Goal: Task Accomplishment & Management: Manage account settings

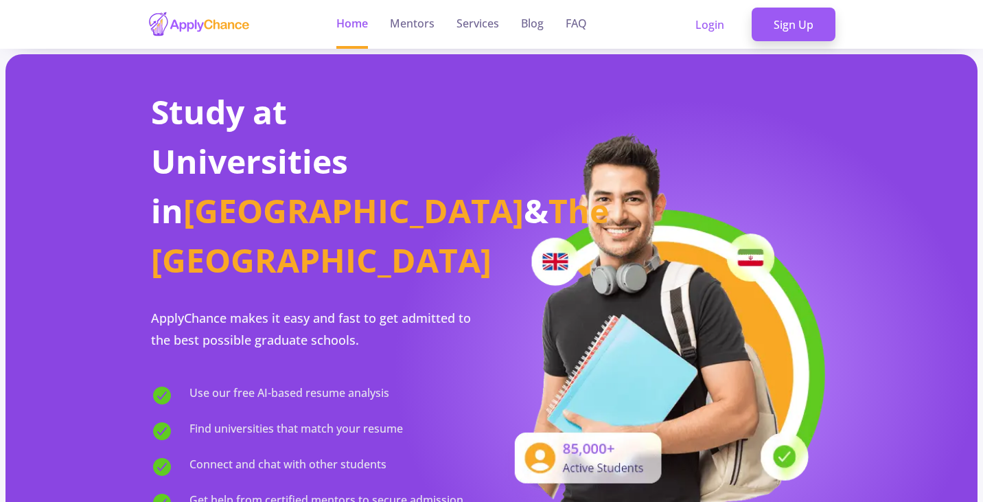
click at [888, 80] on section "Study at Universities in [GEOGRAPHIC_DATA] & The [GEOGRAPHIC_DATA] ApplyChance …" at bounding box center [491, 344] width 972 height 581
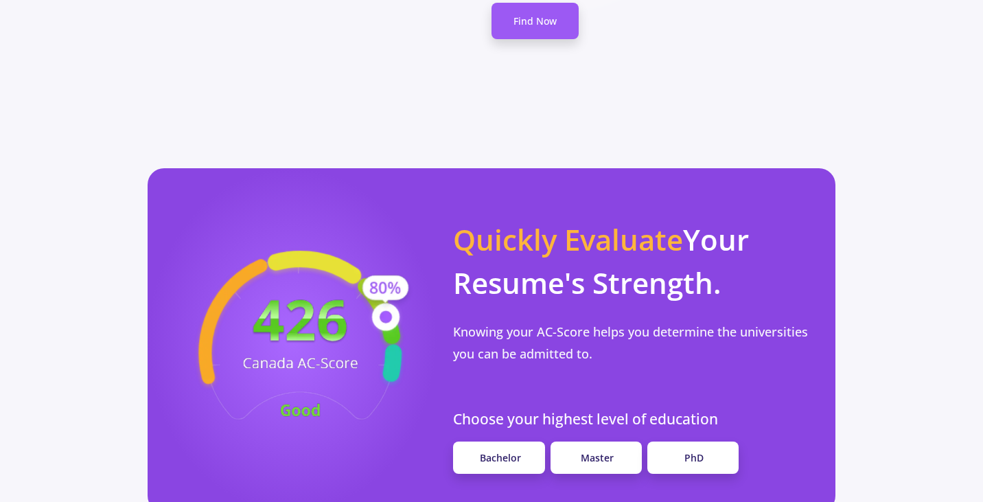
scroll to position [1108, 0]
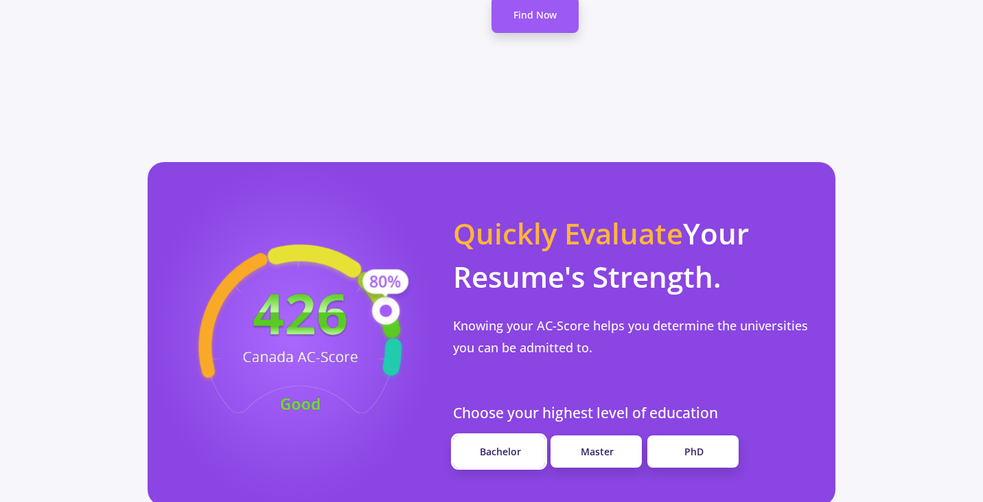
click at [525, 435] on link "Bachelor" at bounding box center [498, 451] width 91 height 32
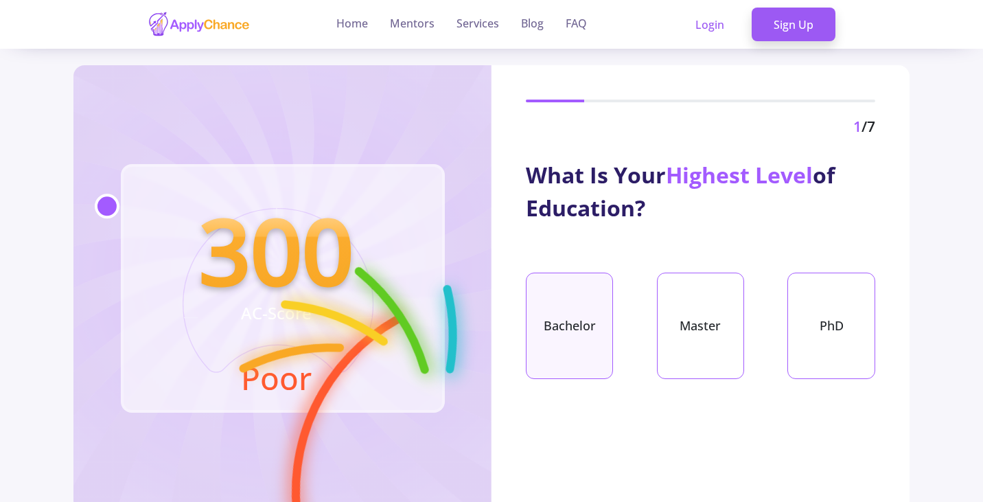
click at [578, 313] on div "Bachelor" at bounding box center [569, 326] width 87 height 106
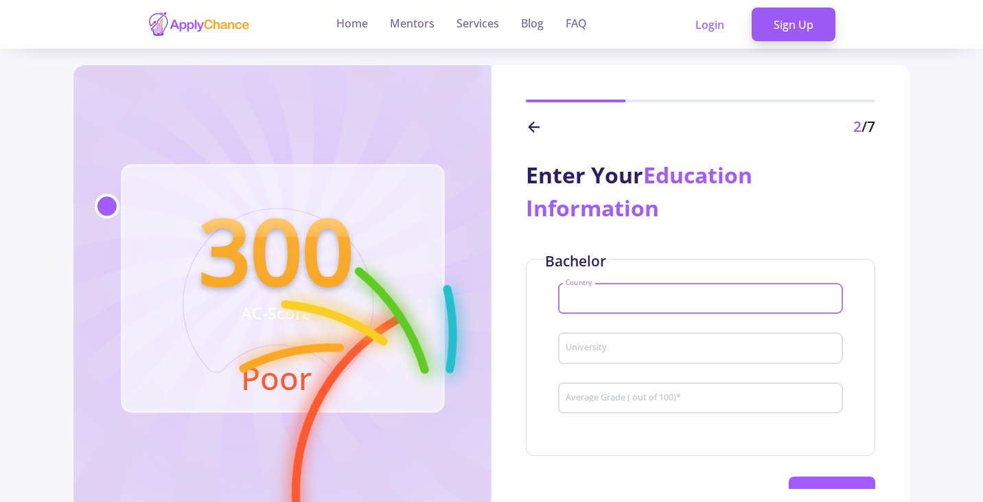
click at [587, 293] on input "Country" at bounding box center [702, 299] width 275 height 12
type input "[GEOGRAPHIC_DATA]"
click at [599, 316] on div "Iran Country University Average Grade ( out of 100) *" at bounding box center [700, 353] width 285 height 150
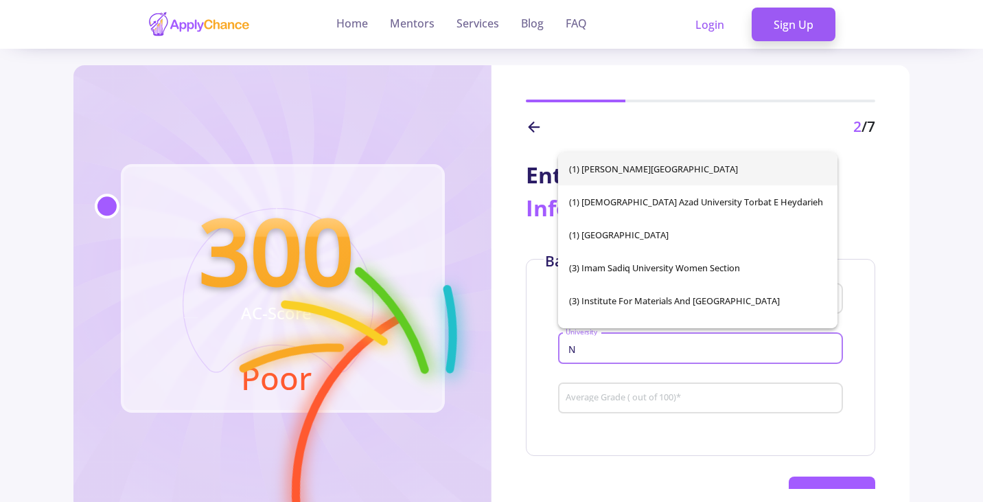
type input "N"
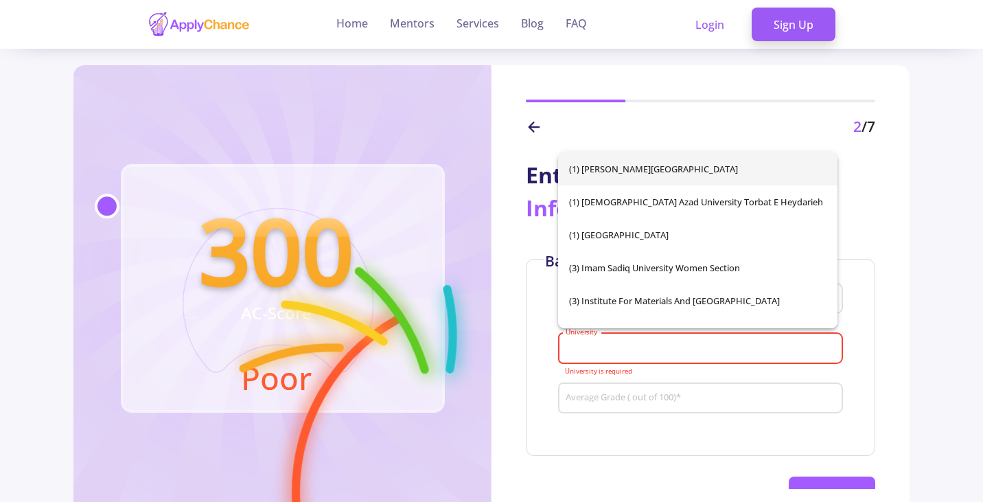
click at [601, 342] on div "University" at bounding box center [700, 345] width 271 height 36
click at [605, 336] on div "University" at bounding box center [700, 345] width 271 height 36
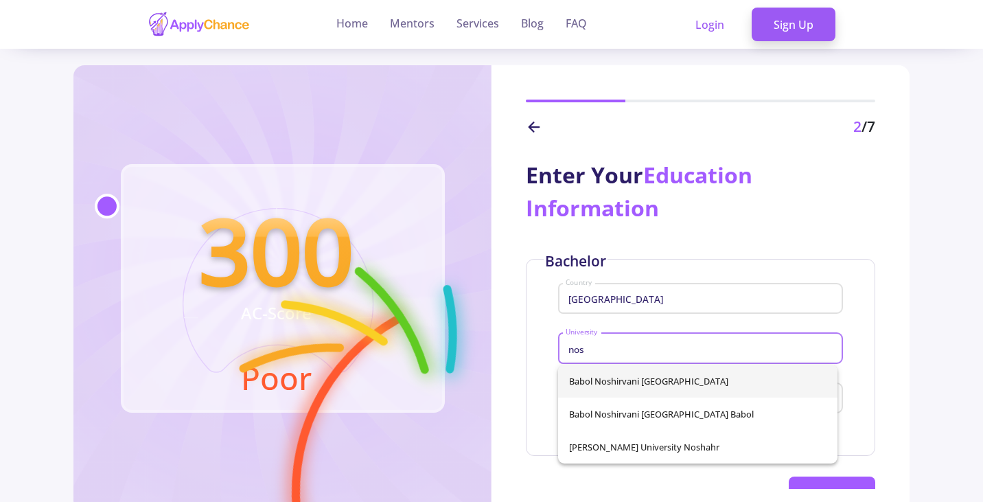
type input "nos"
click at [656, 381] on div "Babol Noshirvani [GEOGRAPHIC_DATA] Babol Noshirvani [GEOGRAPHIC_DATA] Babol [PE…" at bounding box center [697, 413] width 279 height 99
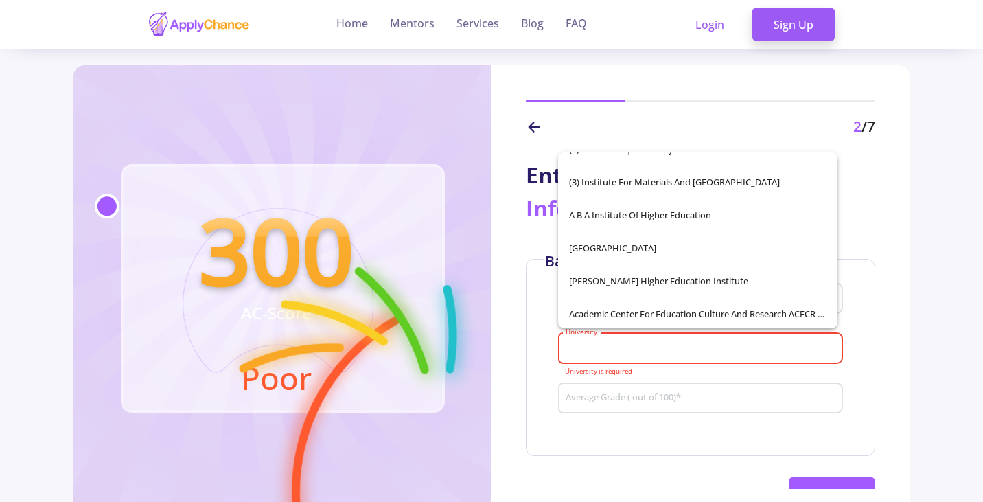
scroll to position [275, 0]
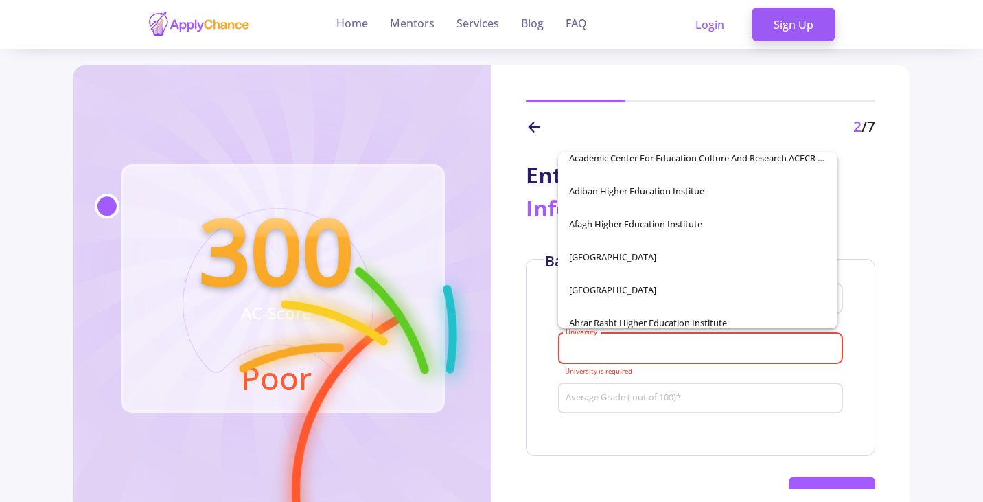
click at [628, 353] on input "University" at bounding box center [702, 349] width 275 height 12
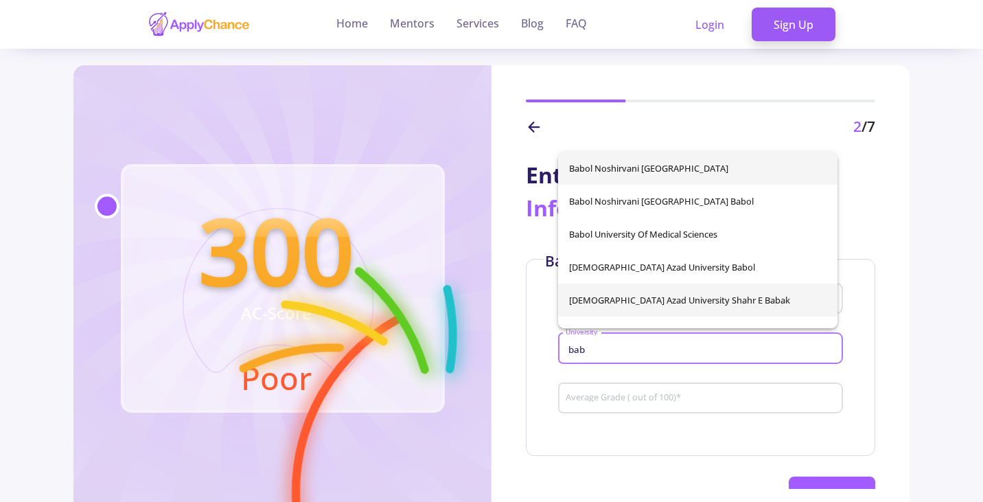
scroll to position [0, 0]
type input "bab"
click at [666, 170] on div "Babol Noshirvani [GEOGRAPHIC_DATA] Babol Noshirvani [GEOGRAPHIC_DATA] [GEOGRAPH…" at bounding box center [697, 240] width 279 height 176
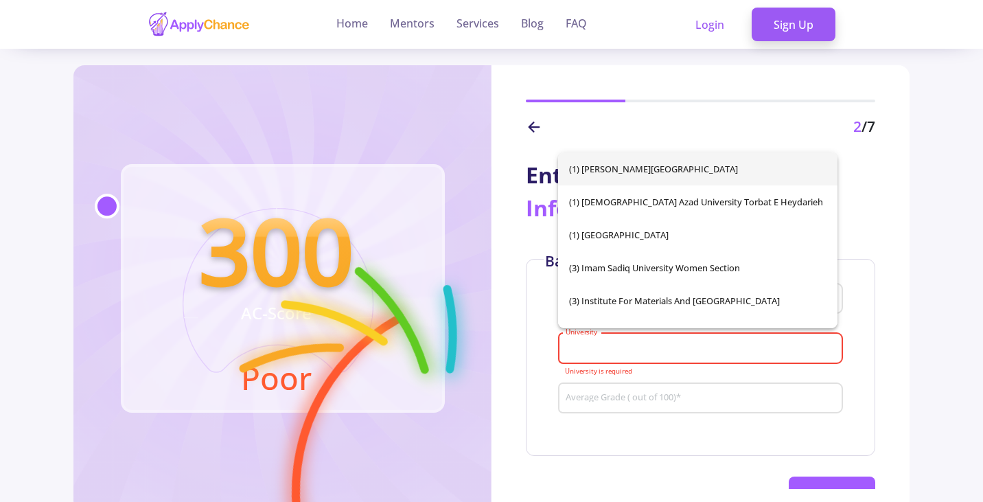
click at [680, 332] on div "University" at bounding box center [700, 345] width 271 height 36
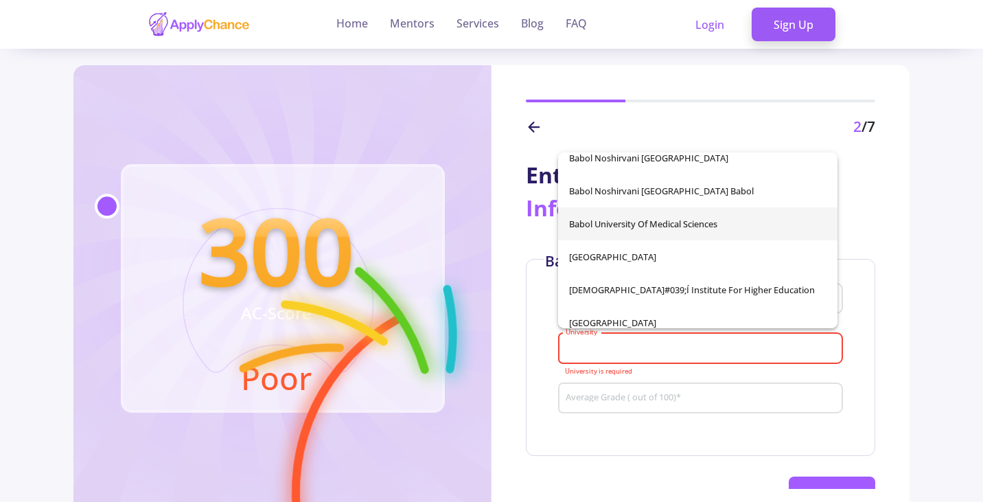
scroll to position [1853, 0]
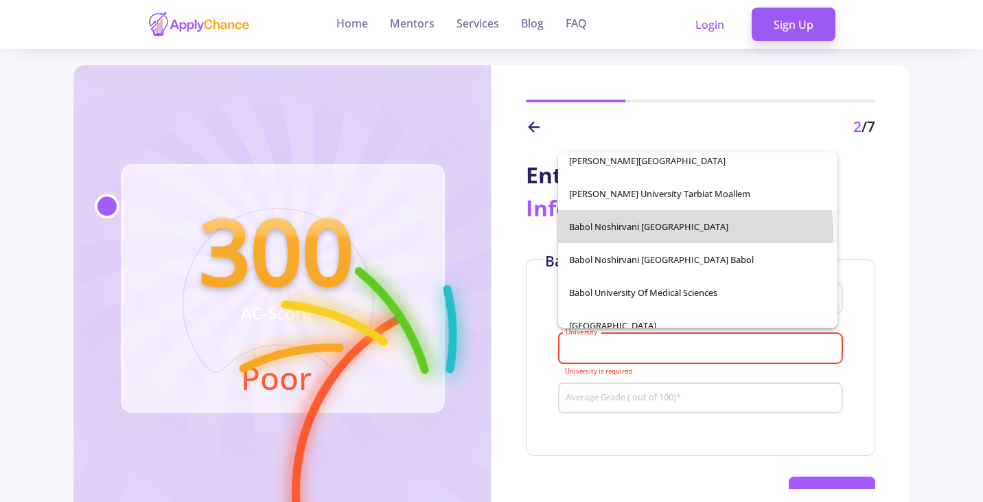
click at [682, 233] on span "Babol Noshirvani [GEOGRAPHIC_DATA]" at bounding box center [697, 226] width 257 height 33
type input "Babol Noshirvani [GEOGRAPHIC_DATA]"
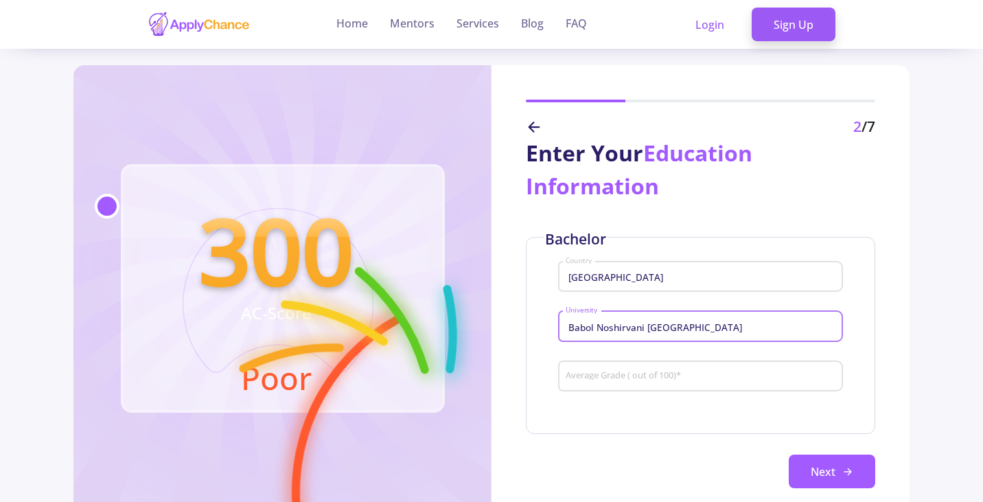
scroll to position [43, 0]
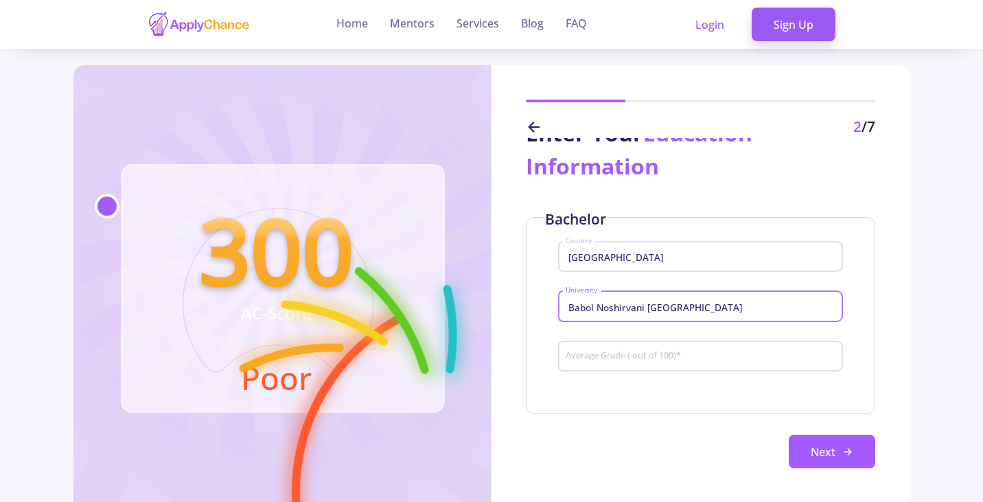
click at [601, 355] on input "Average Grade ( out of 100) *" at bounding box center [702, 357] width 275 height 12
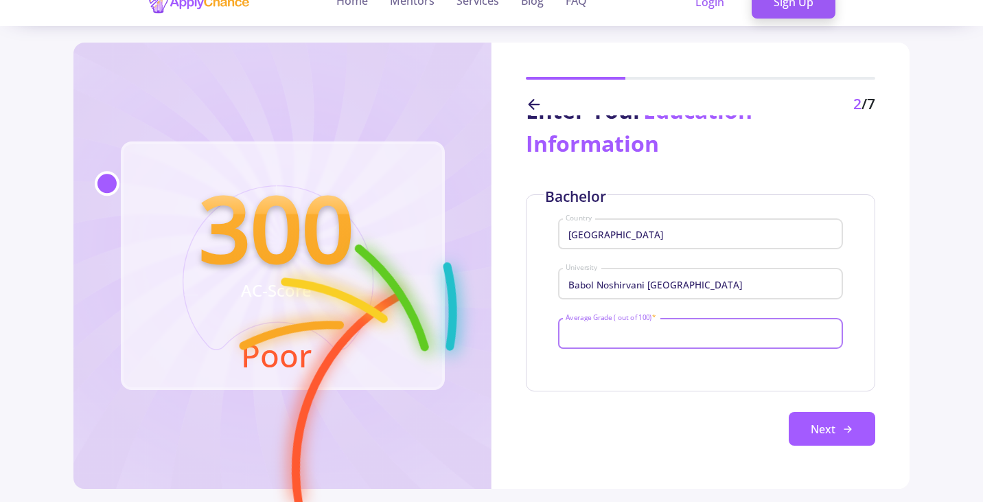
scroll to position [0, 0]
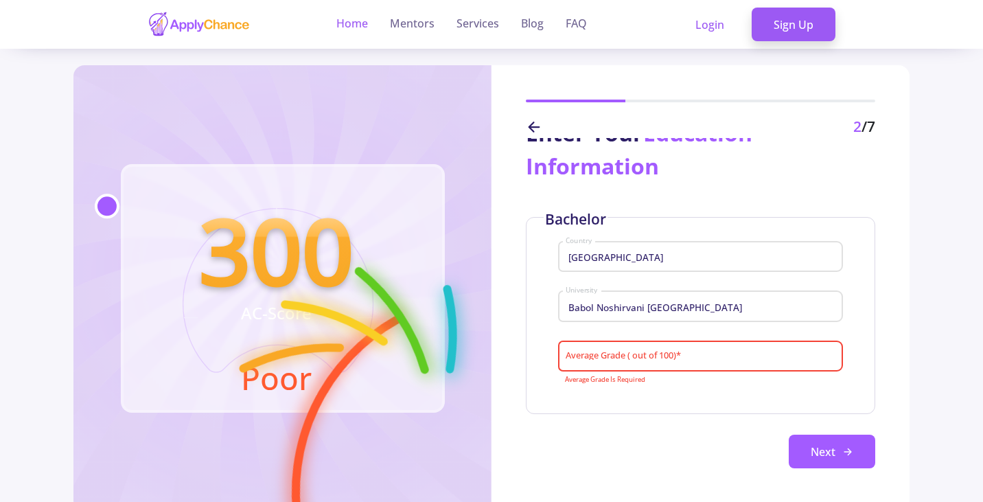
click at [356, 10] on link "Home" at bounding box center [352, 24] width 32 height 49
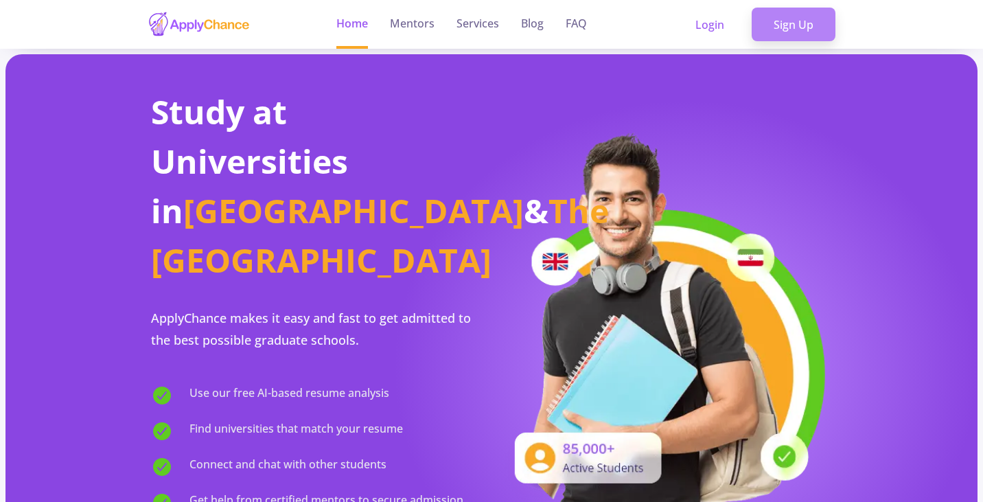
click at [772, 8] on link "Sign Up" at bounding box center [794, 25] width 84 height 34
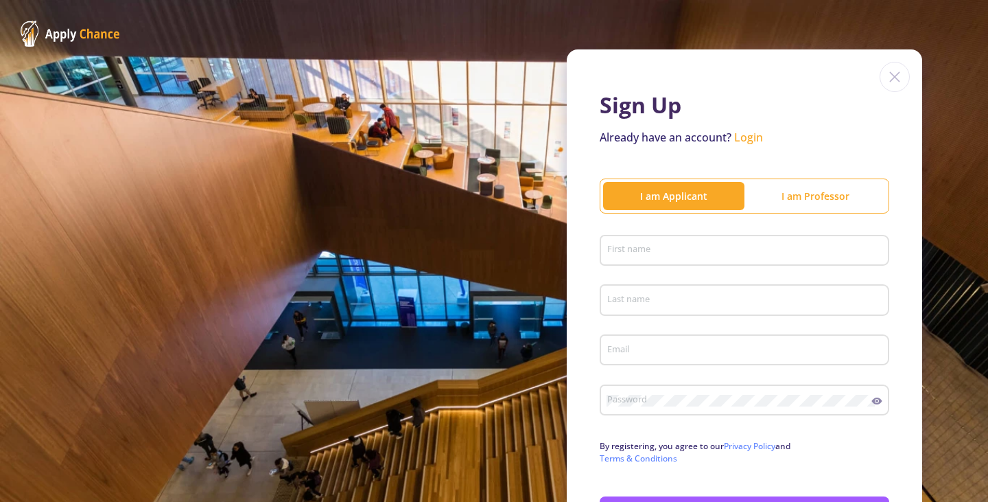
click at [710, 248] on div "First name" at bounding box center [745, 248] width 277 height 36
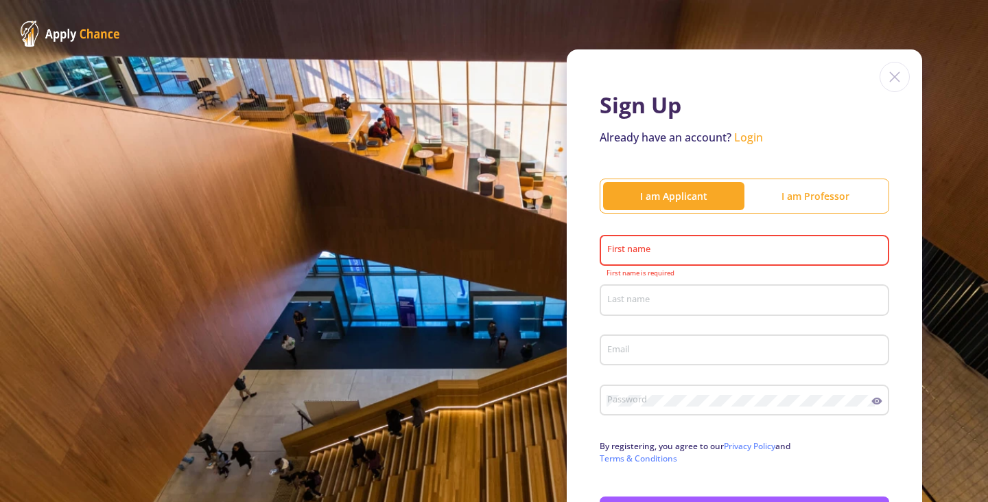
click at [675, 249] on div "First name" at bounding box center [745, 248] width 277 height 36
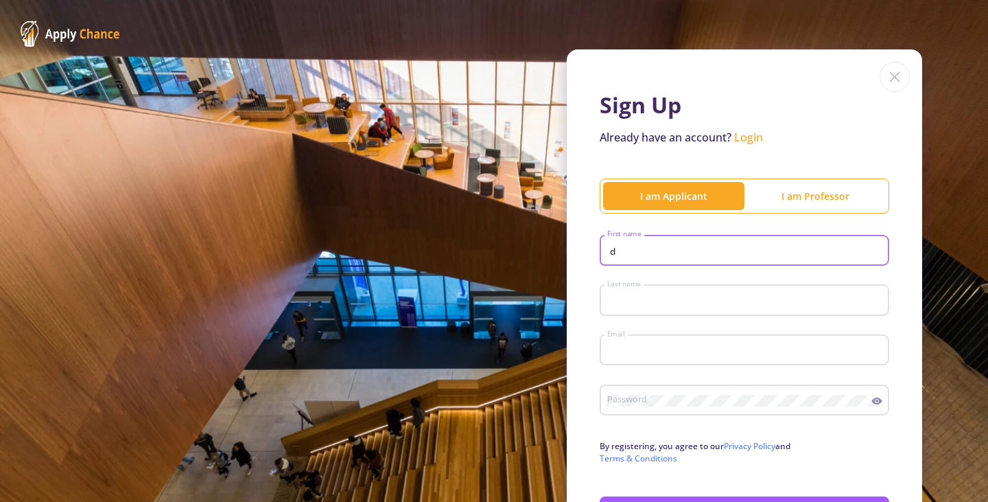
type input "[PERSON_NAME]"
type input "Amirsoleimani"
type input "[DOMAIN_NAME][EMAIL_ADDRESS][DOMAIN_NAME]"
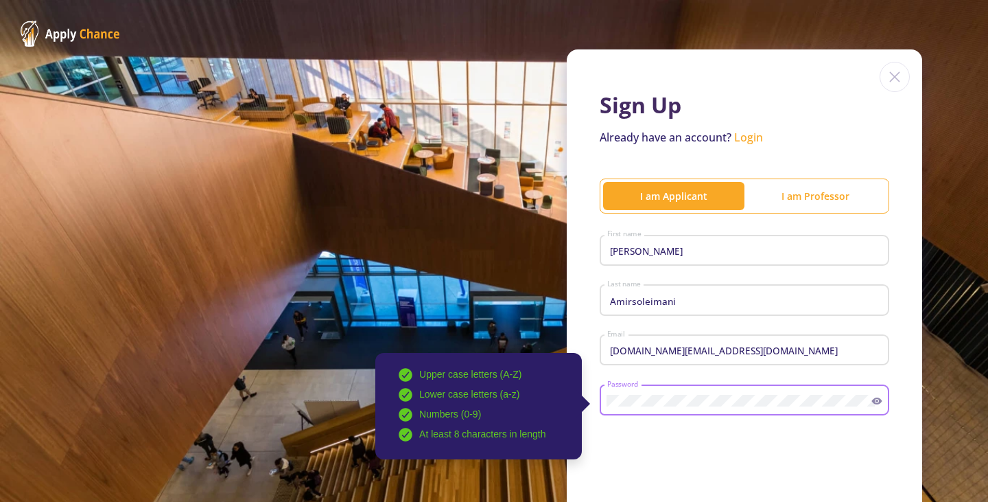
click at [874, 403] on icon at bounding box center [877, 400] width 10 height 7
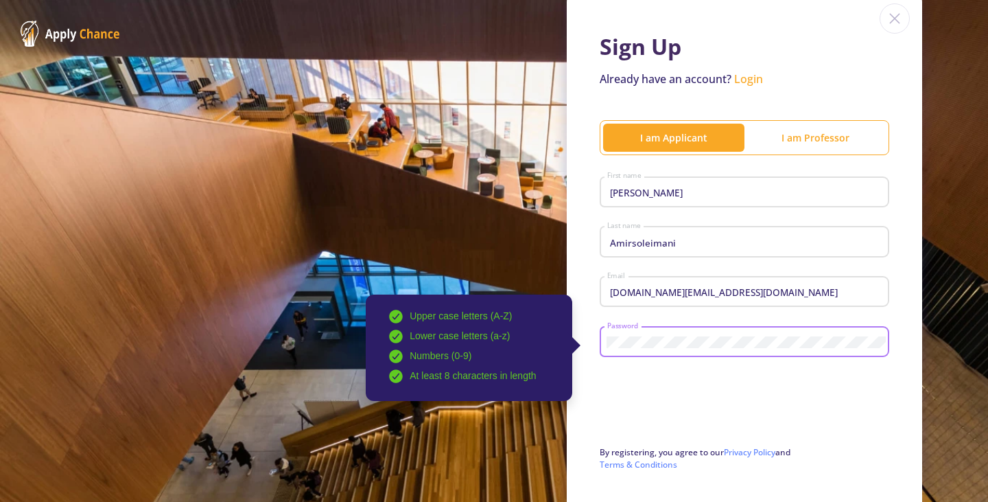
scroll to position [171, 0]
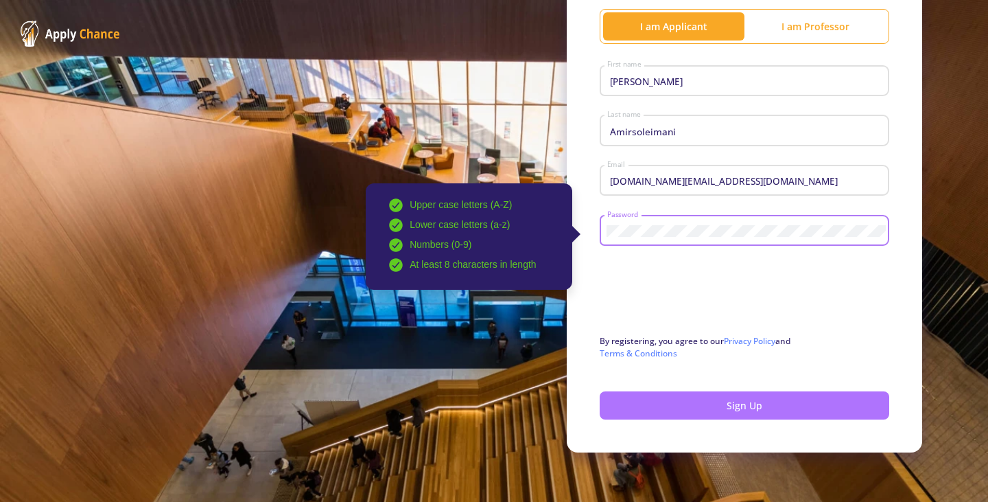
click at [739, 404] on button "Sign Up" at bounding box center [745, 405] width 290 height 28
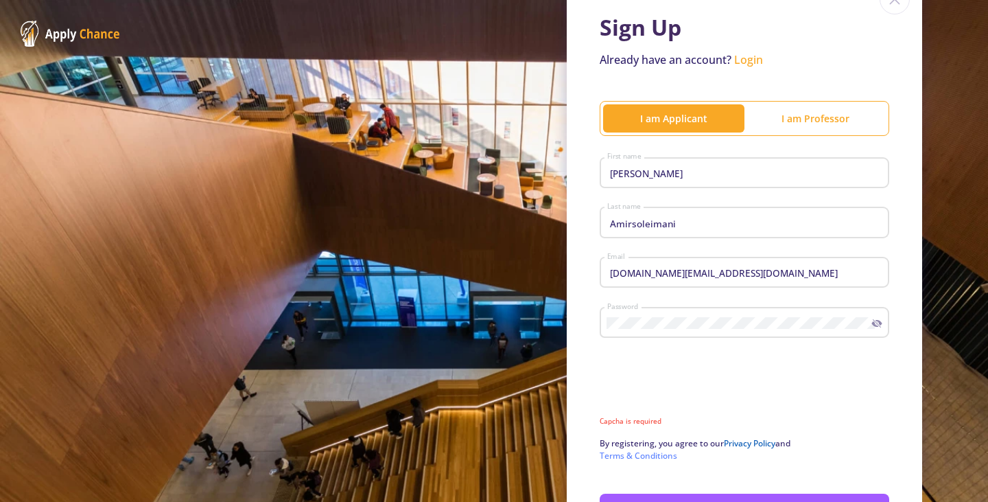
scroll to position [34, 0]
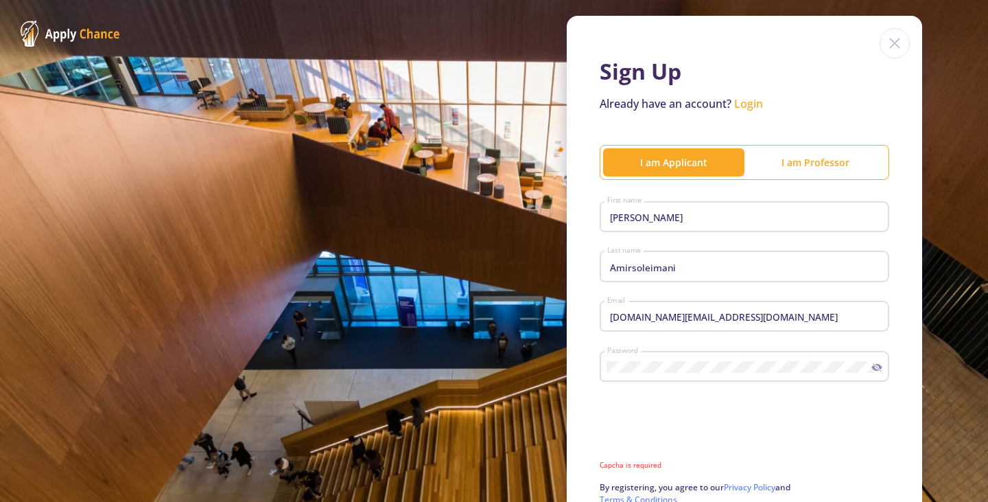
click at [471, 208] on div "Sign Up Already have an account? Login I am Applicant I am Professor [PERSON_NA…" at bounding box center [494, 307] width 988 height 682
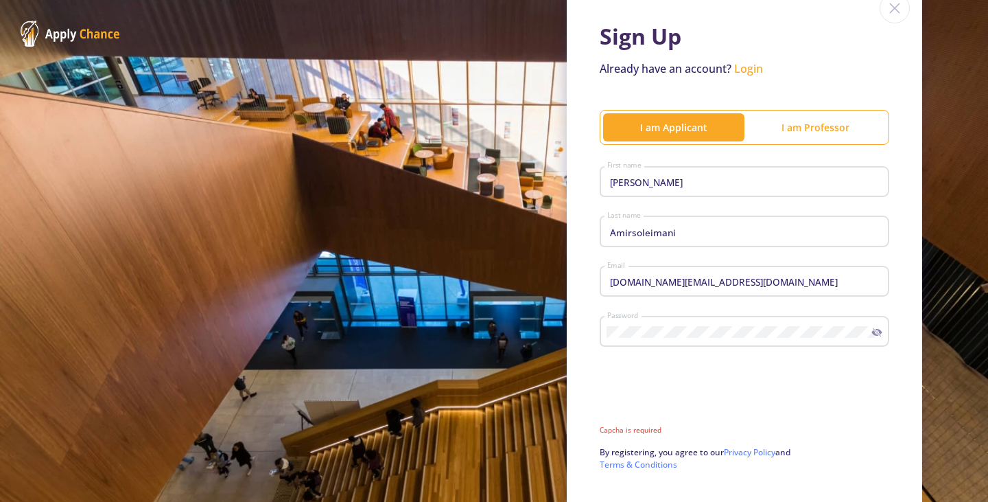
scroll to position [102, 0]
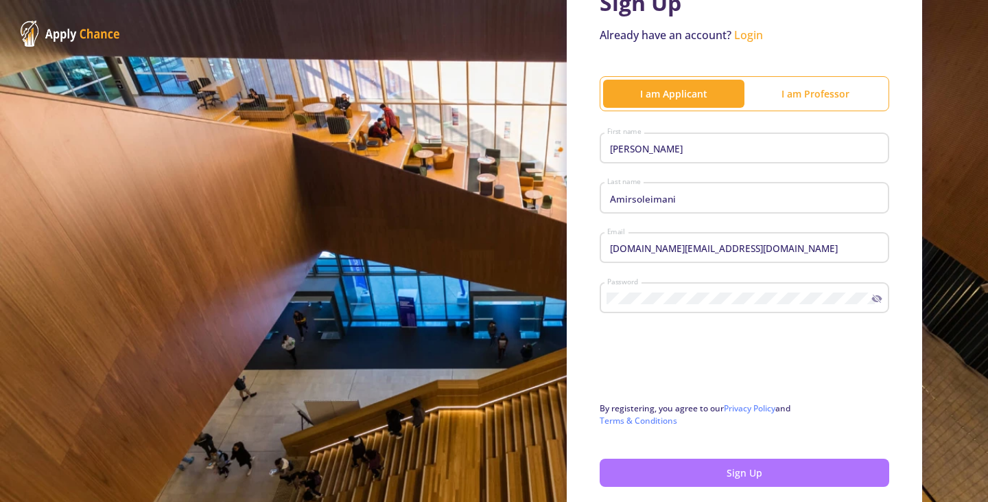
click at [741, 467] on button "Sign Up" at bounding box center [745, 473] width 290 height 28
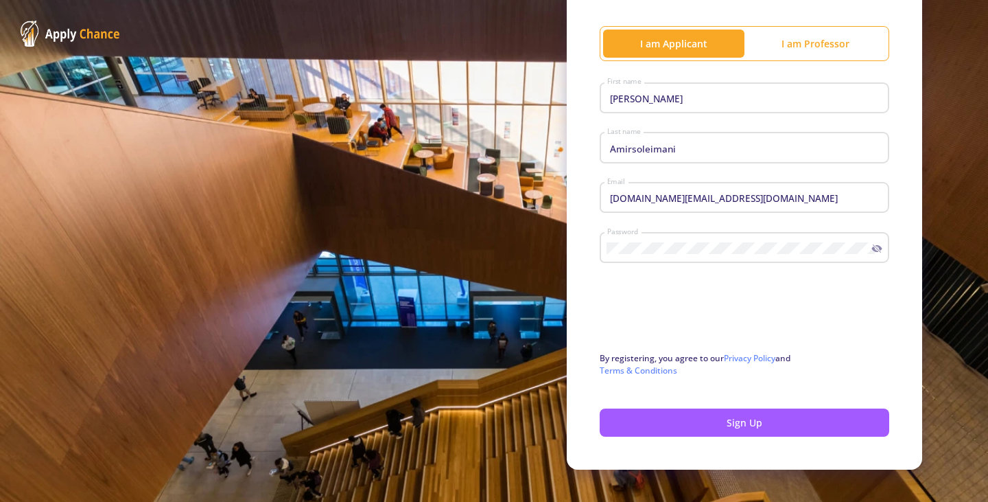
scroll to position [171, 0]
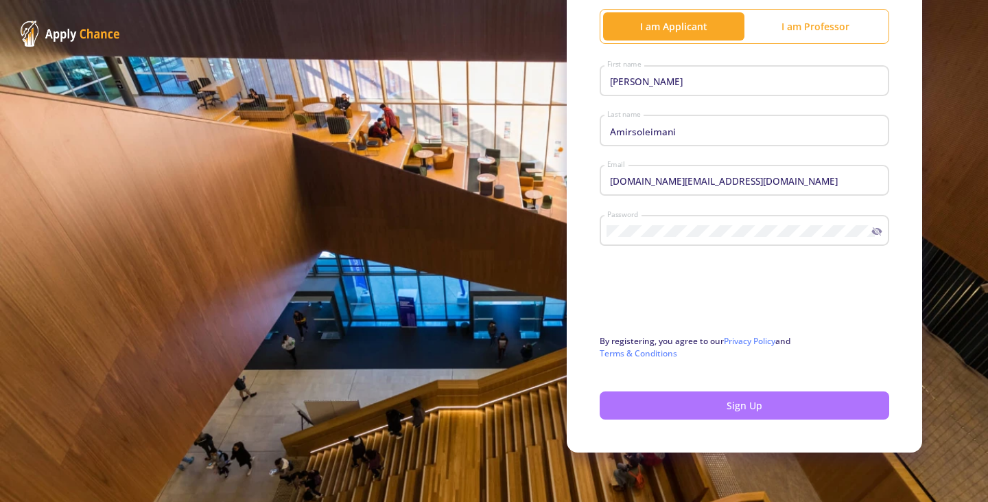
click at [720, 408] on button "Sign Up" at bounding box center [745, 405] width 290 height 28
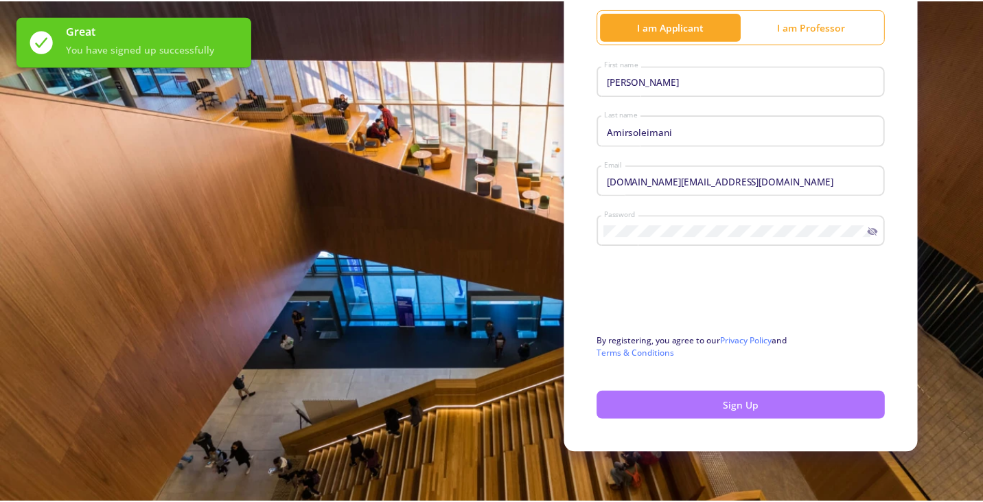
scroll to position [0, 0]
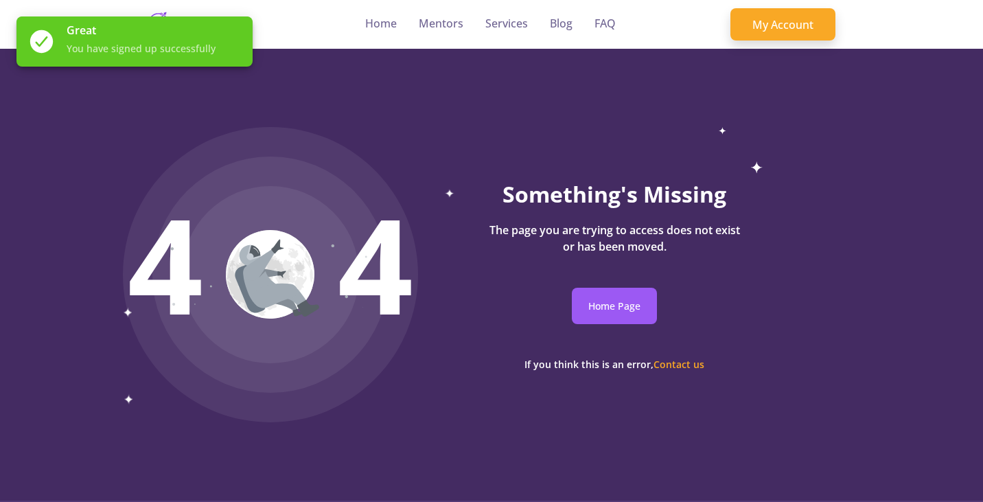
click at [784, 4] on div "My Account" at bounding box center [782, 24] width 105 height 49
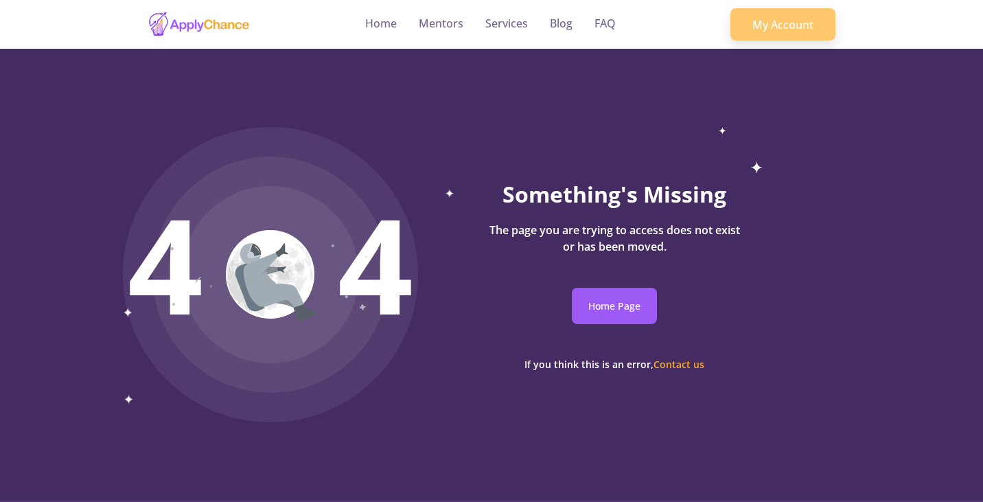
click at [780, 11] on link "My Account" at bounding box center [782, 24] width 105 height 33
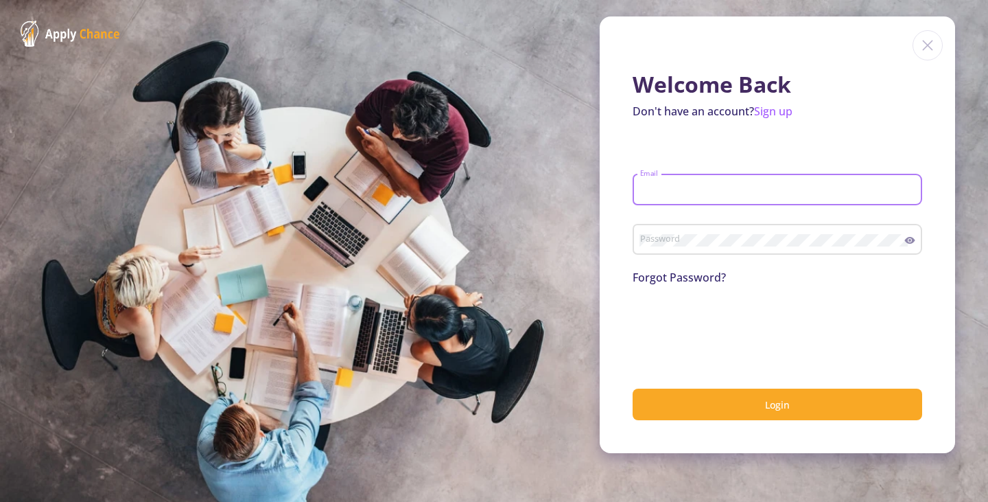
click at [721, 196] on input "Email" at bounding box center [780, 190] width 280 height 12
type input "[DOMAIN_NAME][EMAIL_ADDRESS][DOMAIN_NAME]"
click at [728, 233] on div "Password" at bounding box center [773, 237] width 266 height 36
click at [907, 241] on icon at bounding box center [910, 240] width 10 height 7
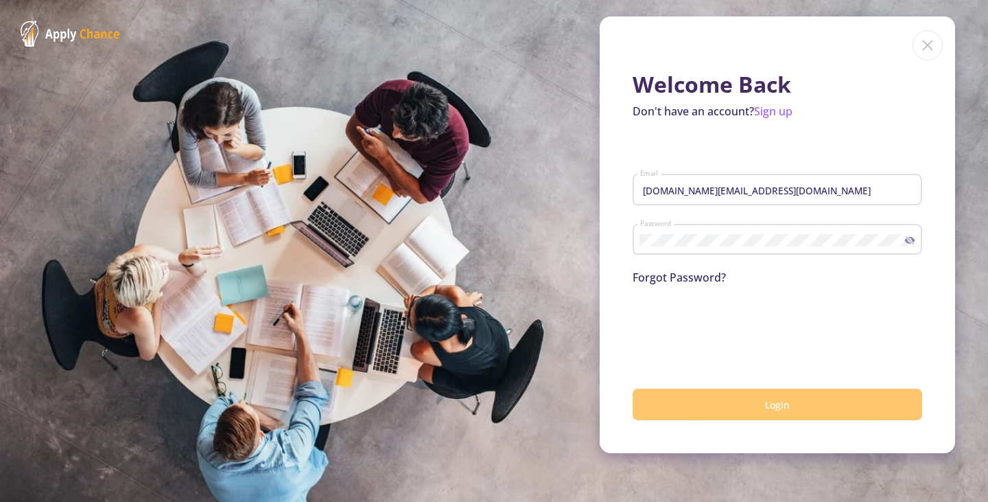
click at [748, 408] on button "Login" at bounding box center [778, 405] width 290 height 32
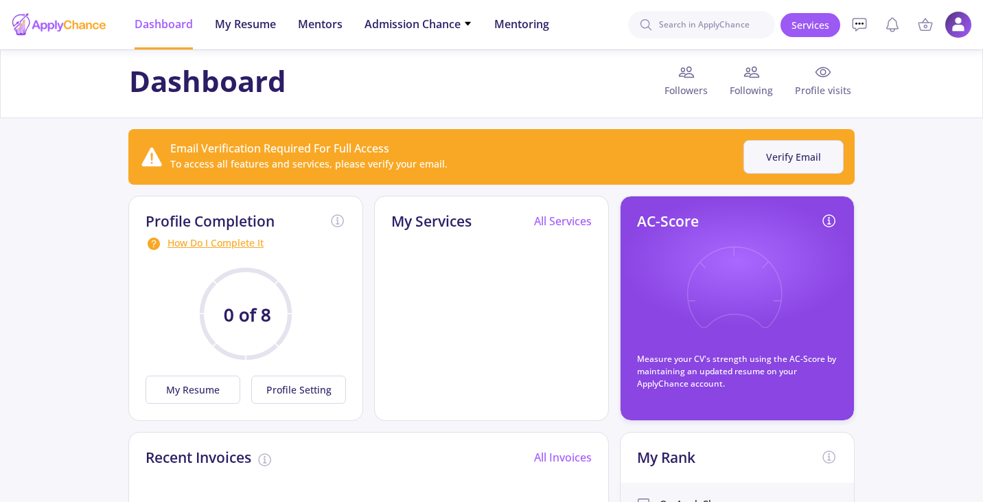
click at [761, 159] on button "Verify Email" at bounding box center [793, 157] width 100 height 34
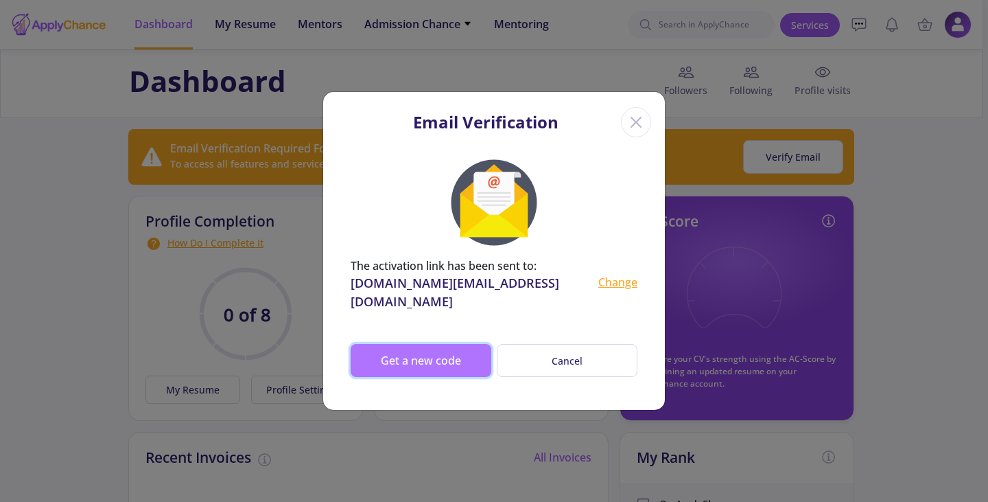
click at [447, 346] on button "Get a new code" at bounding box center [421, 360] width 141 height 33
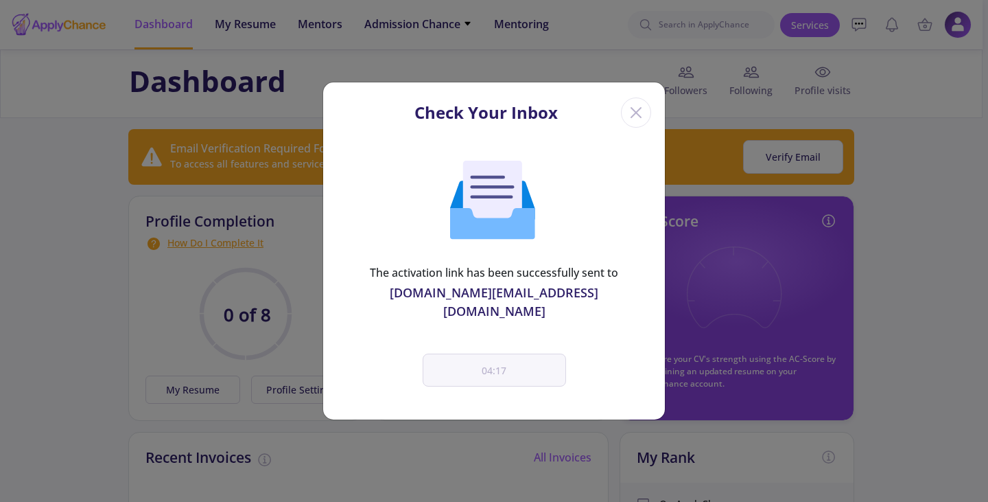
click at [494, 310] on div "[DOMAIN_NAME][EMAIL_ADDRESS][DOMAIN_NAME]" at bounding box center [494, 301] width 287 height 37
click at [626, 119] on icon "Close" at bounding box center [636, 113] width 22 height 22
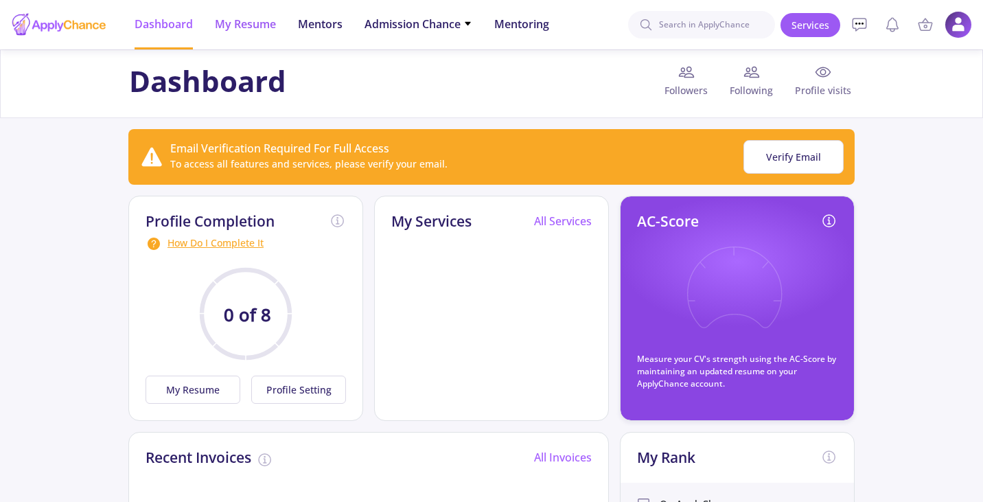
click at [239, 27] on span "My Resume" at bounding box center [245, 24] width 61 height 16
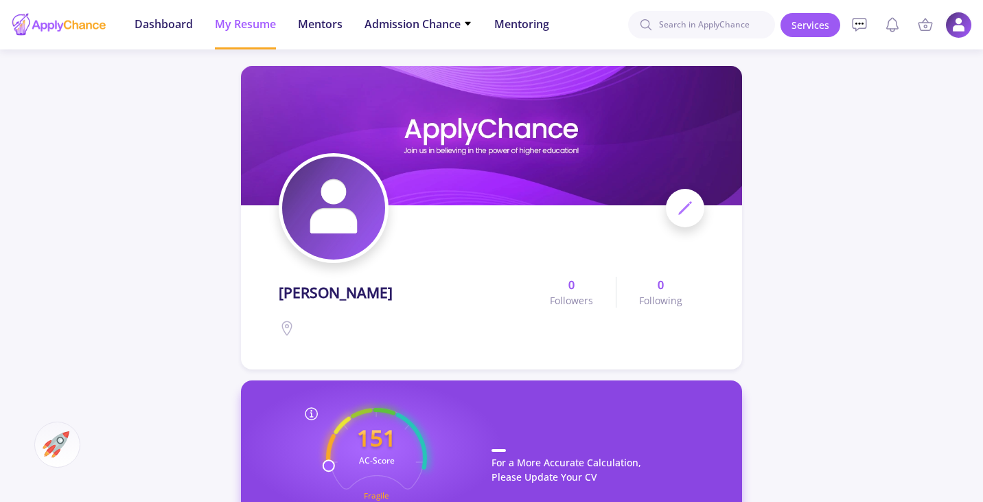
click at [966, 31] on img at bounding box center [958, 25] width 27 height 27
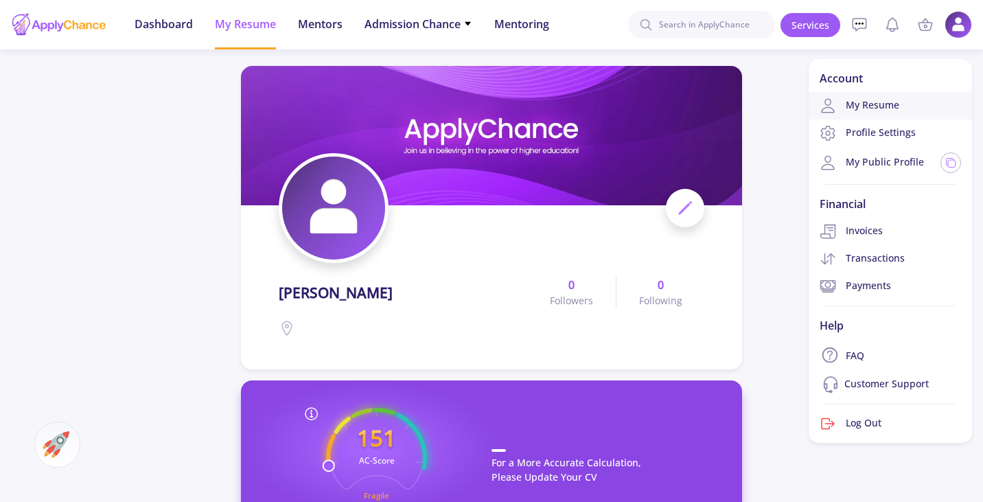
click at [885, 109] on link "My Resume" at bounding box center [890, 105] width 163 height 27
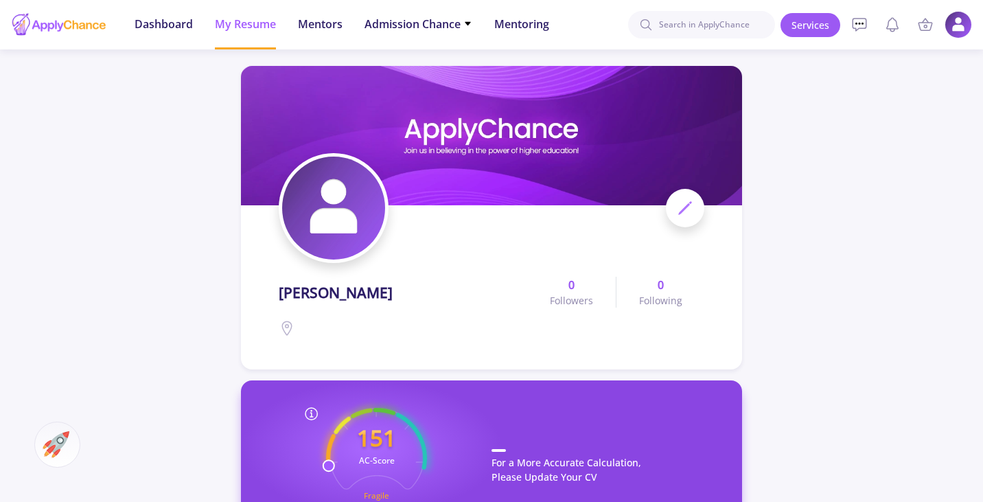
click at [684, 210] on polygon at bounding box center [684, 209] width 10 height 10
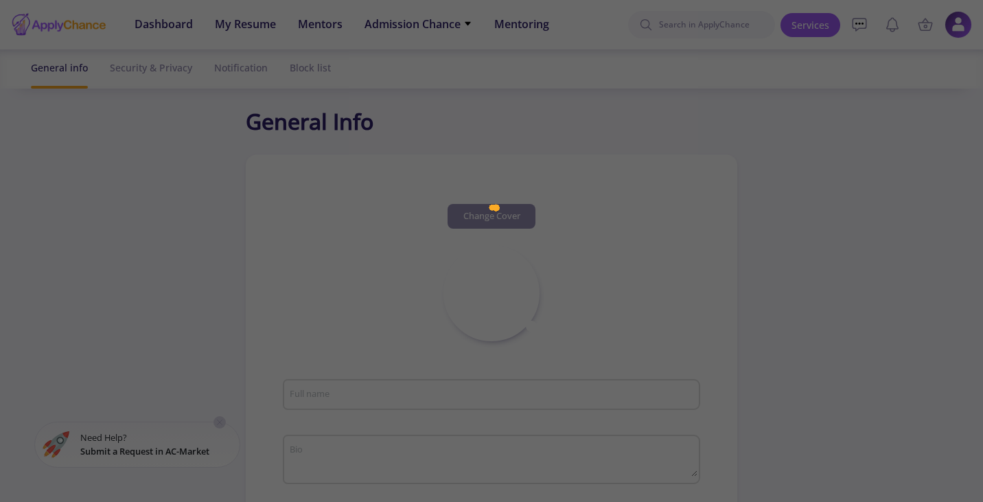
type input "[PERSON_NAME]"
type input "DonyaAmirsoleimani"
type input "[DOMAIN_NAME][EMAIL_ADDRESS][DOMAIN_NAME]"
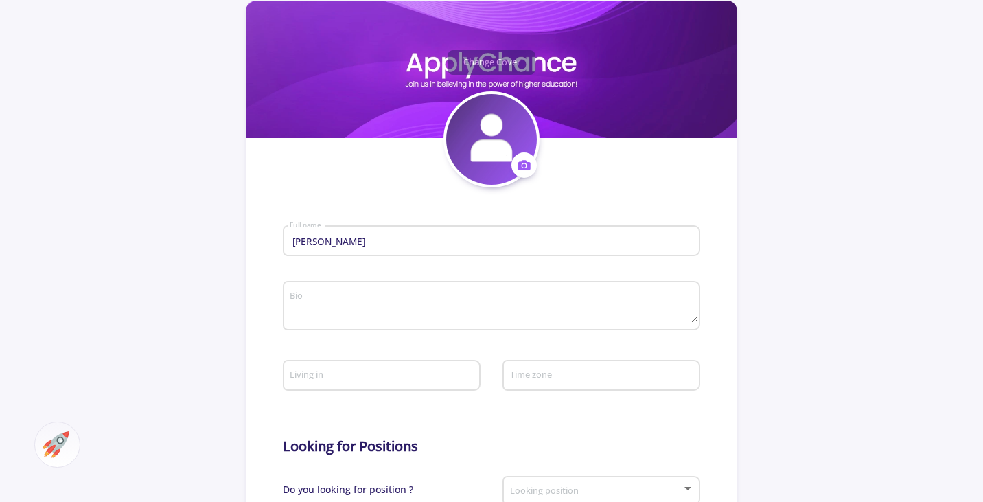
scroll to position [275, 0]
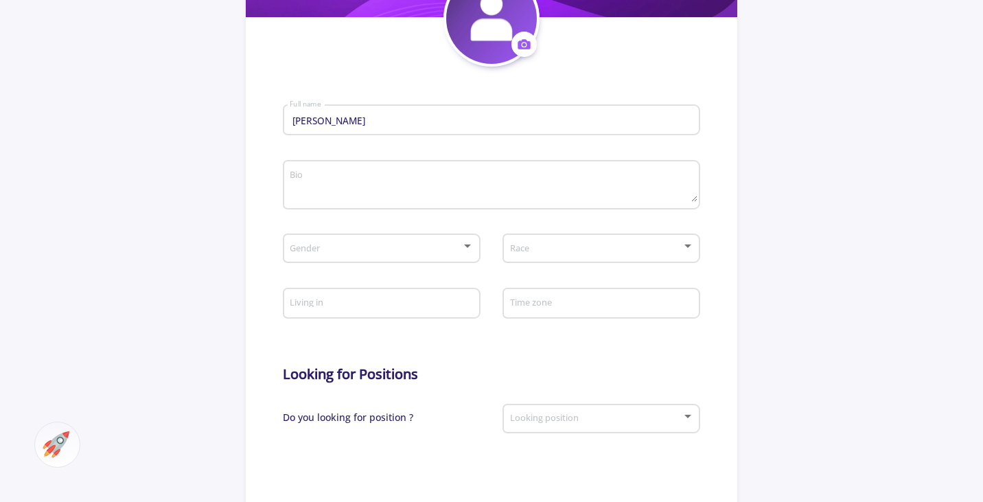
click at [373, 239] on div "Gender" at bounding box center [381, 246] width 185 height 34
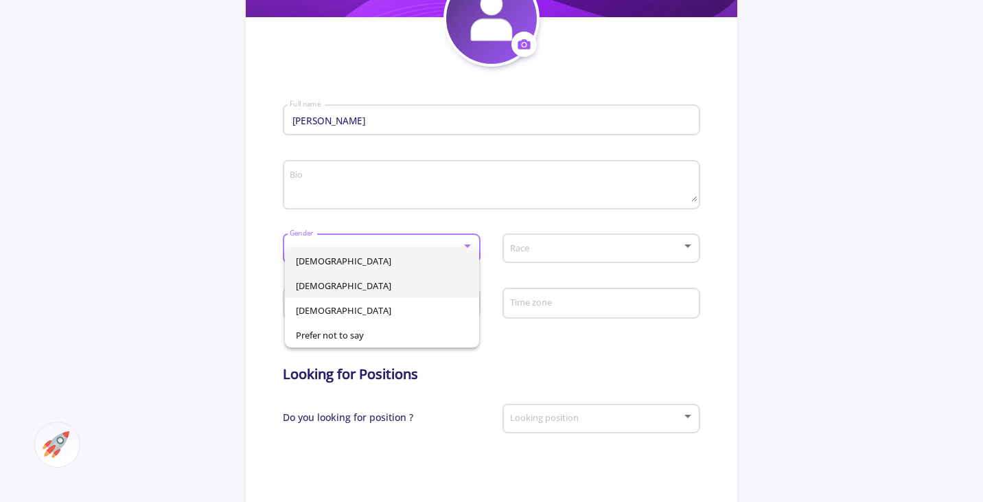
click at [350, 279] on span "[DEMOGRAPHIC_DATA]" at bounding box center [382, 285] width 172 height 25
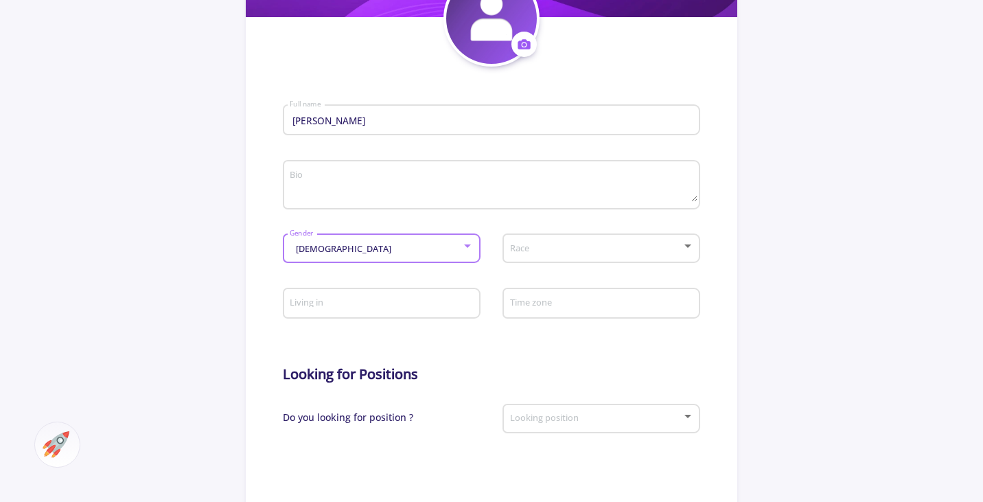
click at [540, 260] on div "Race" at bounding box center [601, 246] width 185 height 34
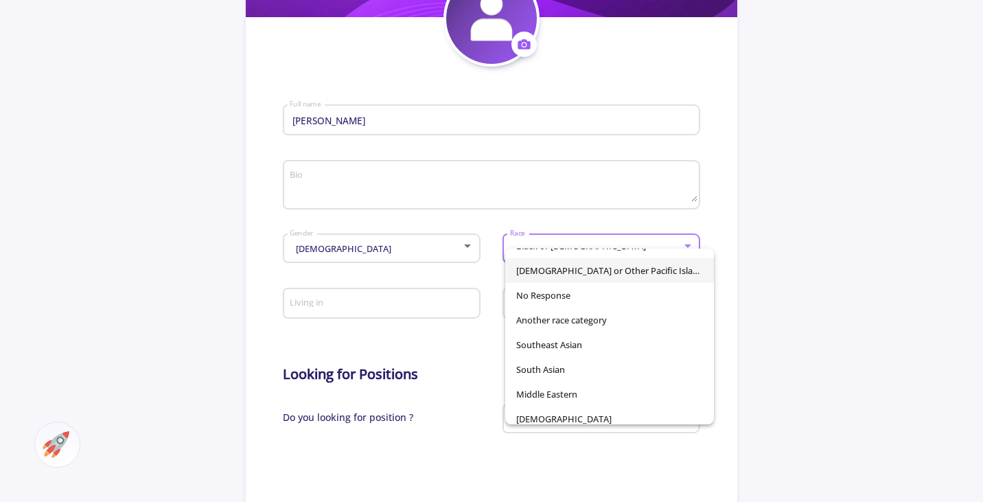
scroll to position [96, 0]
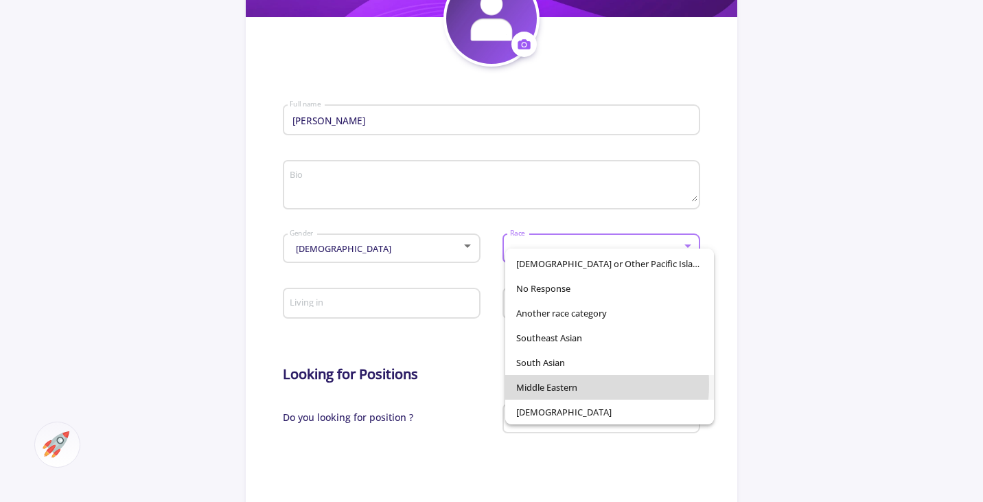
click at [553, 384] on span "Middle Eastern" at bounding box center [609, 387] width 187 height 25
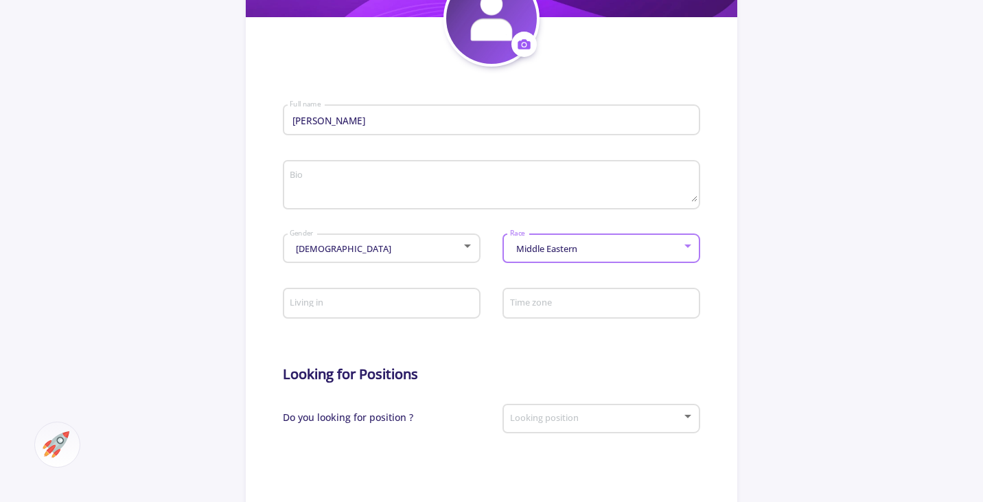
click at [403, 297] on div "Living in" at bounding box center [381, 301] width 185 height 36
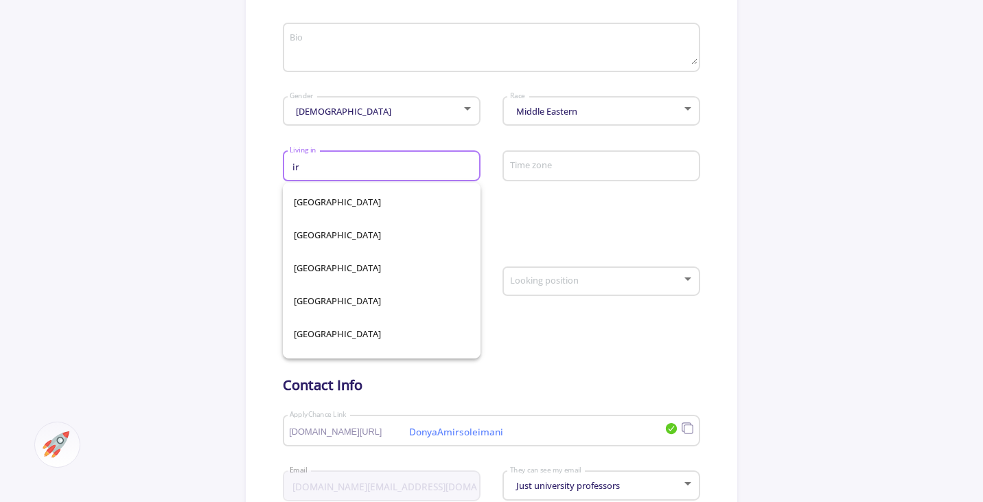
scroll to position [22, 0]
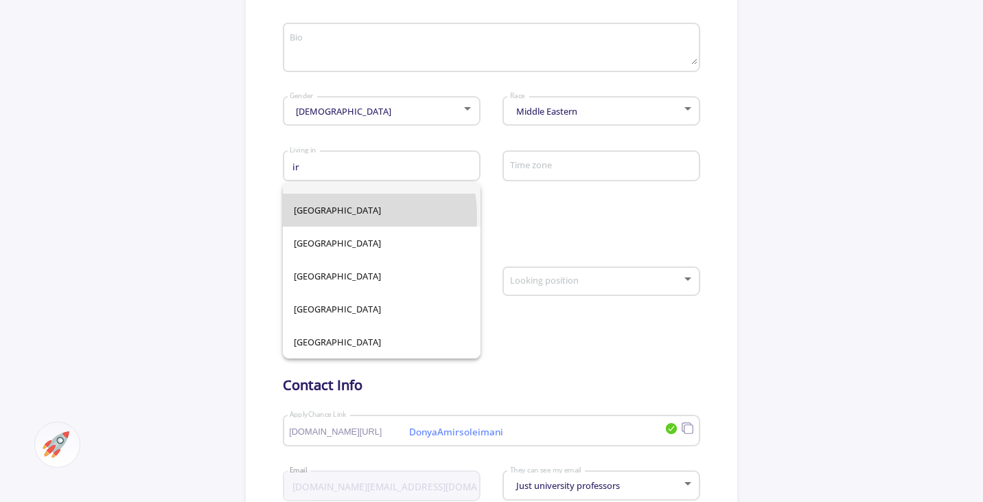
click at [335, 216] on span "[GEOGRAPHIC_DATA]" at bounding box center [382, 210] width 176 height 33
type input "[GEOGRAPHIC_DATA]"
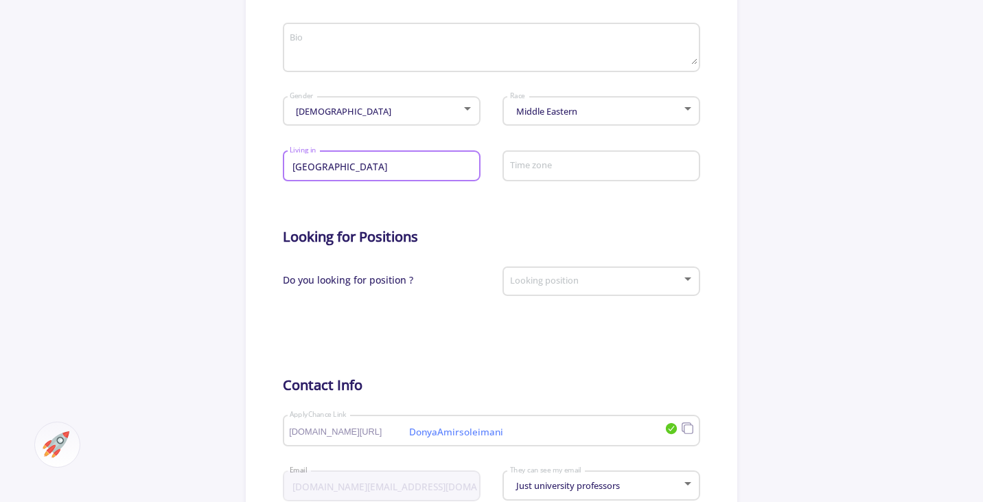
click at [614, 174] on div "Time zone" at bounding box center [601, 164] width 185 height 36
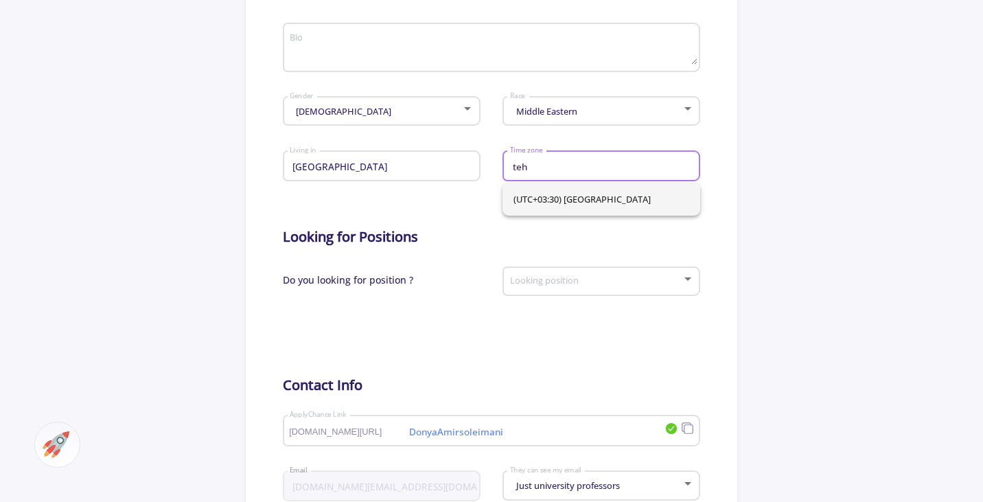
type input "teh"
click at [572, 196] on span "(UTC+03:30) [GEOGRAPHIC_DATA]" at bounding box center [601, 199] width 176 height 33
type input "(UTC+03:30) [GEOGRAPHIC_DATA]"
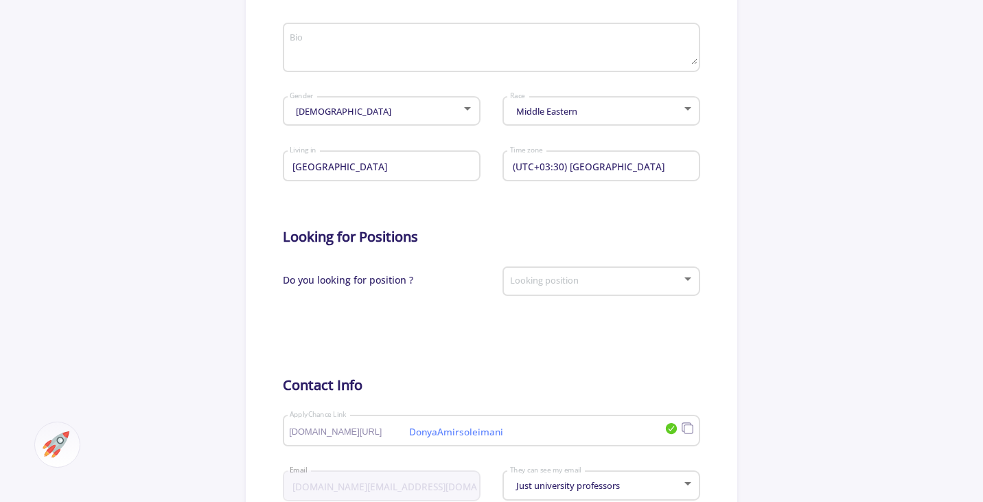
click at [588, 277] on div "Looking position" at bounding box center [601, 279] width 185 height 34
click at [577, 294] on span "Unknown" at bounding box center [602, 293] width 172 height 25
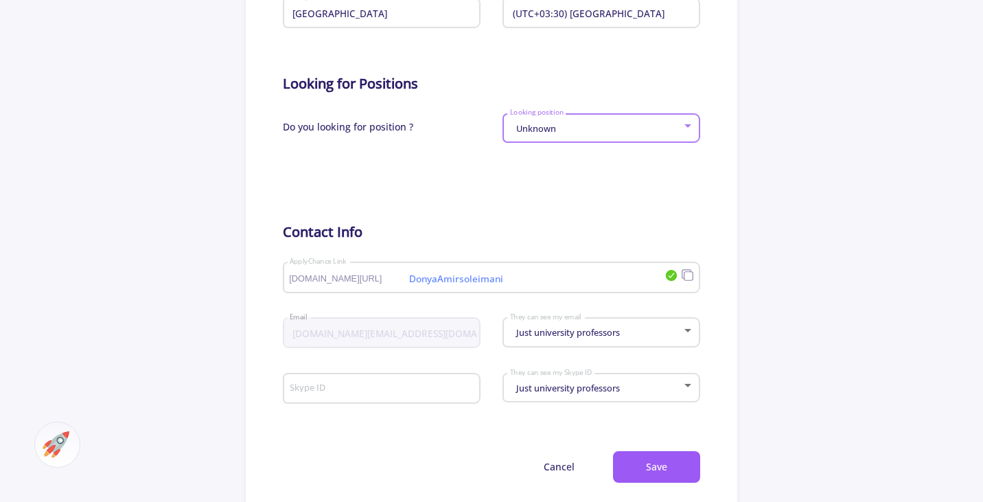
scroll to position [618, 0]
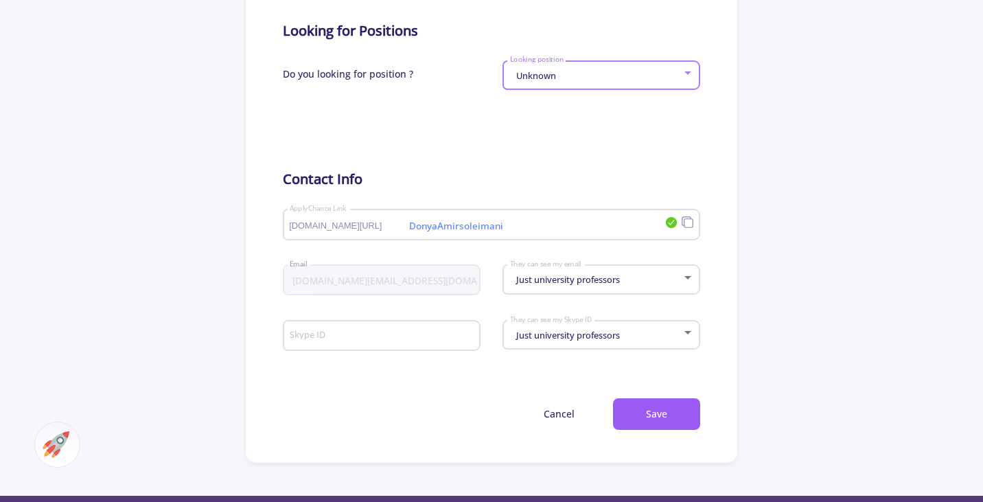
click at [557, 286] on span "Just university professors" at bounding box center [566, 279] width 107 height 12
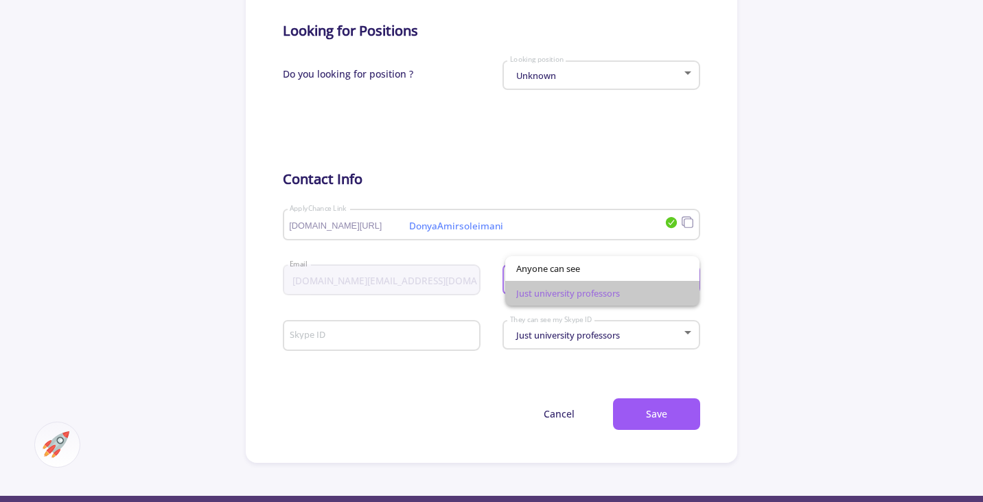
click at [557, 287] on span "Just university professors" at bounding box center [602, 293] width 172 height 25
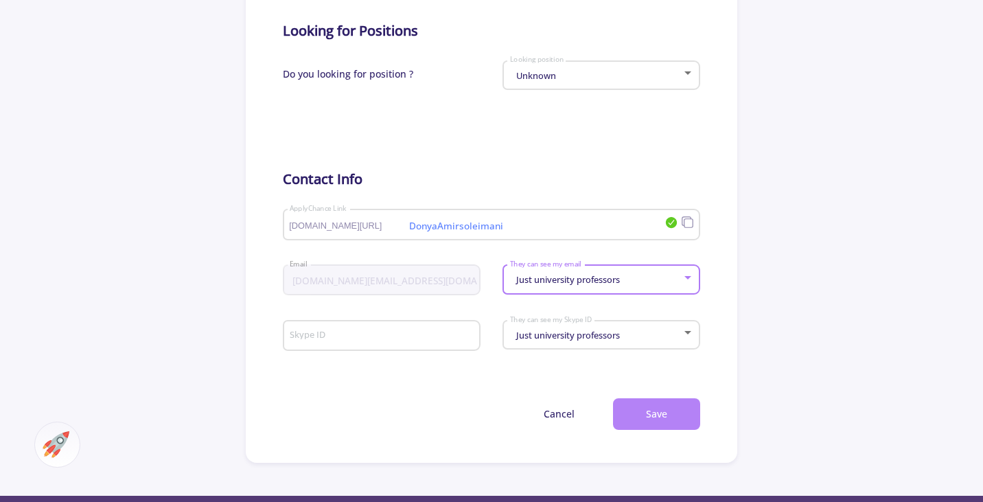
click at [648, 414] on button "Save" at bounding box center [656, 414] width 87 height 32
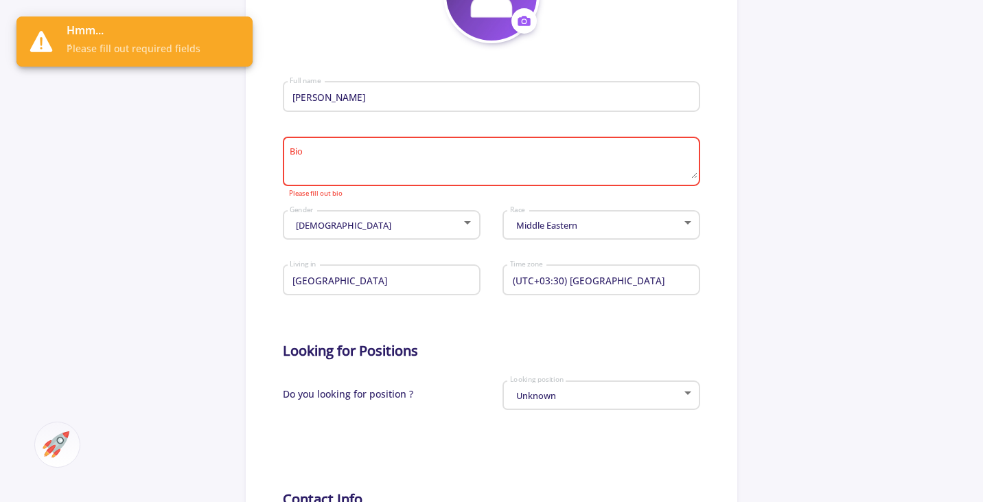
scroll to position [275, 0]
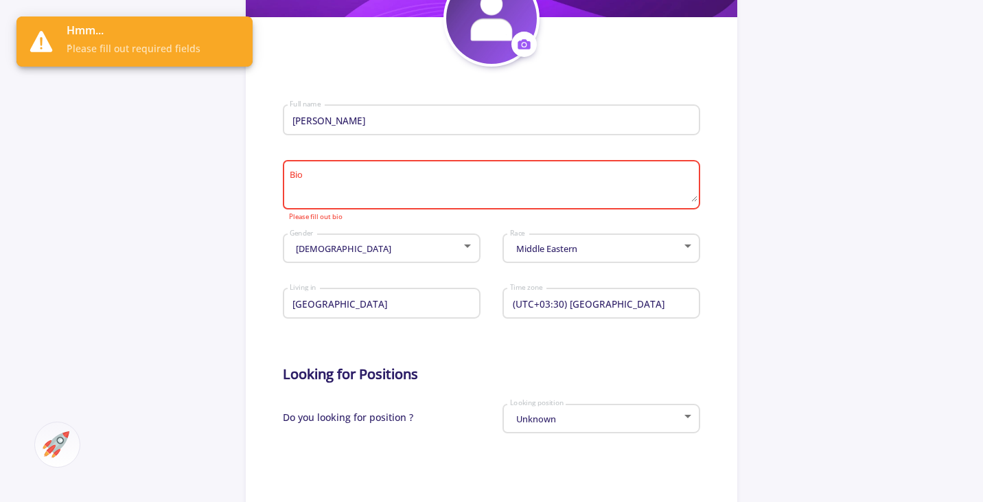
click at [445, 194] on textarea "Bio" at bounding box center [493, 186] width 408 height 32
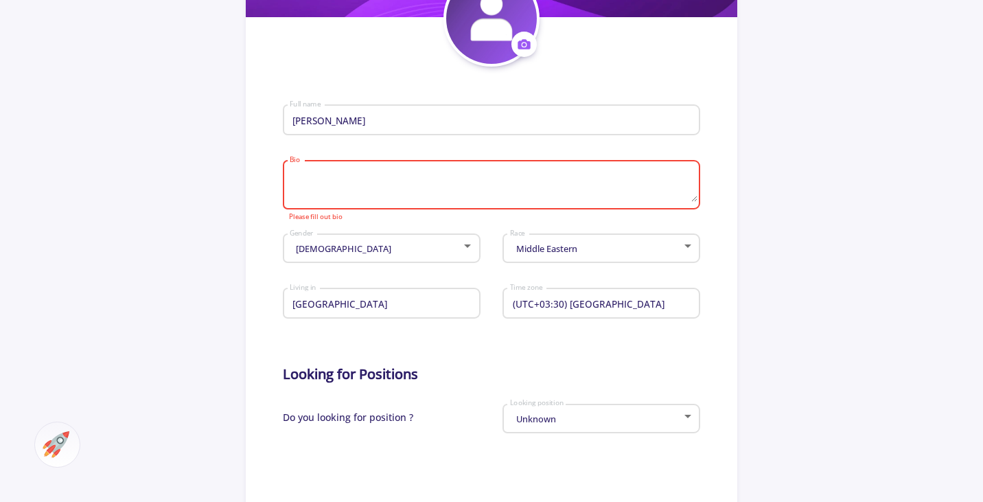
type textarea "c"
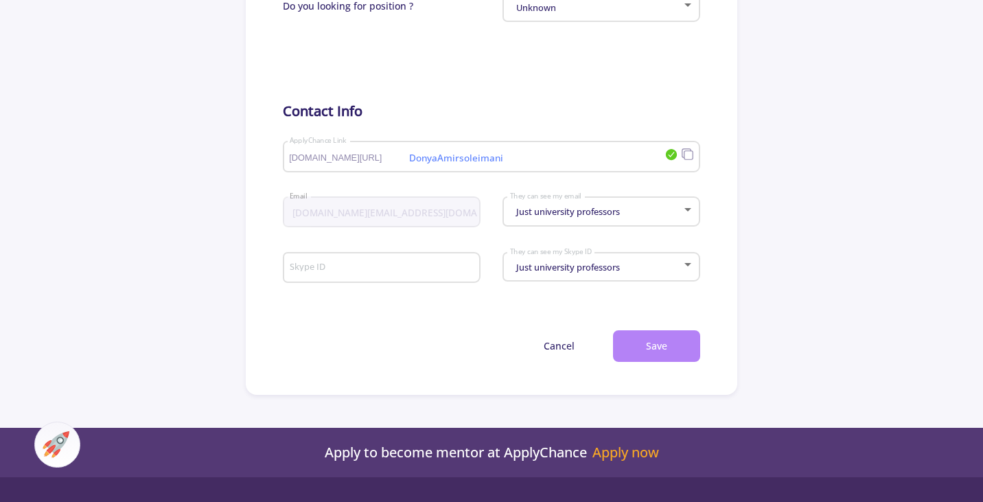
scroll to position [686, 0]
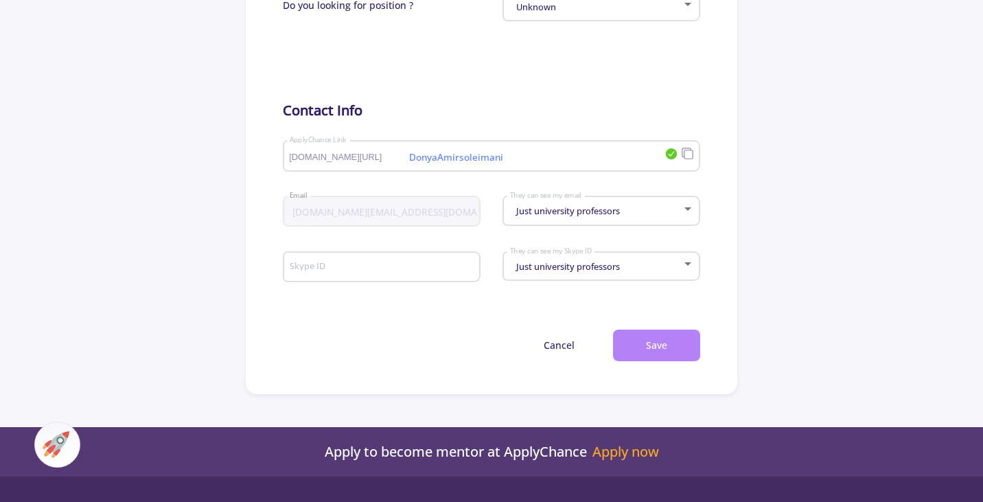
type textarea "Chemical Engineering Student"
click at [664, 340] on button "Save" at bounding box center [656, 345] width 87 height 32
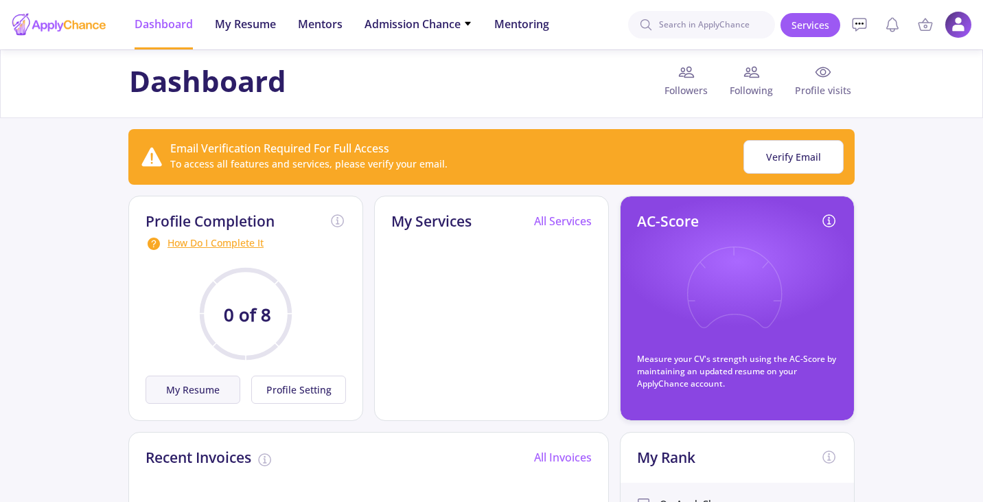
click at [218, 390] on button "My Resume" at bounding box center [193, 389] width 95 height 28
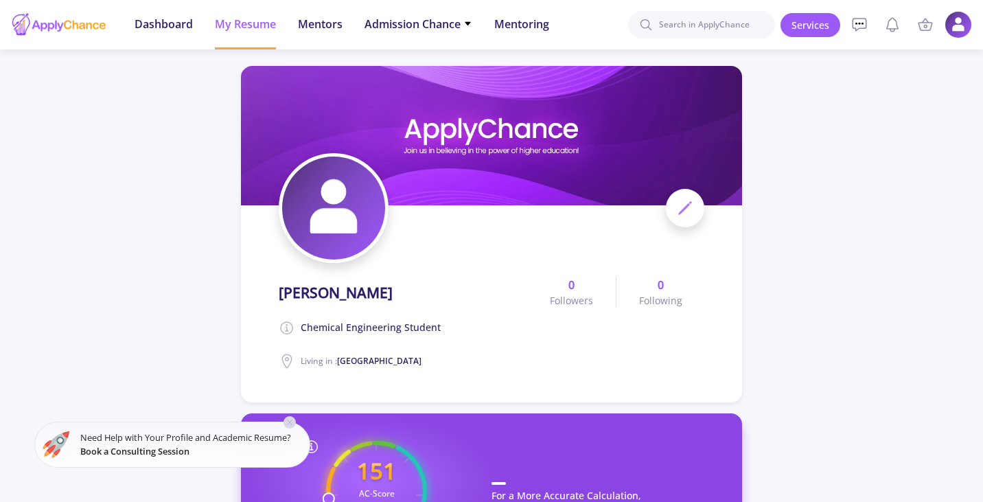
click at [291, 419] on icon at bounding box center [289, 422] width 11 height 11
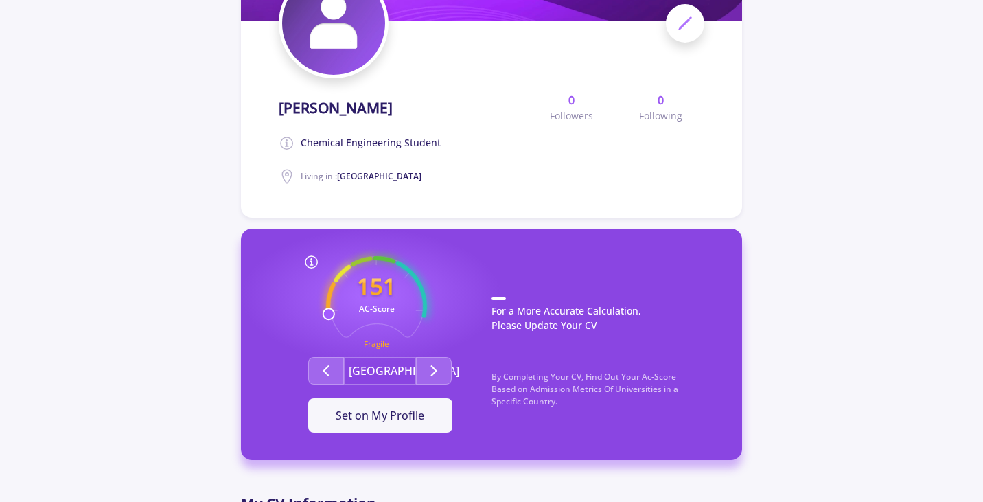
scroll to position [206, 0]
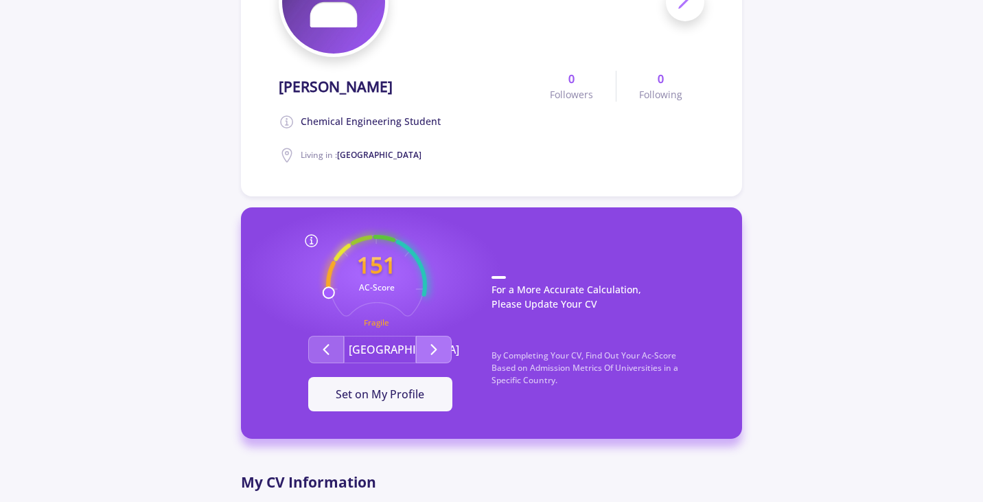
click at [442, 356] on button "Second group" at bounding box center [434, 349] width 36 height 27
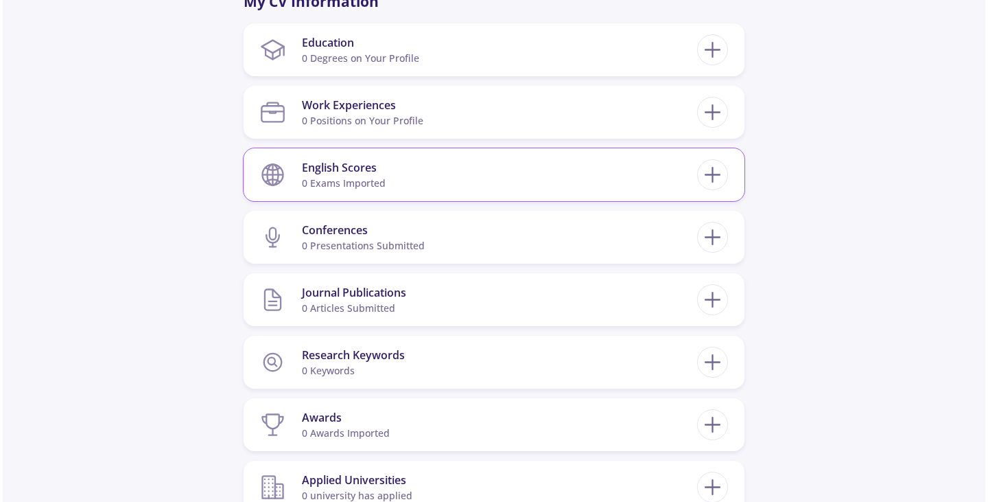
scroll to position [618, 0]
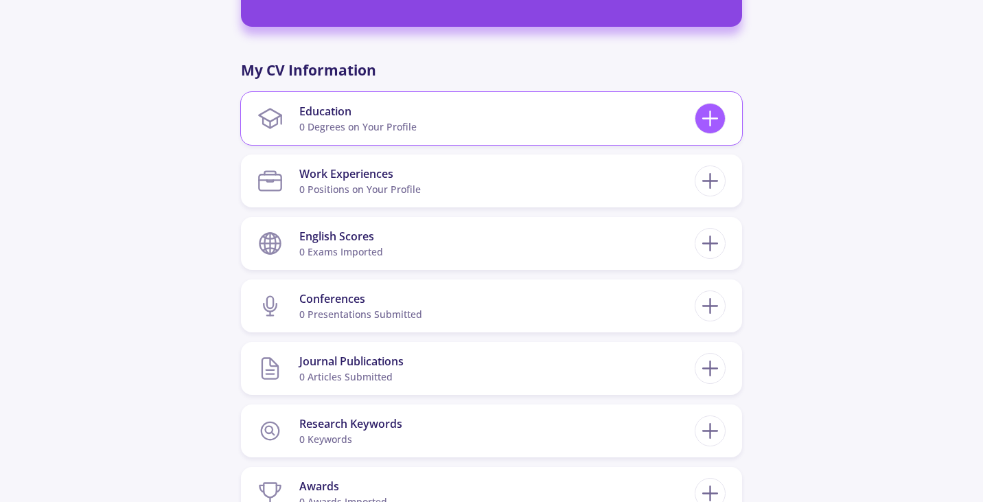
click at [711, 123] on icon at bounding box center [709, 118] width 25 height 25
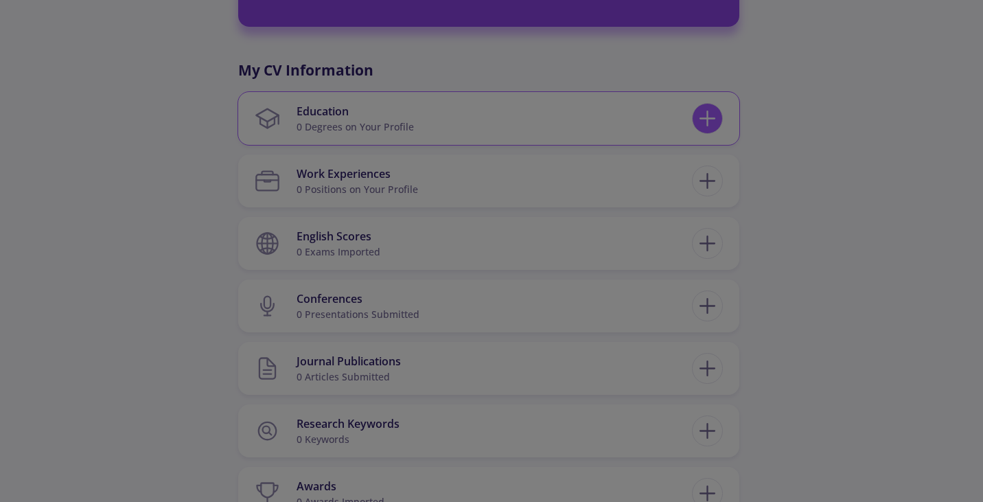
checkbox input "false"
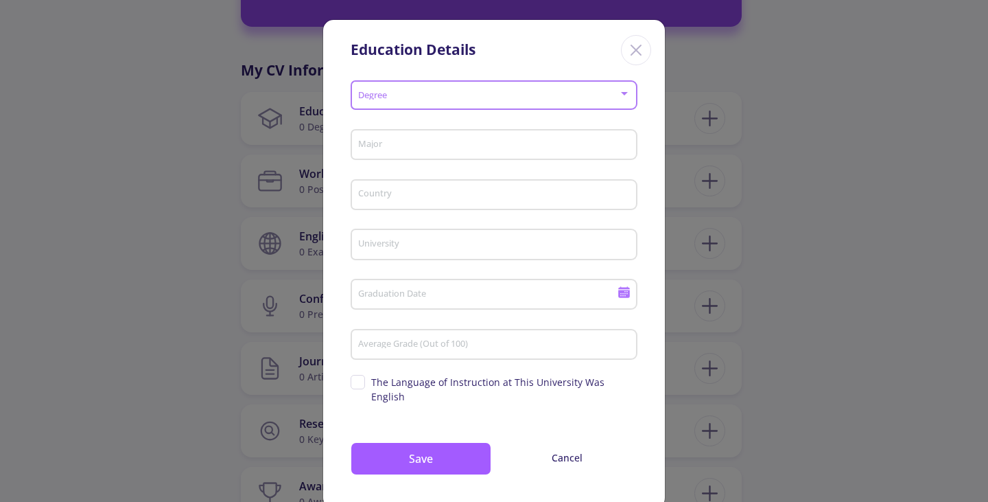
click at [372, 93] on span at bounding box center [490, 96] width 258 height 10
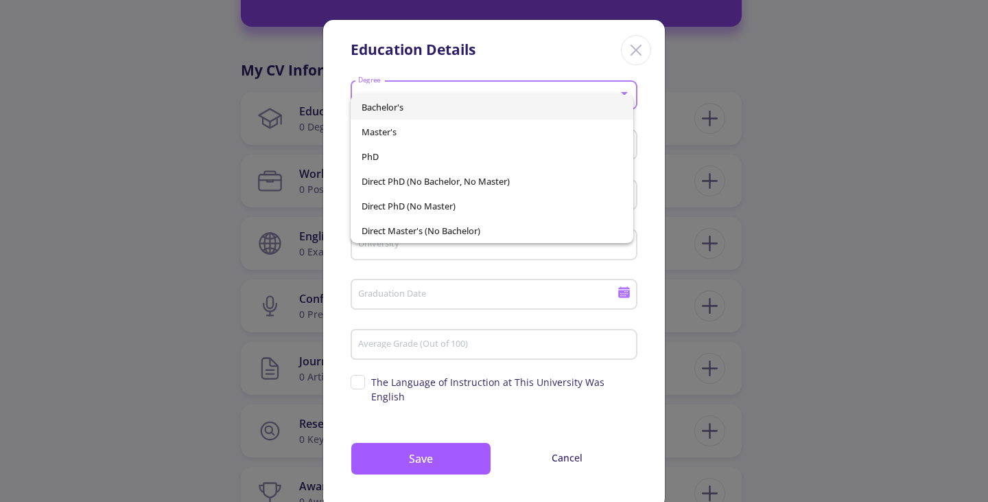
click at [402, 102] on span "Bachelor's" at bounding box center [493, 107] width 262 height 25
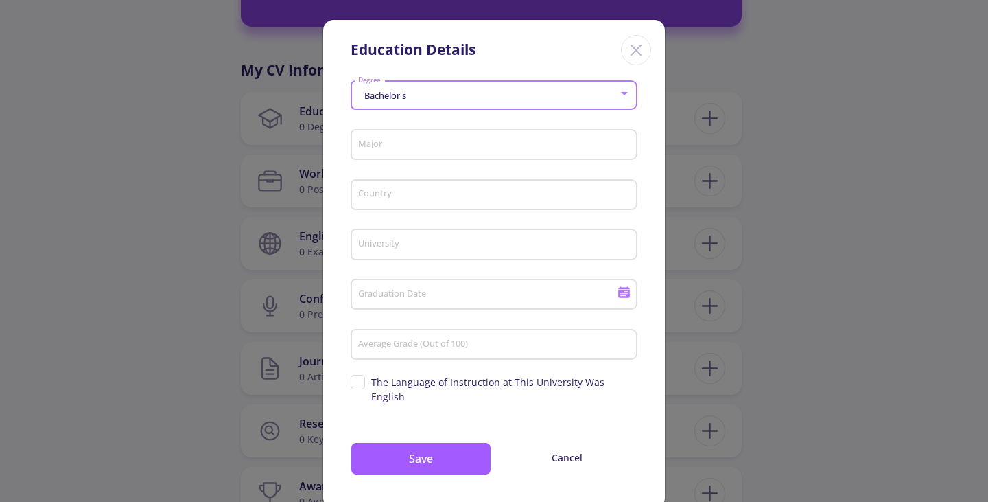
click at [424, 146] on input "Major" at bounding box center [496, 145] width 277 height 12
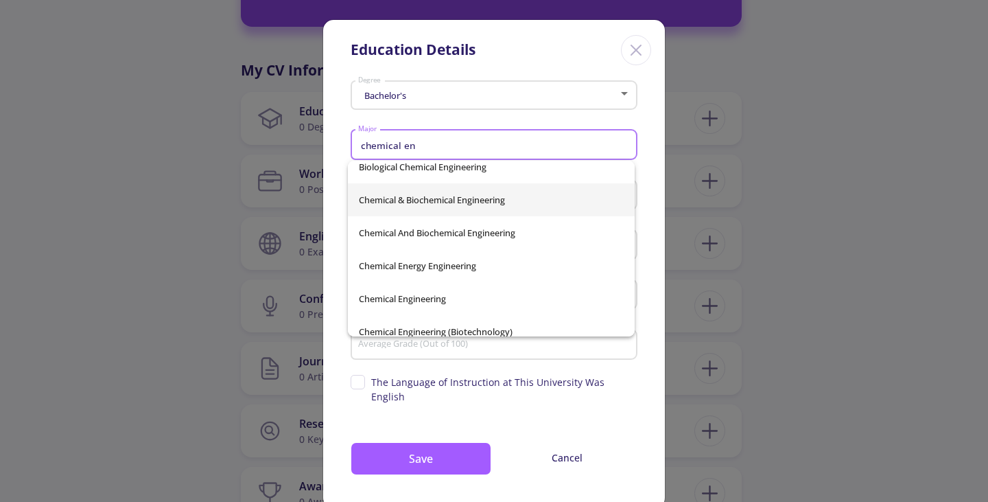
scroll to position [137, 0]
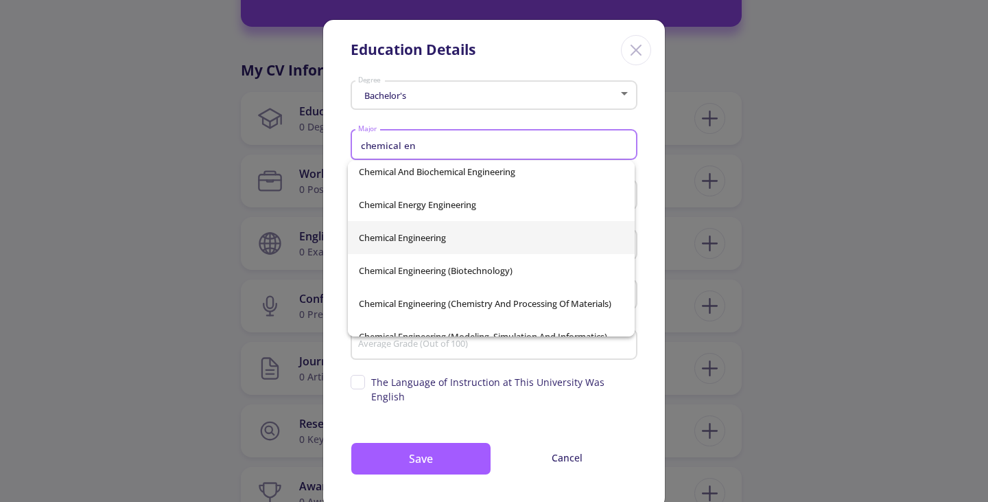
type input "chemical en"
click at [421, 236] on div "Biochemical Engineering Biological And Chemical Engineering Biological Chemical…" at bounding box center [491, 249] width 287 height 176
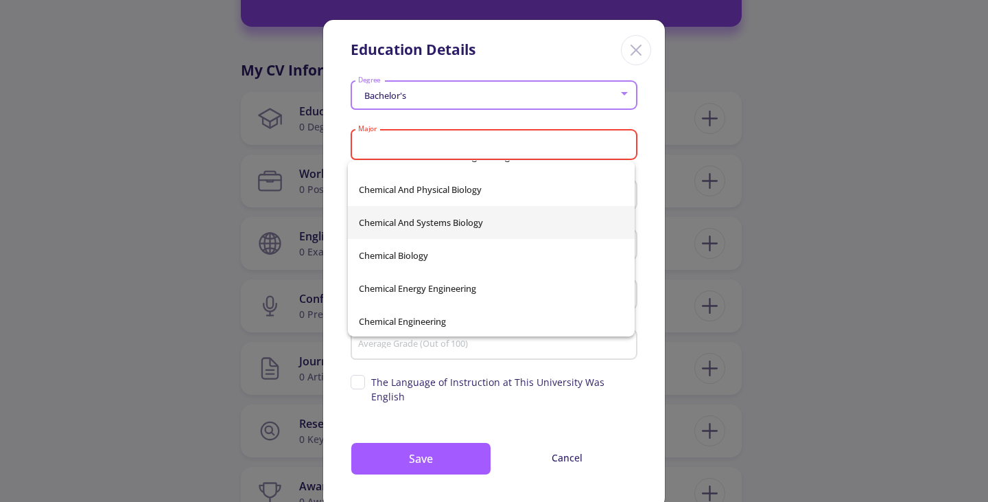
scroll to position [14881, 0]
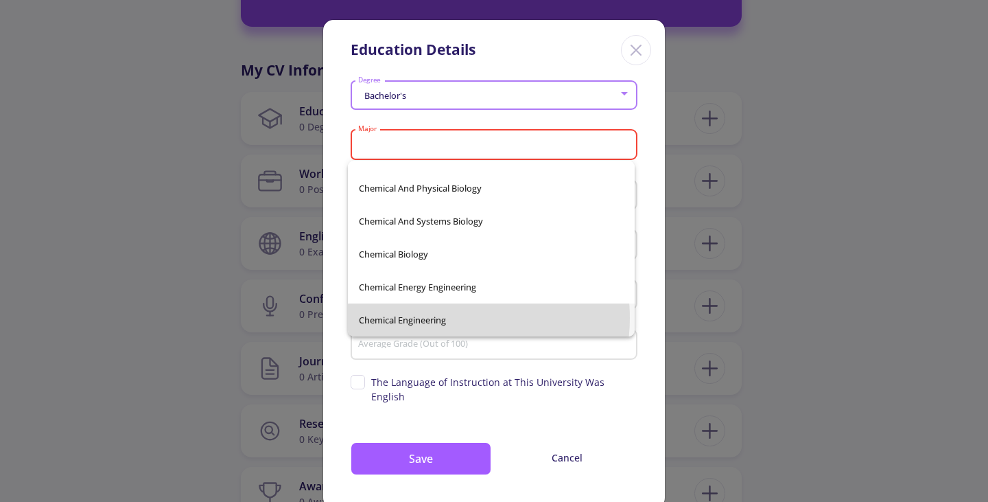
click at [448, 318] on span "Chemical Engineering" at bounding box center [491, 319] width 265 height 33
type input "Chemical Engineering"
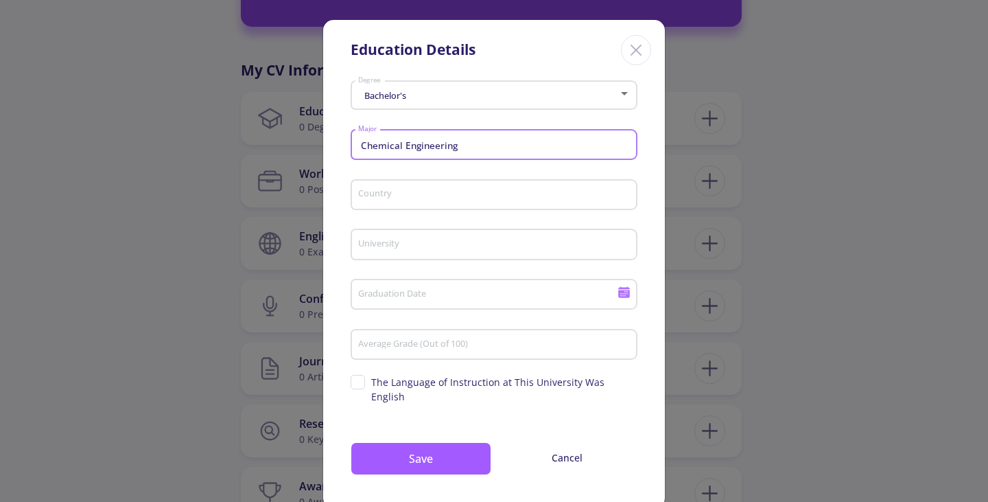
click at [487, 194] on input "Country" at bounding box center [496, 195] width 277 height 12
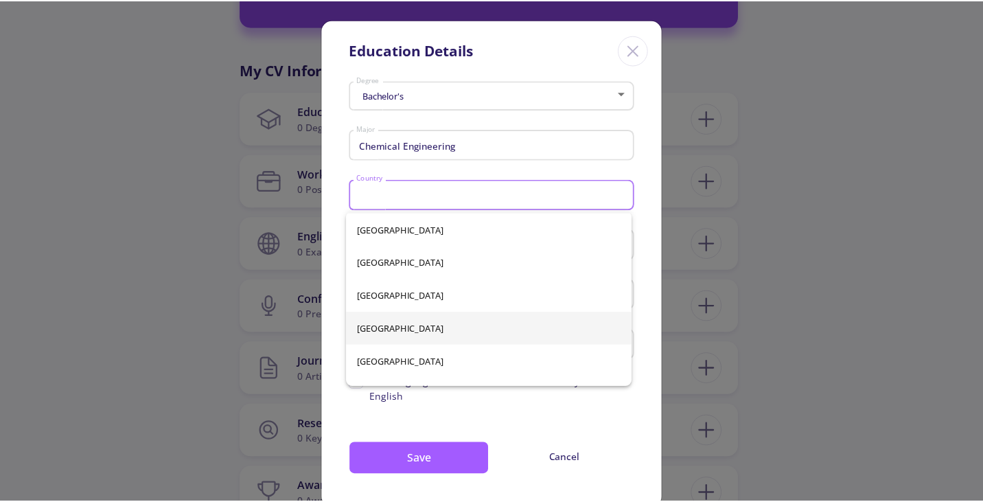
scroll to position [0, 0]
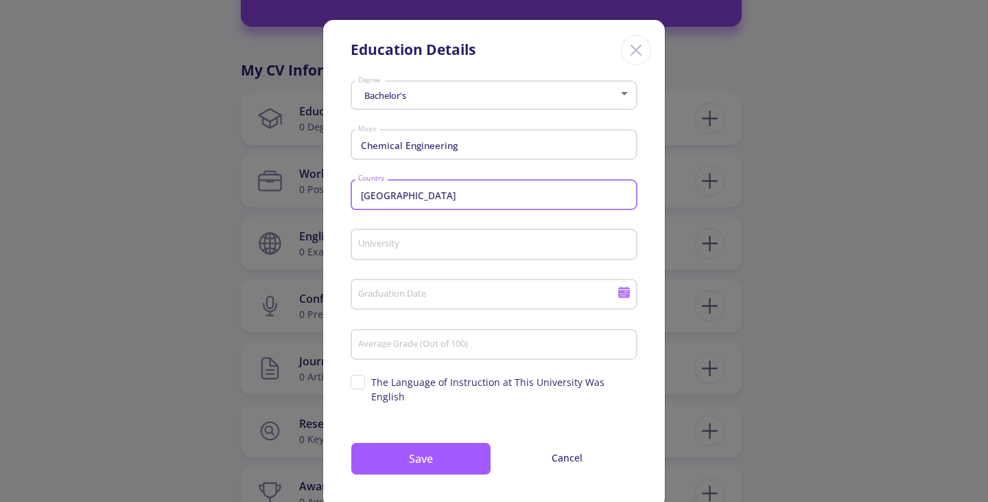
type input "[GEOGRAPHIC_DATA]"
click at [433, 247] on input "University" at bounding box center [496, 245] width 277 height 12
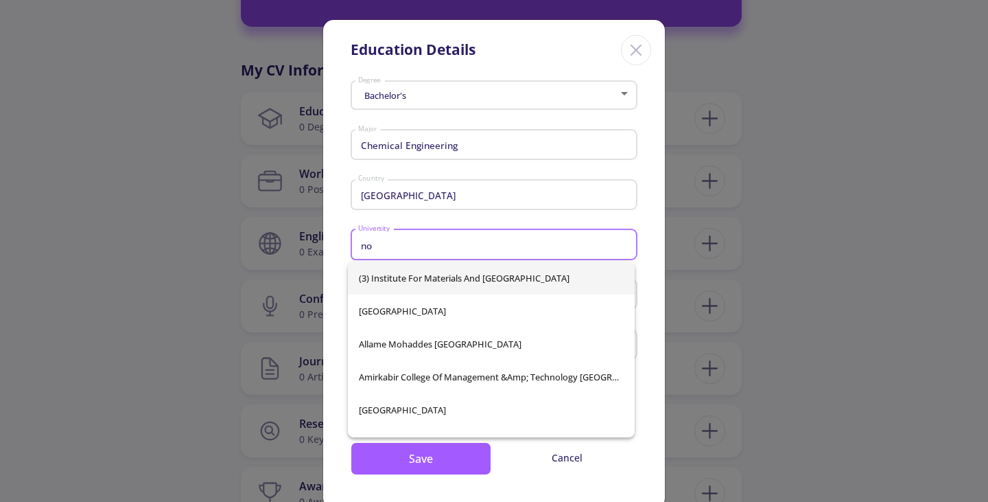
type input "n"
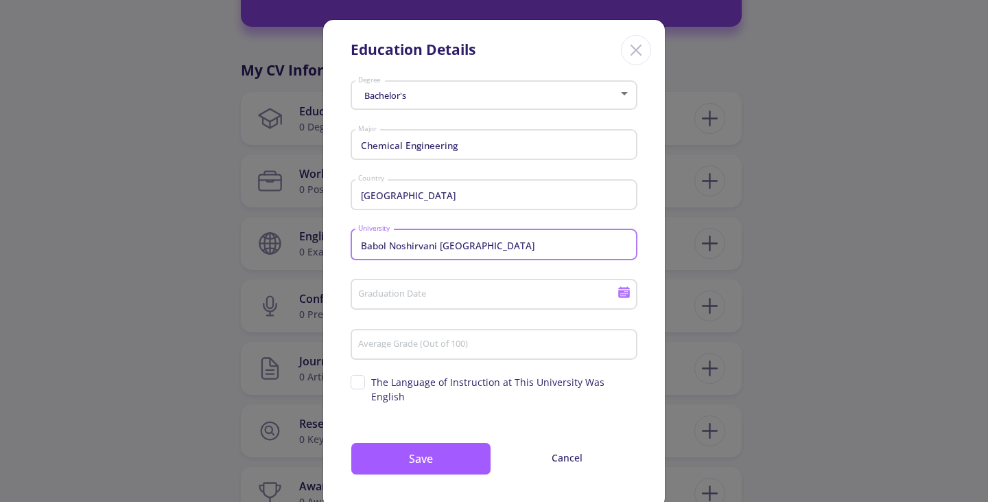
type input "Babol Noshirvani [GEOGRAPHIC_DATA]"
click at [429, 285] on div "Graduation Date" at bounding box center [488, 292] width 261 height 36
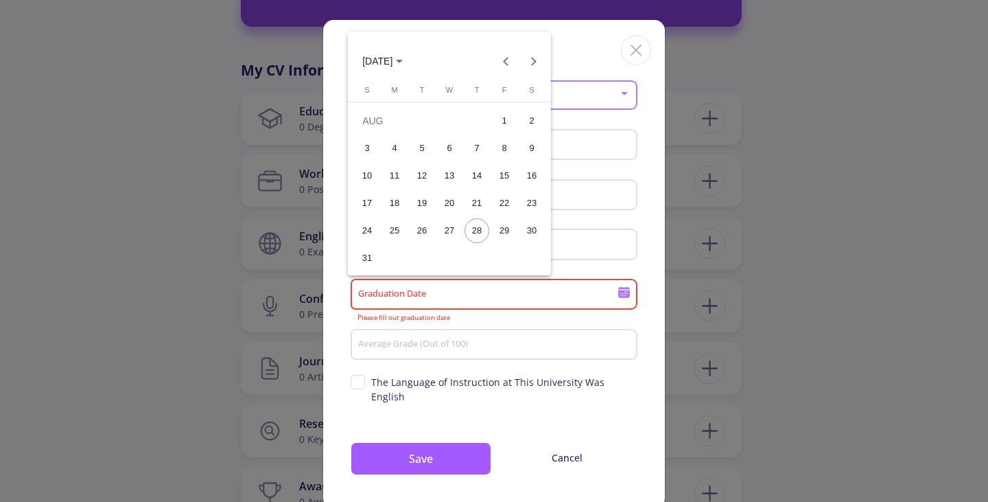
click at [515, 337] on div at bounding box center [494, 251] width 988 height 502
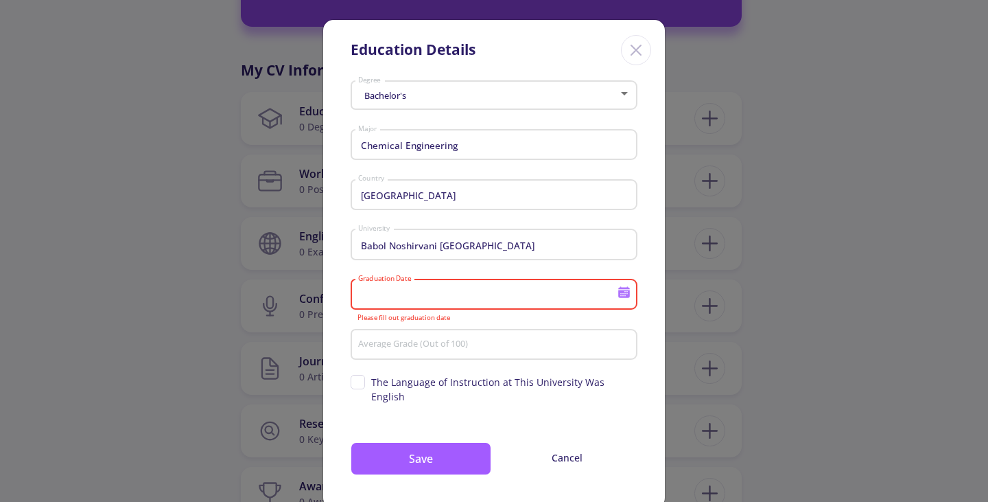
click at [618, 298] on icon at bounding box center [624, 294] width 12 height 8
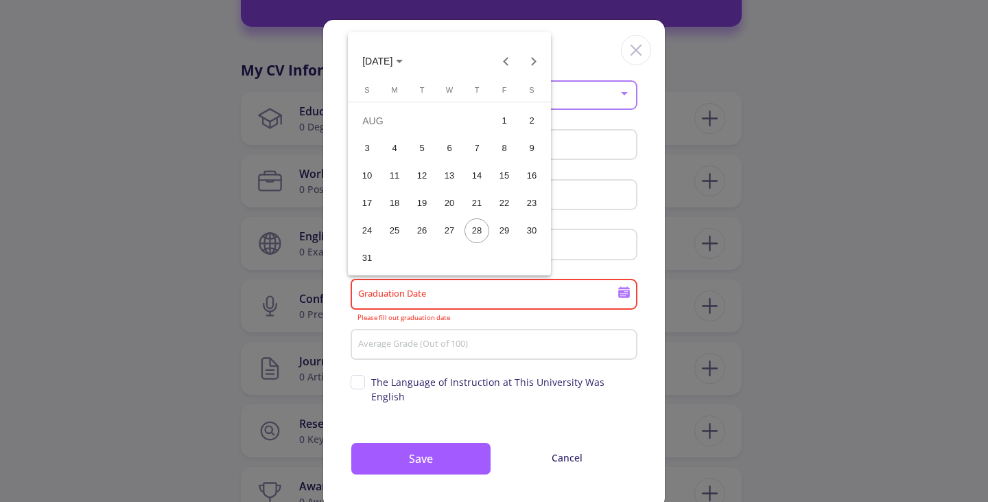
click at [616, 298] on div at bounding box center [494, 251] width 988 height 502
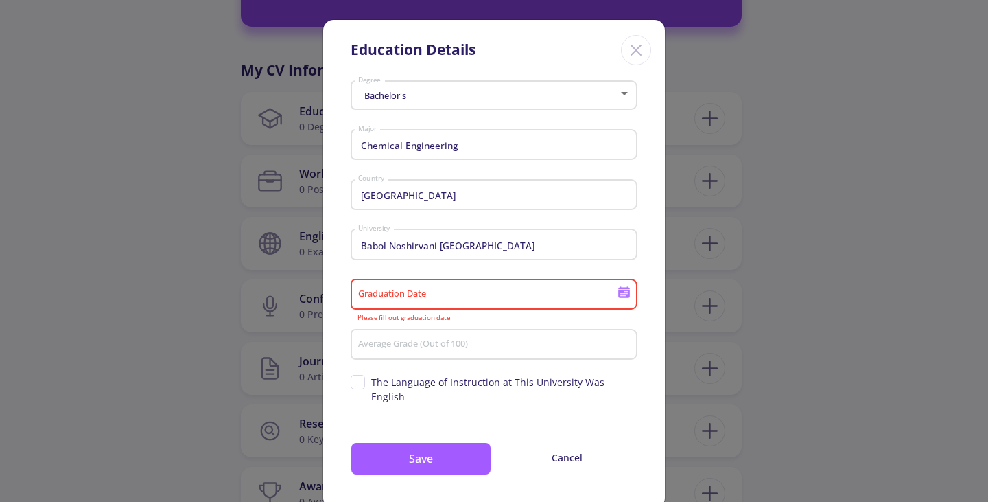
click at [623, 292] on icon at bounding box center [624, 294] width 12 height 8
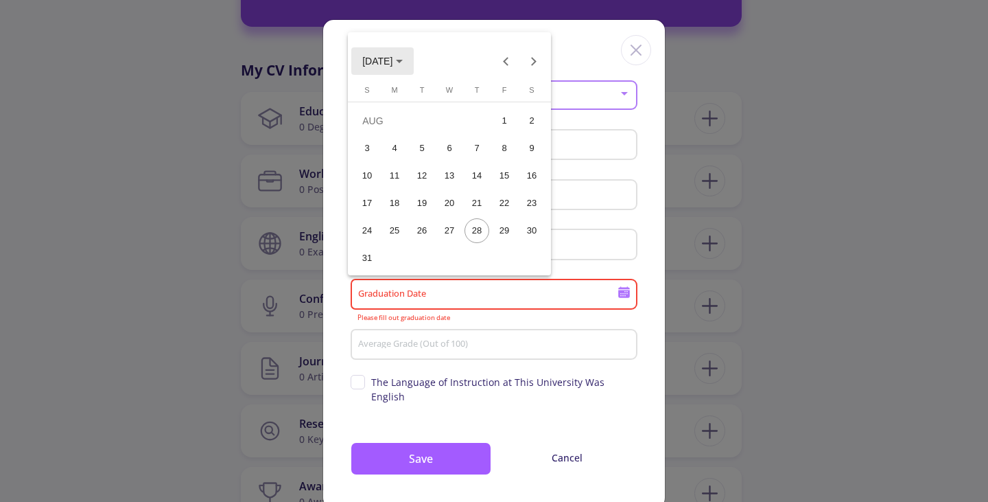
click at [403, 56] on span "[DATE]" at bounding box center [382, 60] width 40 height 11
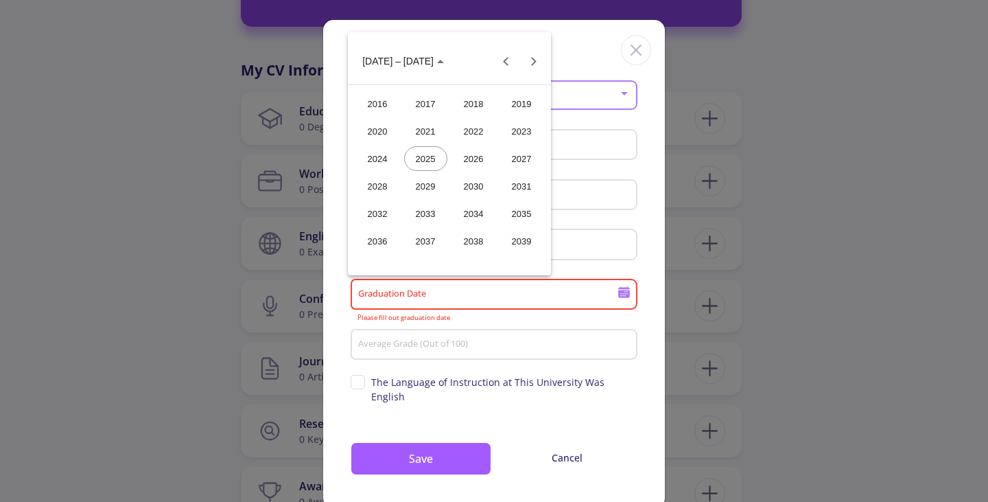
click at [470, 159] on div "2026" at bounding box center [473, 158] width 43 height 25
click at [367, 177] on div "SEP" at bounding box center [377, 186] width 43 height 25
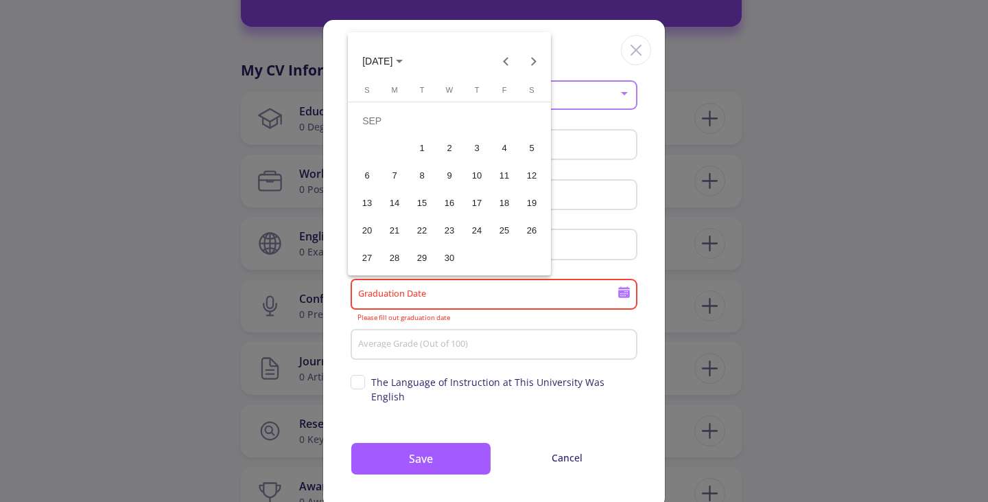
click at [425, 222] on div "22" at bounding box center [422, 230] width 25 height 25
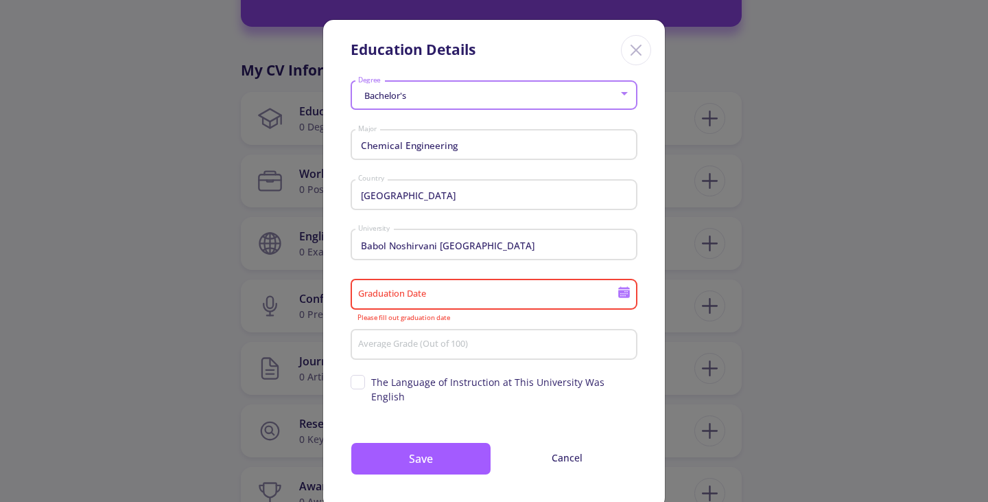
type input "[DATE]"
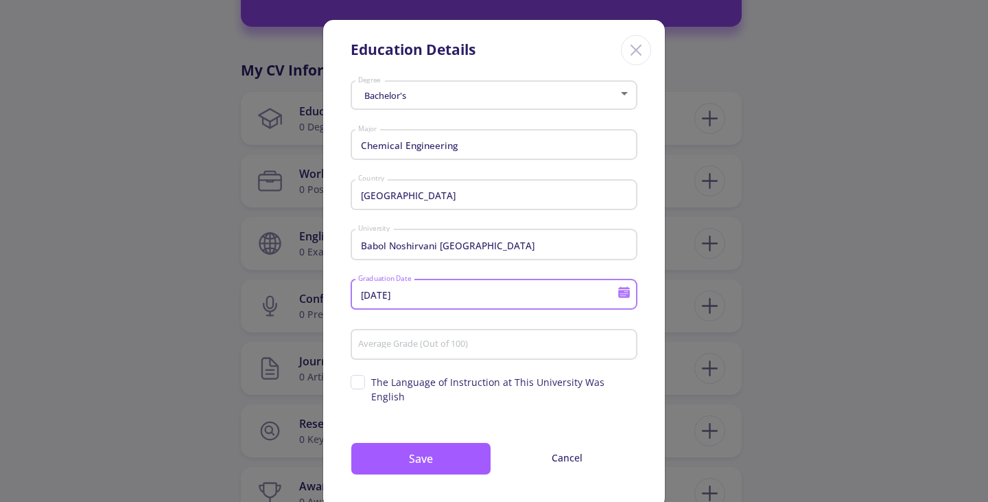
click at [465, 347] on input "Average Grade (Out of 100)" at bounding box center [496, 345] width 277 height 12
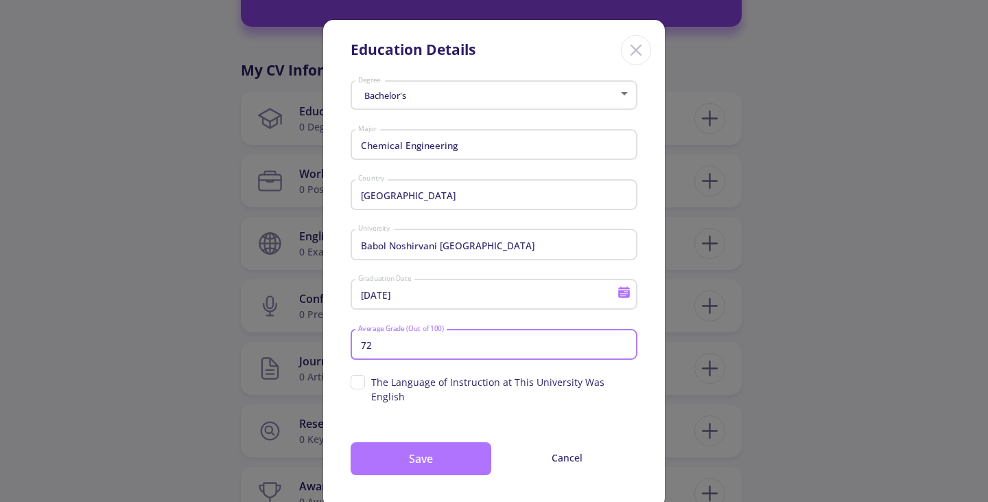
type input "72"
click at [439, 448] on button "Save" at bounding box center [421, 458] width 141 height 33
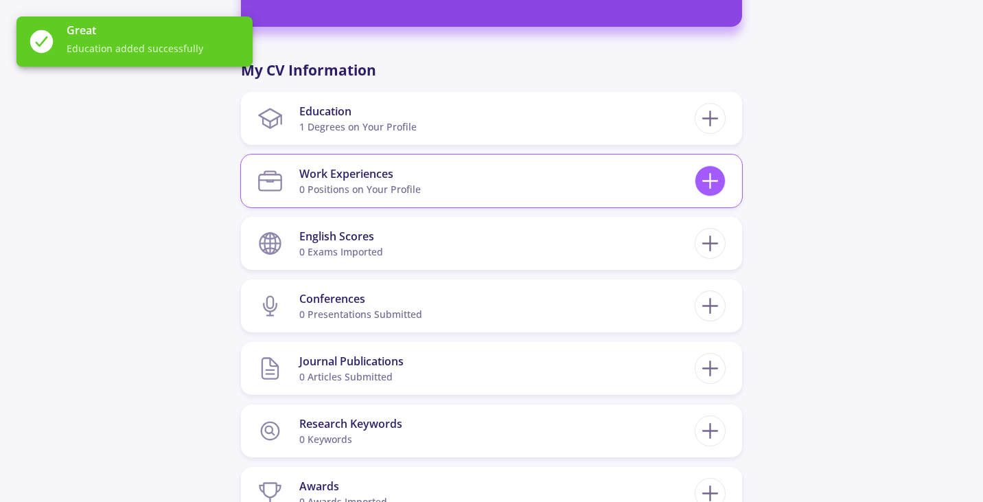
click at [723, 183] on div at bounding box center [710, 180] width 31 height 31
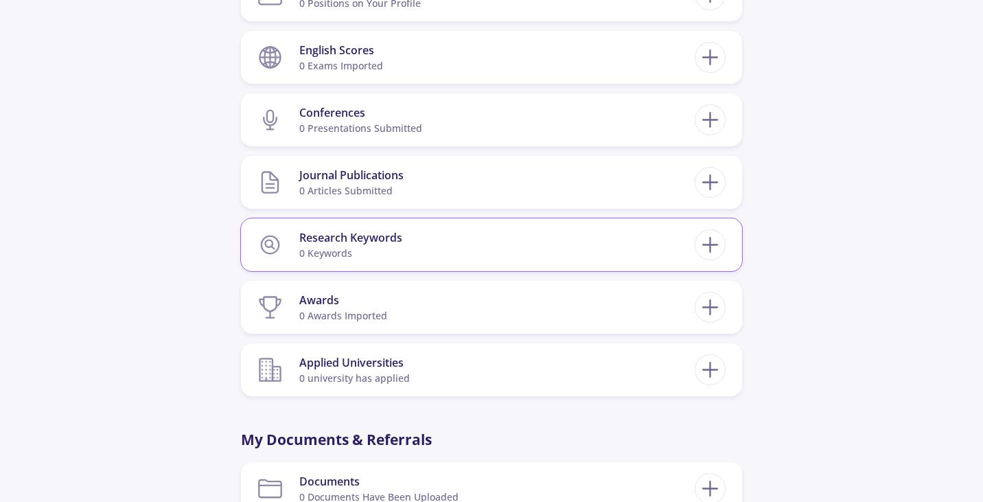
scroll to position [824, 0]
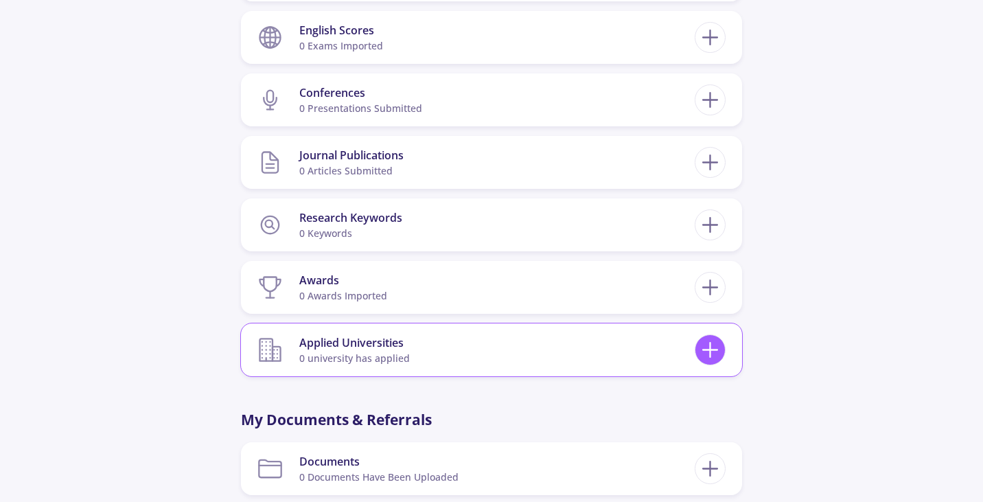
click at [710, 349] on line at bounding box center [710, 350] width 0 height 14
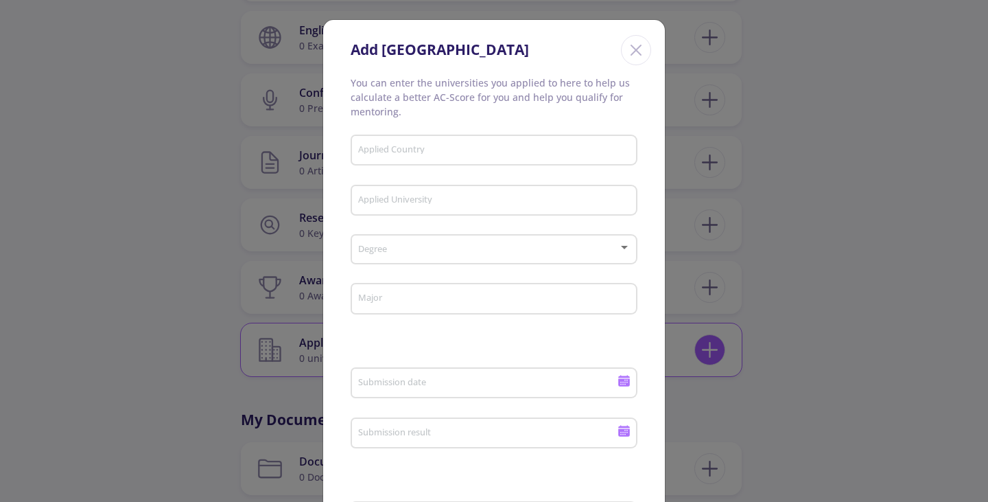
click at [710, 349] on div "Add [GEOGRAPHIC_DATA] You can enter the universities you applied to here to hel…" at bounding box center [494, 251] width 988 height 502
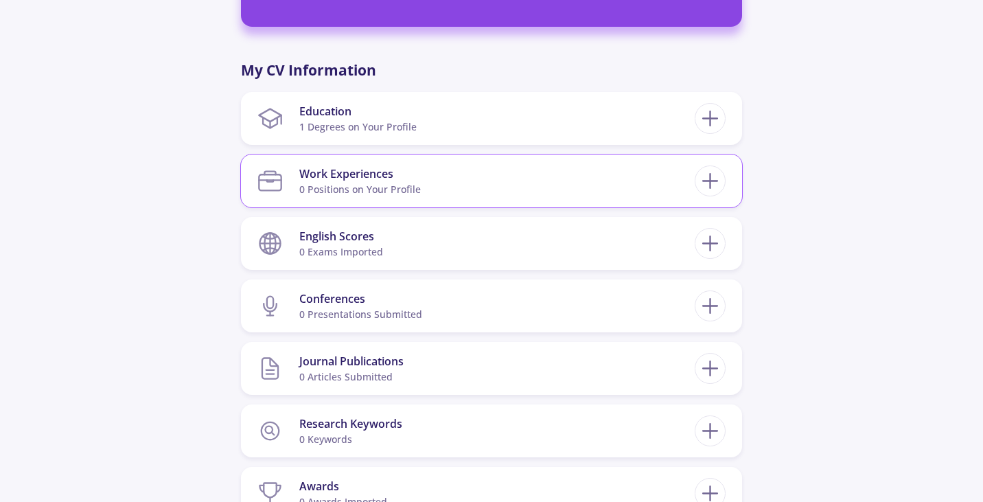
scroll to position [549, 0]
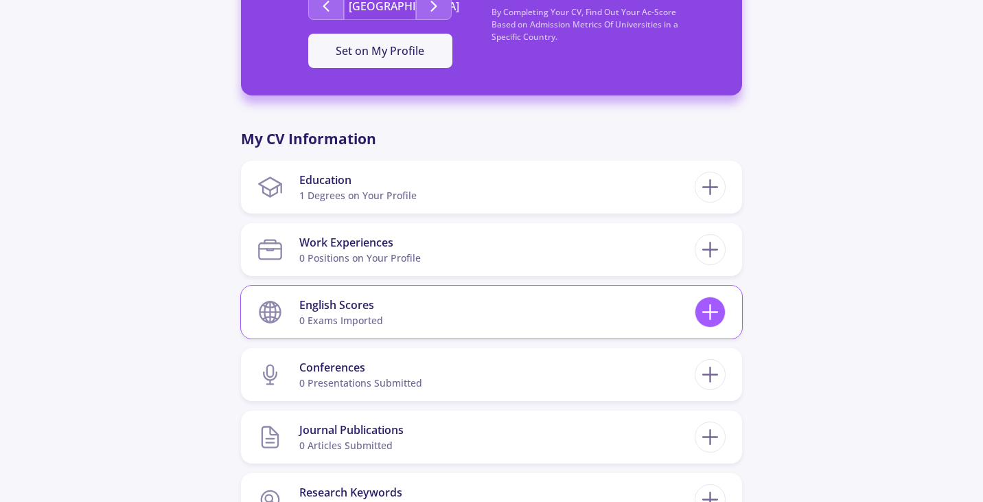
click at [709, 305] on icon at bounding box center [709, 311] width 25 height 25
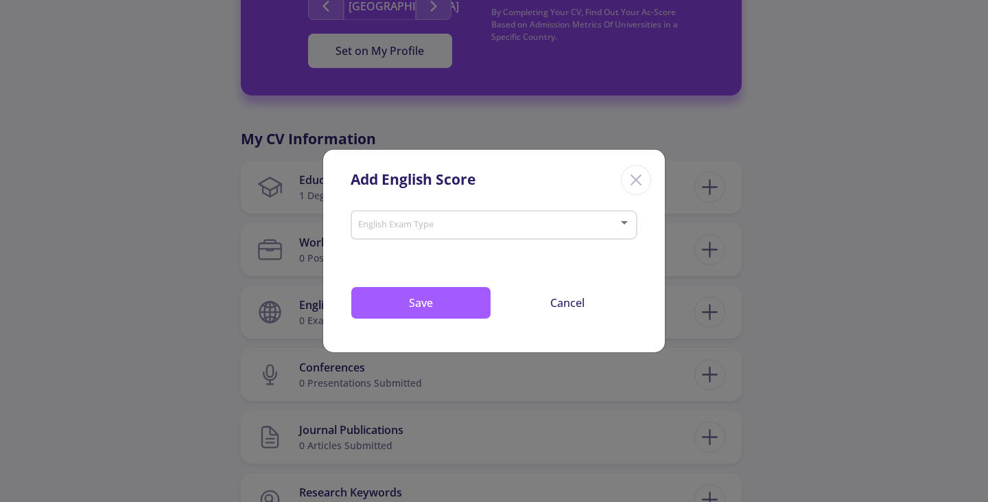
click at [564, 226] on span at bounding box center [490, 225] width 258 height 10
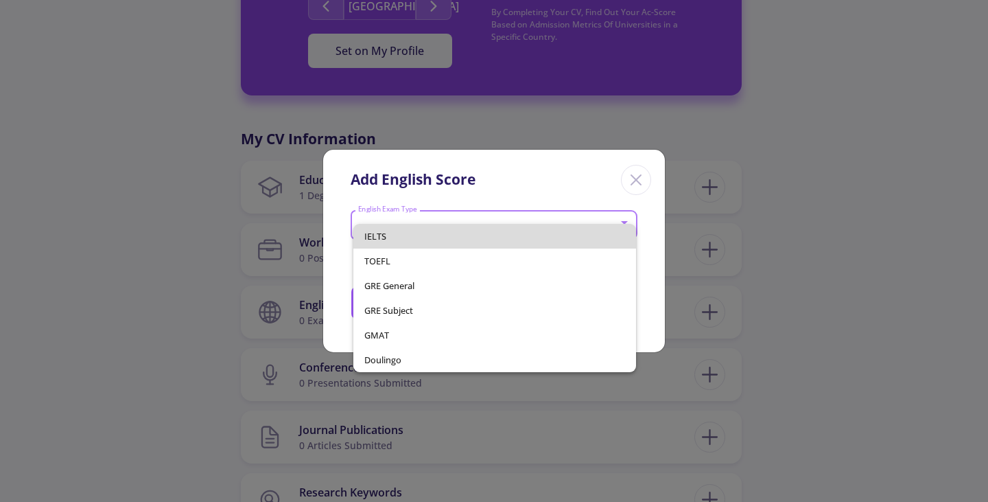
click at [538, 235] on span "IELTS" at bounding box center [495, 236] width 262 height 25
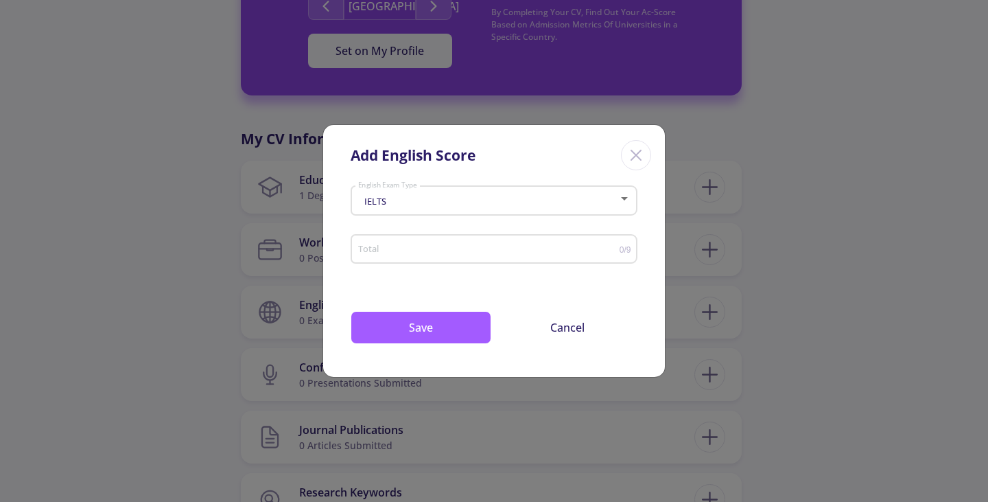
click at [533, 257] on div "Total" at bounding box center [489, 246] width 262 height 34
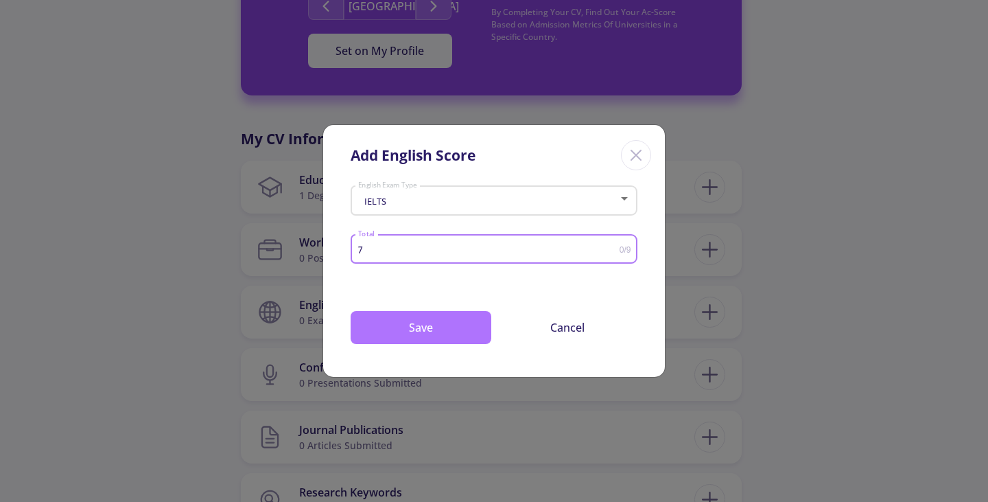
type input "7"
click at [410, 327] on button "Save" at bounding box center [421, 327] width 141 height 33
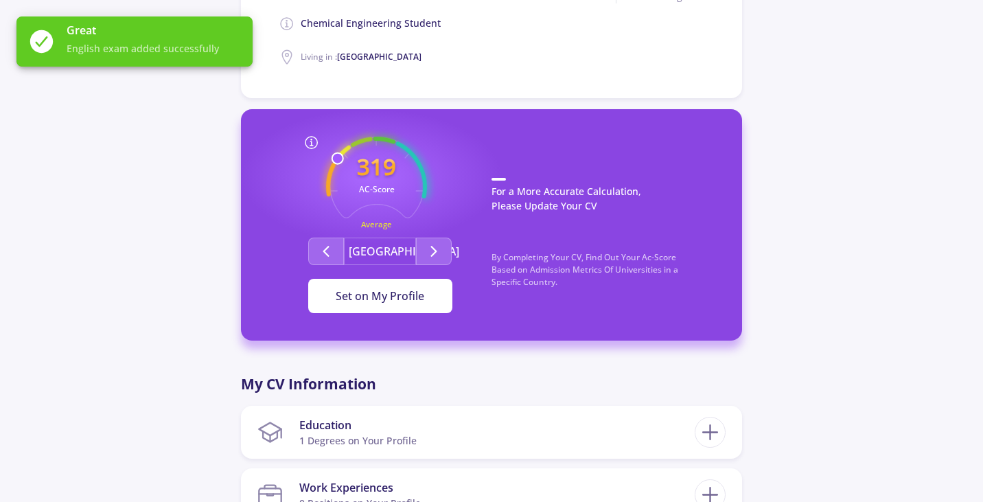
scroll to position [275, 0]
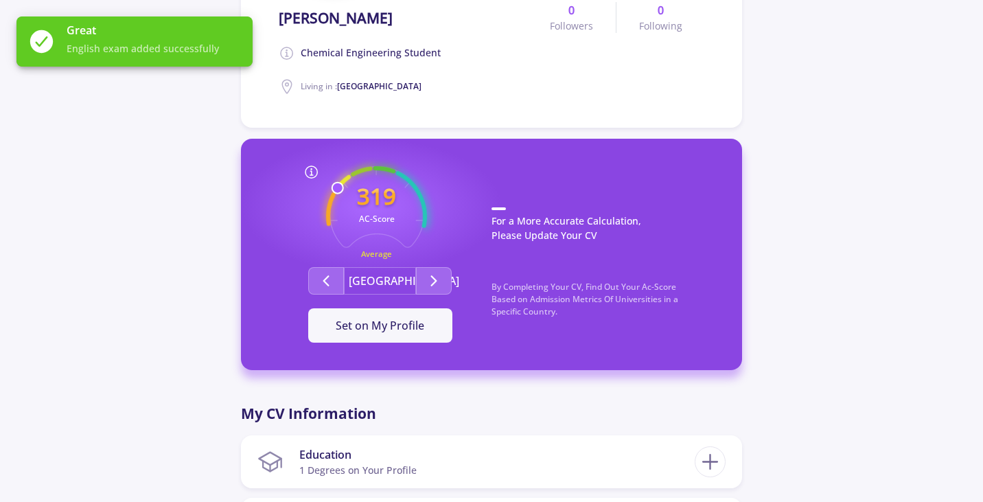
click at [313, 172] on icon at bounding box center [311, 172] width 16 height 16
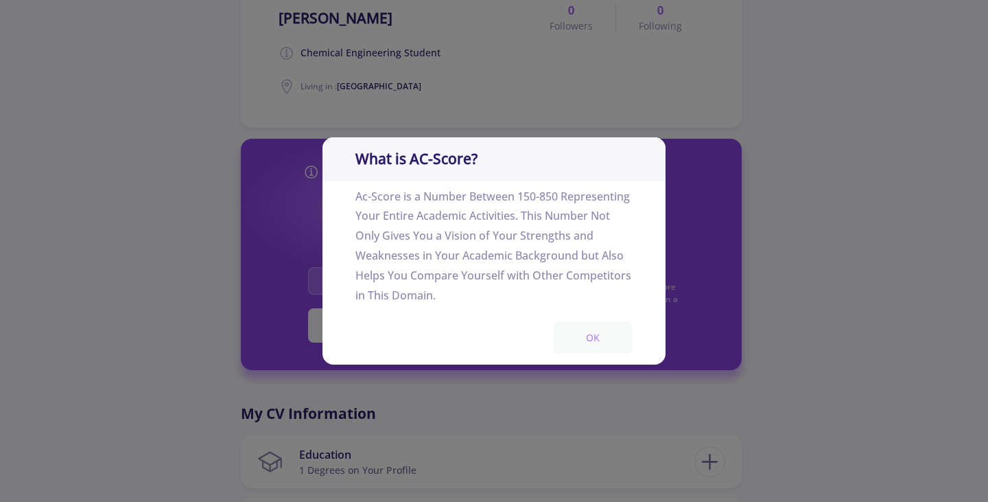
click at [599, 328] on button "OK" at bounding box center [593, 337] width 80 height 32
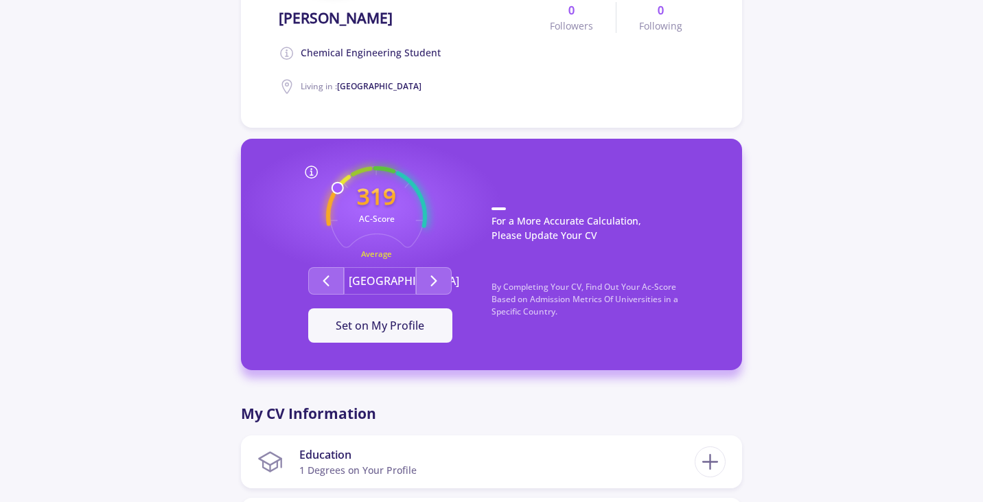
click at [310, 172] on icon at bounding box center [311, 172] width 16 height 16
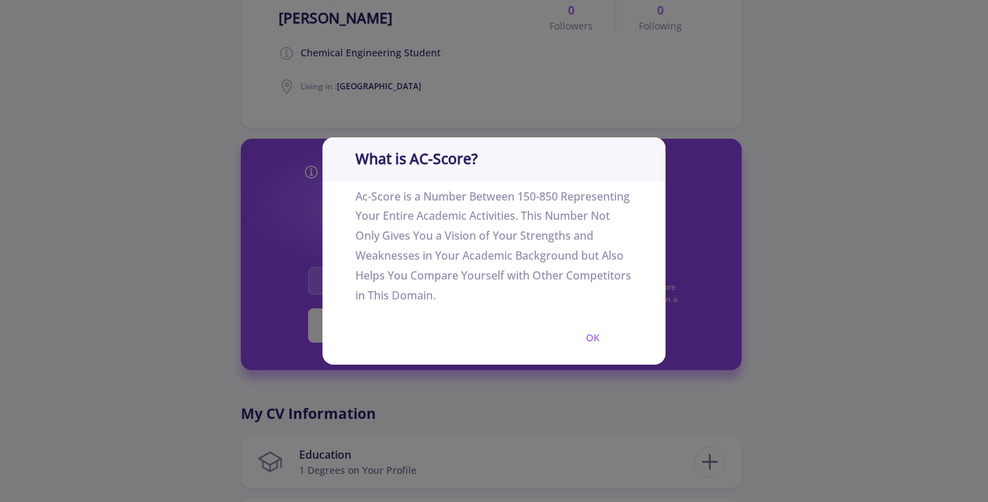
click at [584, 339] on button "OK" at bounding box center [593, 337] width 80 height 32
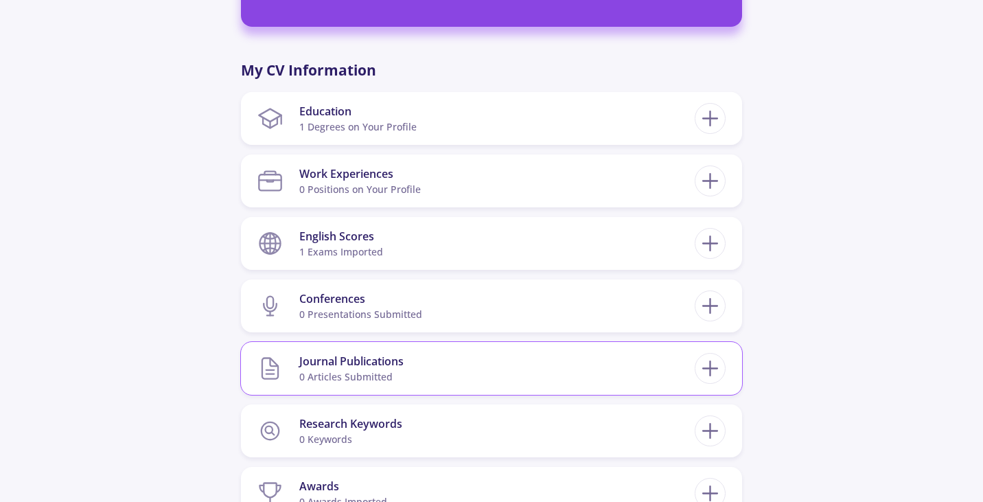
scroll to position [755, 0]
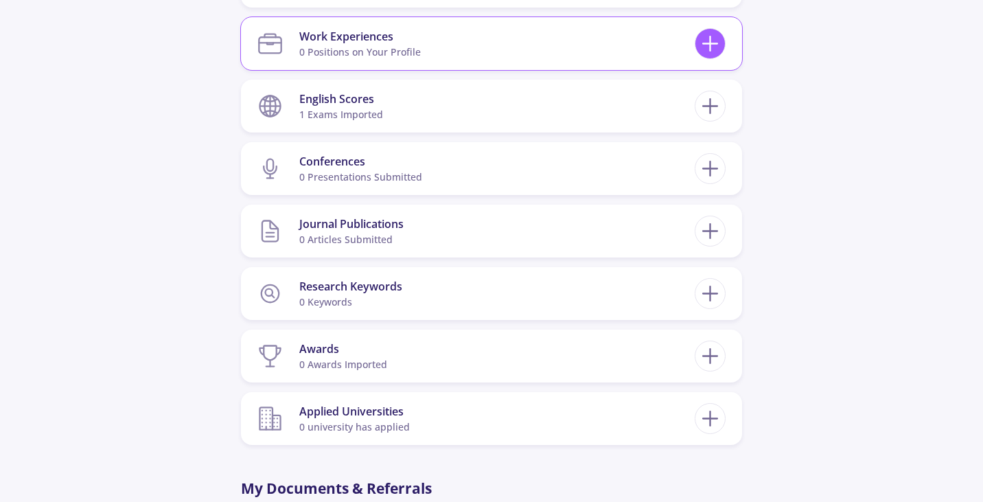
click at [706, 51] on icon at bounding box center [709, 43] width 25 height 25
checkbox input "false"
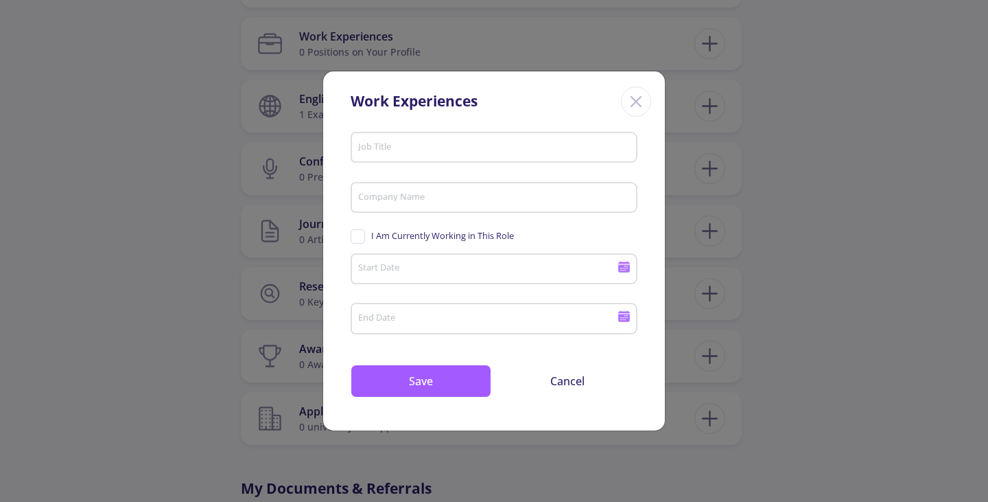
click at [414, 151] on input "Job Title" at bounding box center [496, 148] width 277 height 12
click at [443, 195] on input "Company Name" at bounding box center [496, 198] width 277 height 12
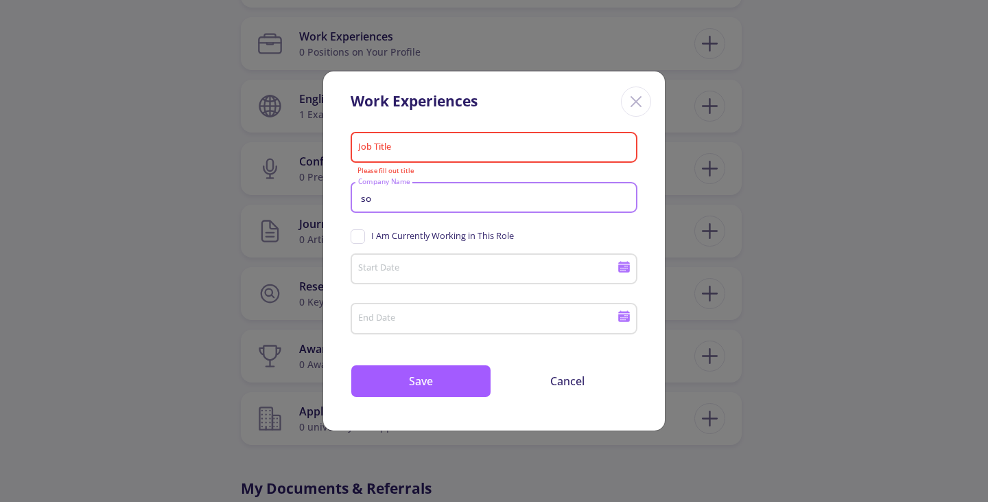
type input "s"
click at [399, 137] on div "Job Title" at bounding box center [495, 145] width 274 height 36
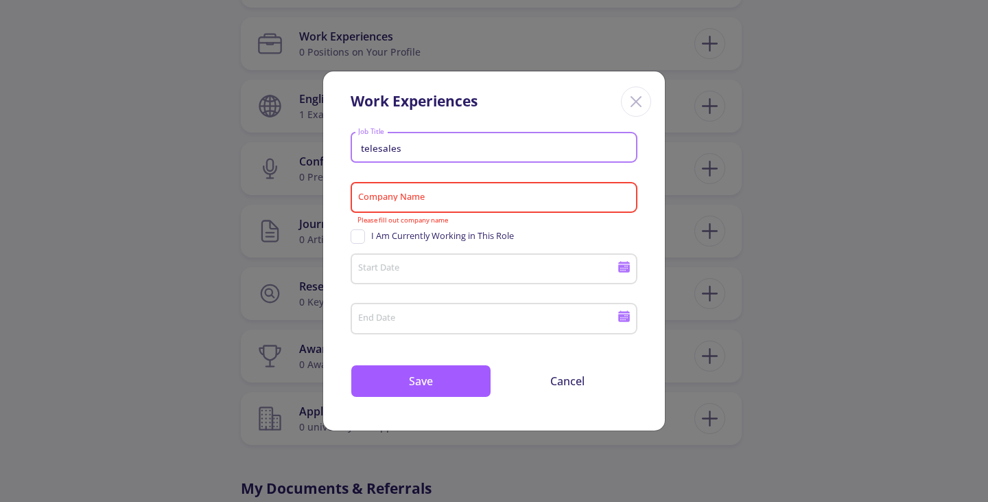
click at [393, 146] on input "telesales" at bounding box center [496, 148] width 277 height 12
drag, startPoint x: 393, startPoint y: 146, endPoint x: 383, endPoint y: 148, distance: 9.7
click at [383, 148] on input "telesales" at bounding box center [496, 148] width 277 height 12
type input "telesales"
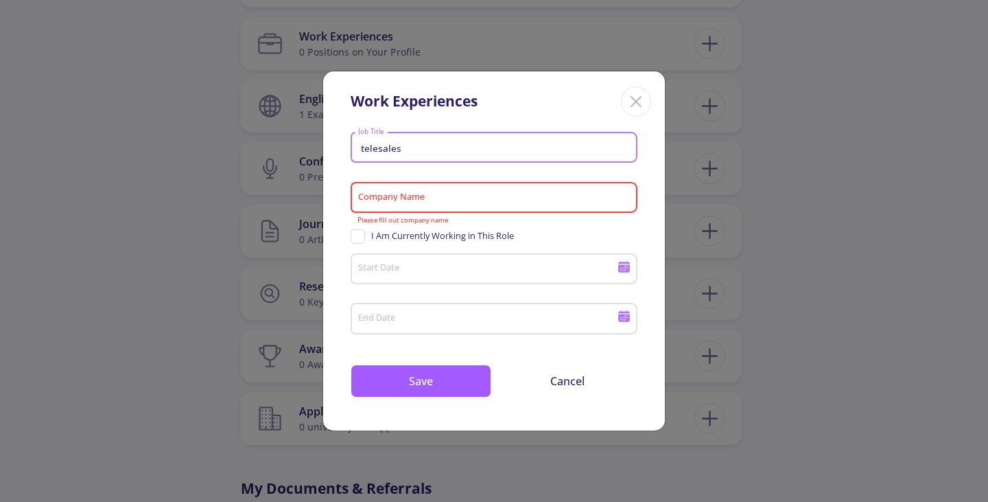
click at [419, 201] on input "Company Name" at bounding box center [496, 198] width 277 height 12
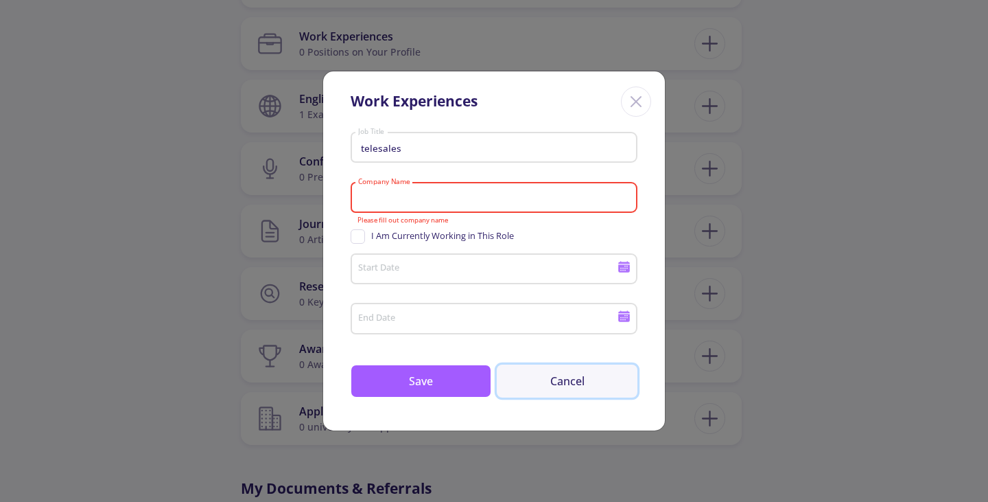
click at [570, 382] on button "Cancel" at bounding box center [567, 380] width 141 height 33
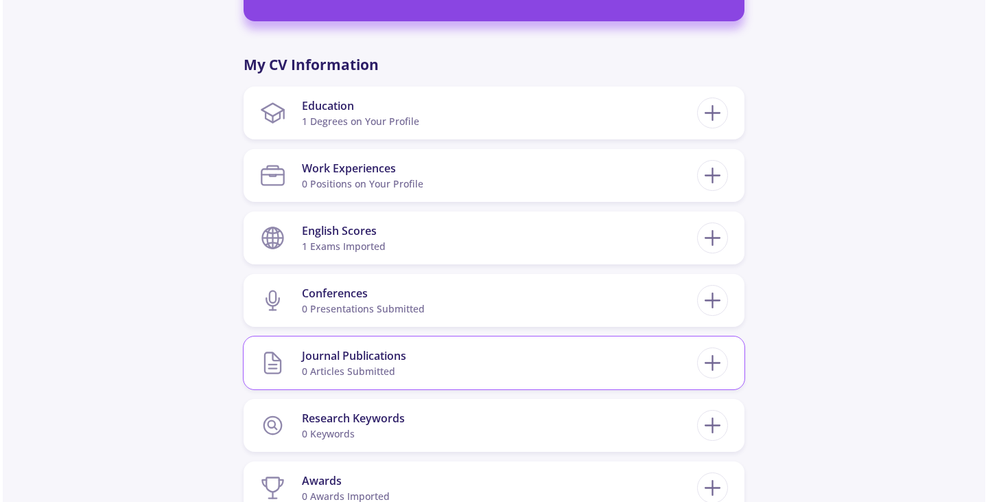
scroll to position [618, 0]
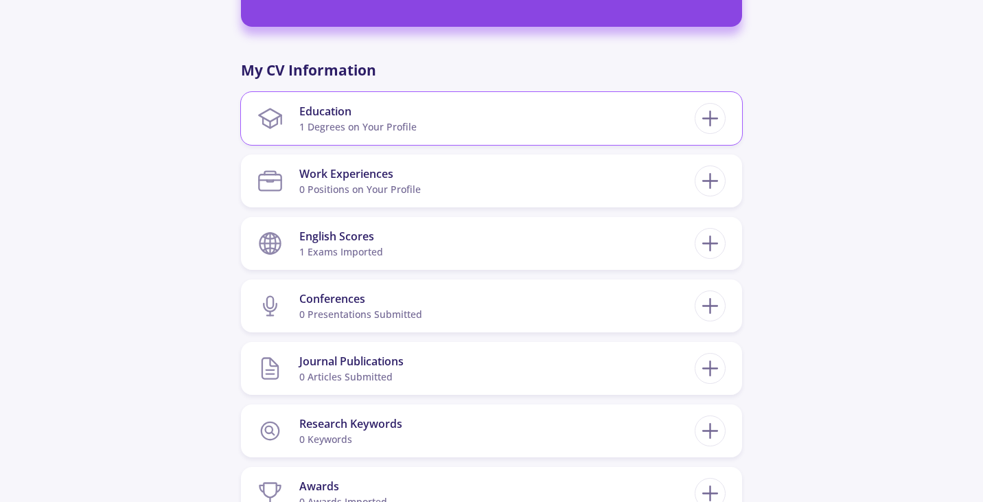
click at [671, 119] on section "Education 1 Degrees on Your Profile" at bounding box center [475, 118] width 437 height 42
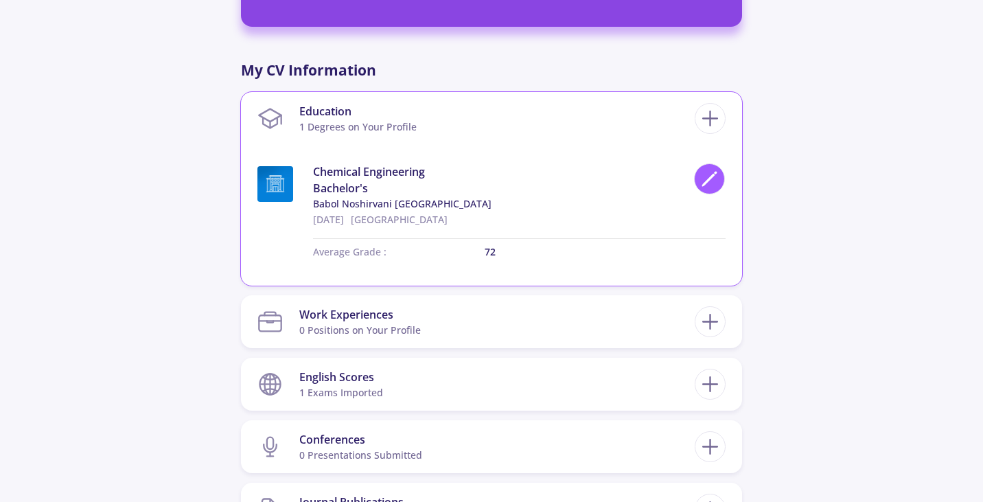
click at [717, 167] on div at bounding box center [709, 178] width 31 height 31
type input "[DATE]"
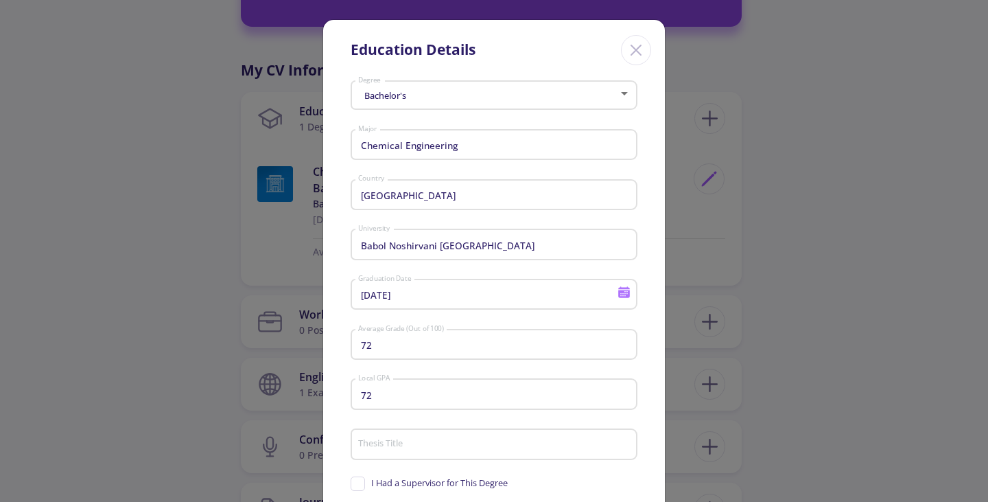
click at [393, 401] on input "72" at bounding box center [496, 395] width 277 height 12
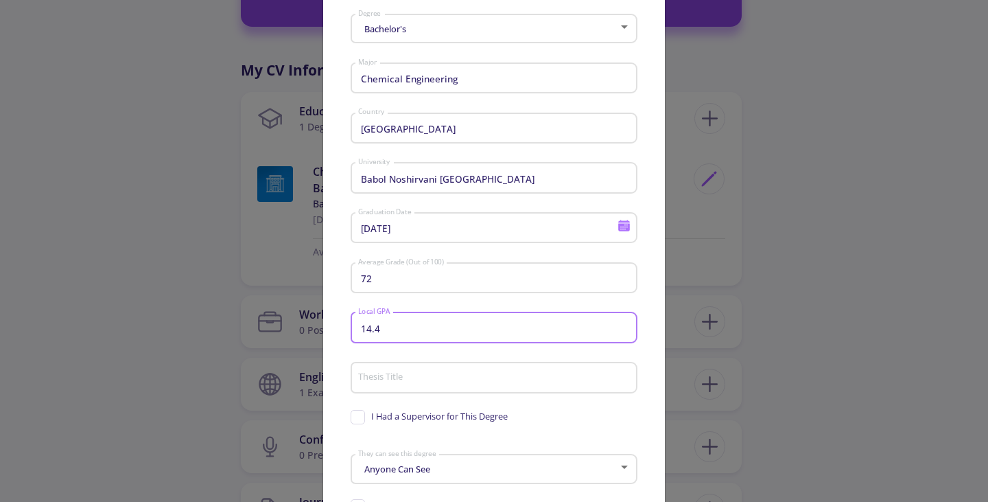
scroll to position [137, 0]
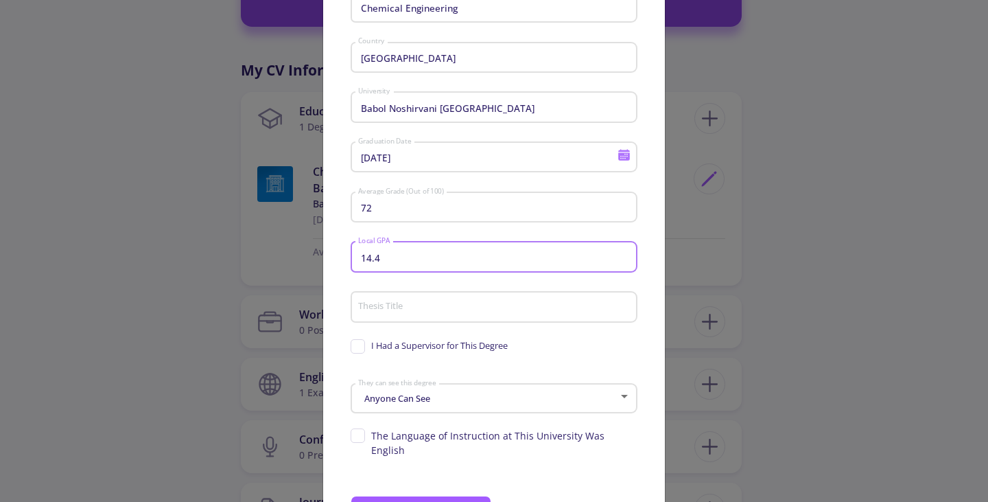
type input "14.4"
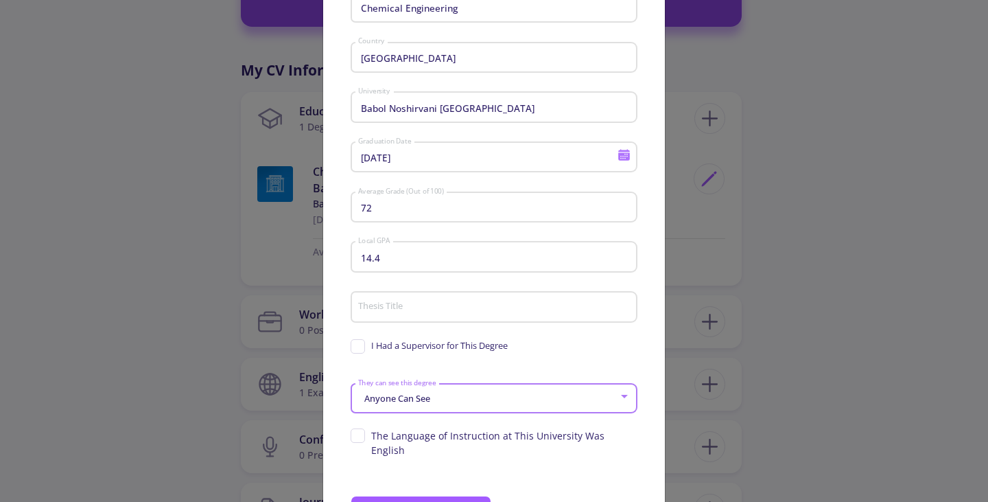
click at [405, 404] on span "Anyone Can See" at bounding box center [395, 398] width 69 height 12
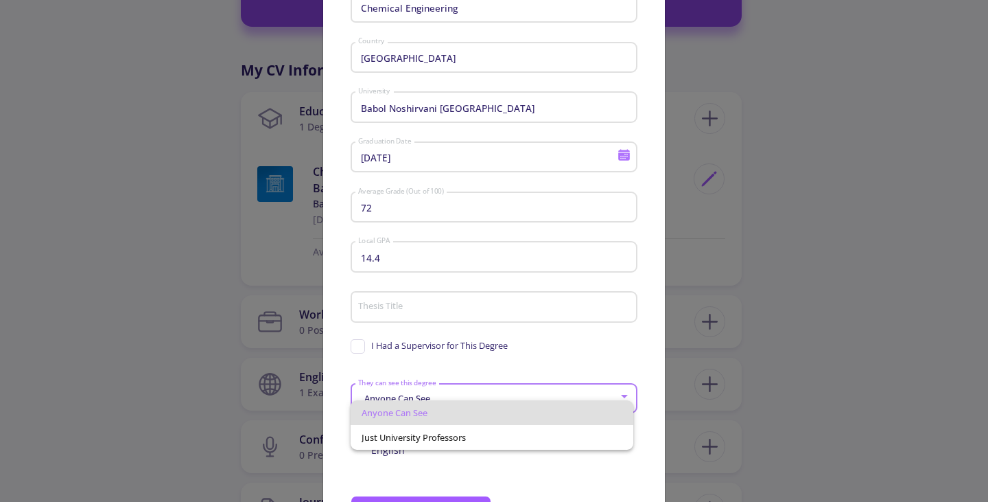
click at [413, 397] on div "Anyone Can See Just University Professors" at bounding box center [481, 420] width 274 height 60
click at [537, 313] on div at bounding box center [494, 251] width 988 height 502
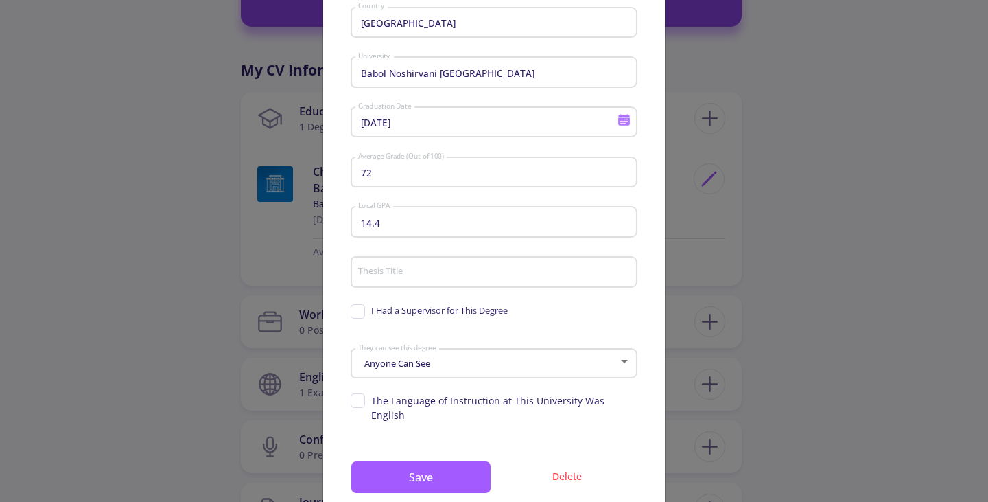
scroll to position [205, 0]
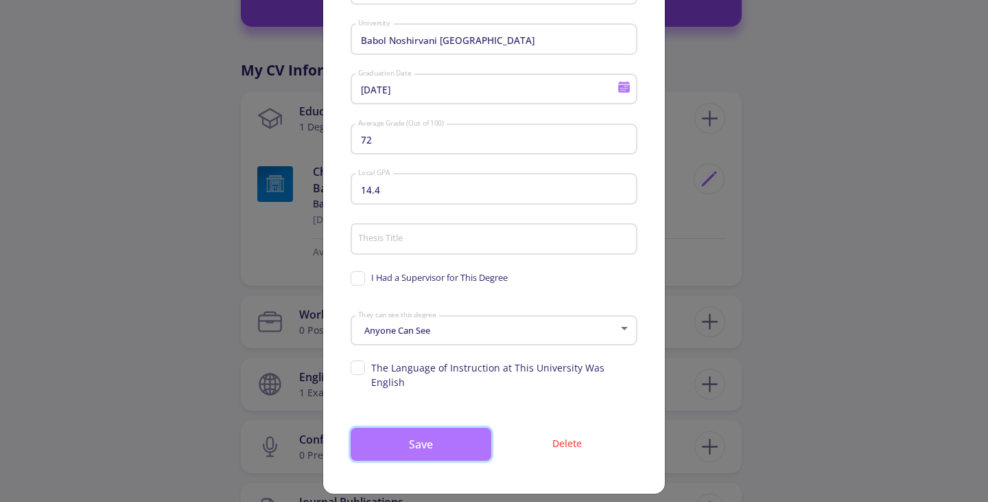
click at [408, 428] on button "Save" at bounding box center [421, 444] width 141 height 33
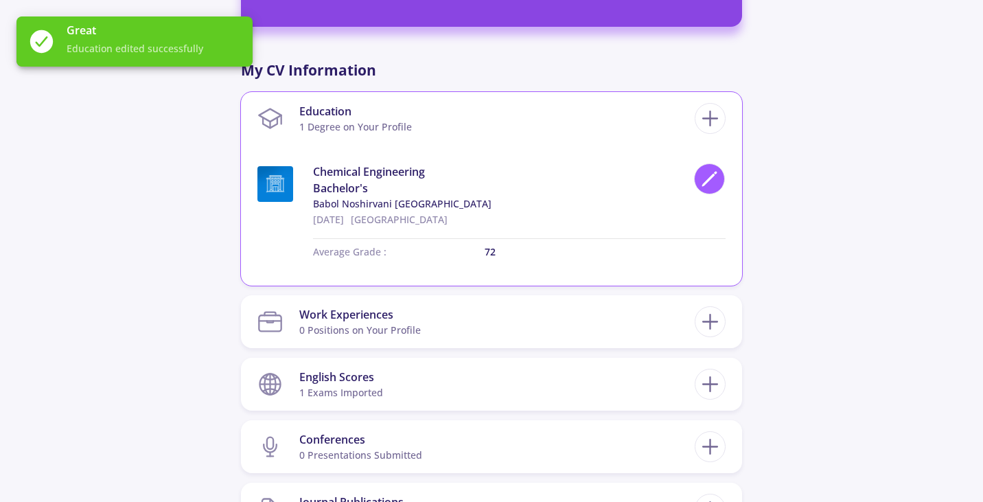
click at [715, 181] on icon at bounding box center [709, 179] width 19 height 19
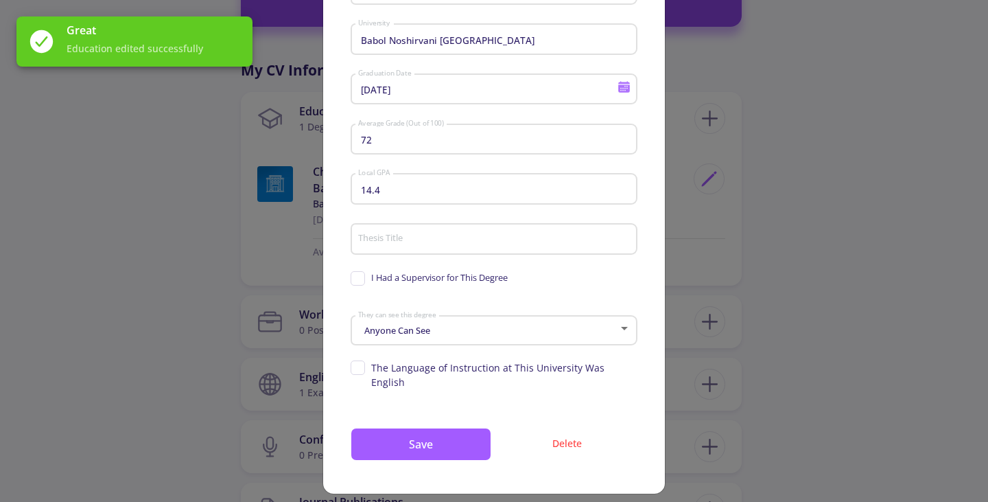
scroll to position [0, 0]
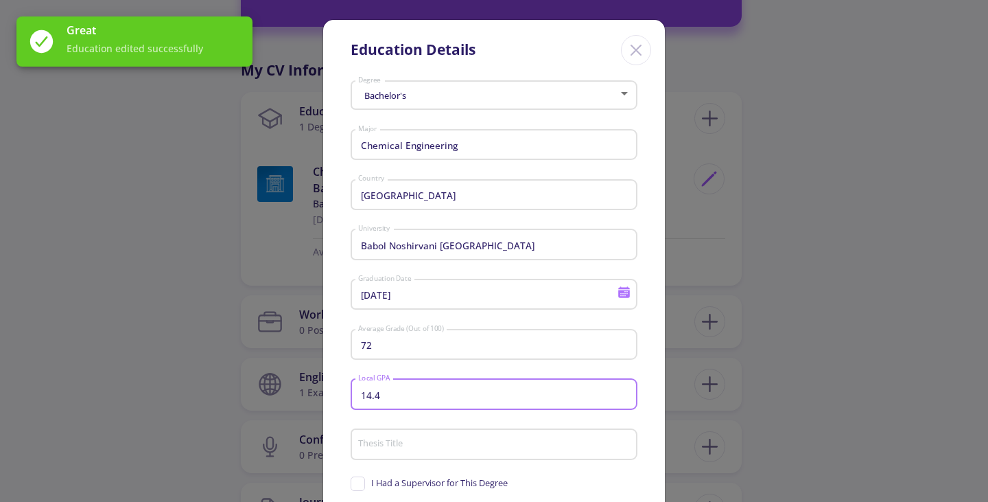
click at [456, 395] on input "14.4" at bounding box center [496, 395] width 277 height 12
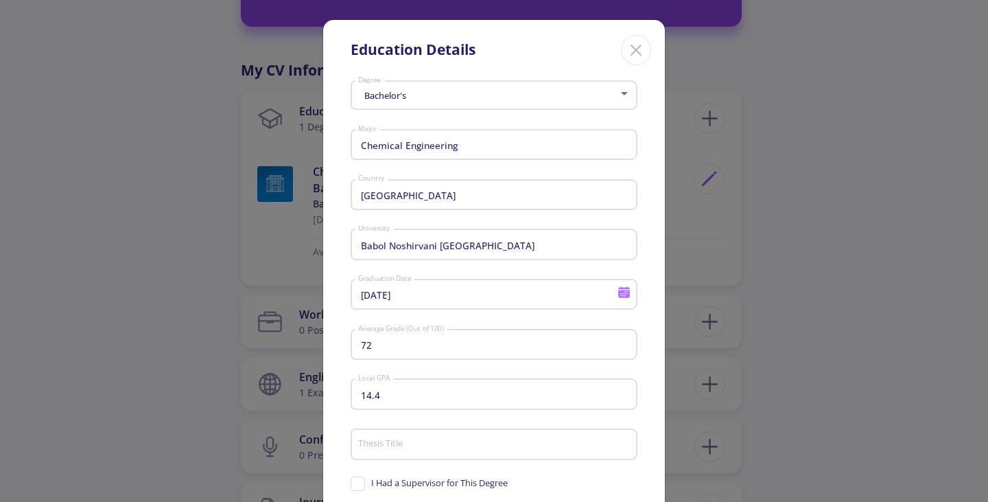
click at [467, 333] on div "72 Average Grade (Out of 100)" at bounding box center [495, 342] width 274 height 36
click at [418, 404] on div "14.4 Local GPA" at bounding box center [495, 391] width 274 height 36
click at [418, 355] on div "72 Average Grade (Out of 100)" at bounding box center [495, 342] width 274 height 36
click at [423, 343] on input "72" at bounding box center [496, 345] width 277 height 12
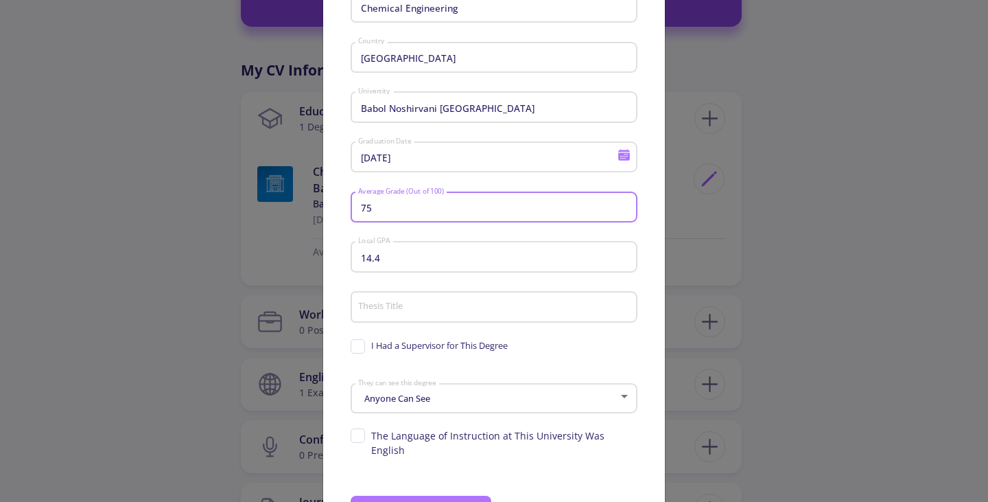
scroll to position [205, 0]
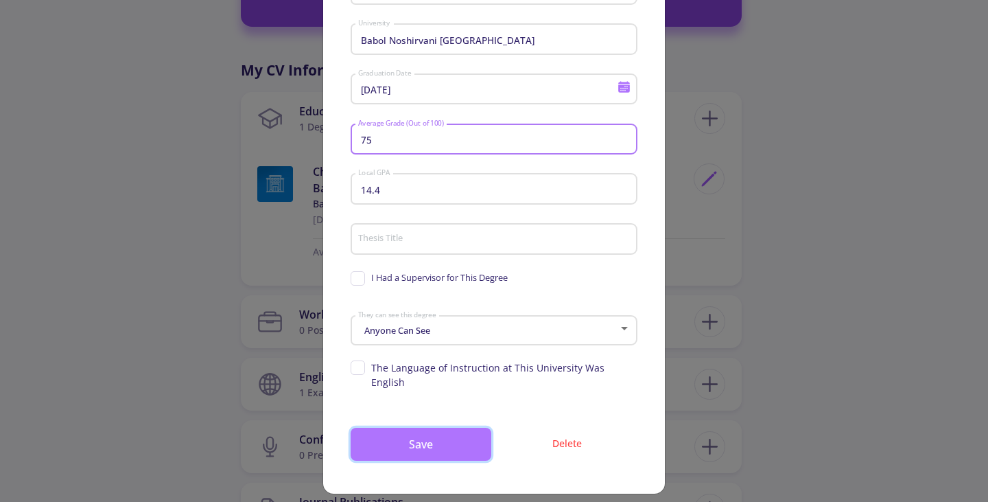
click at [445, 434] on button "Save" at bounding box center [421, 444] width 141 height 33
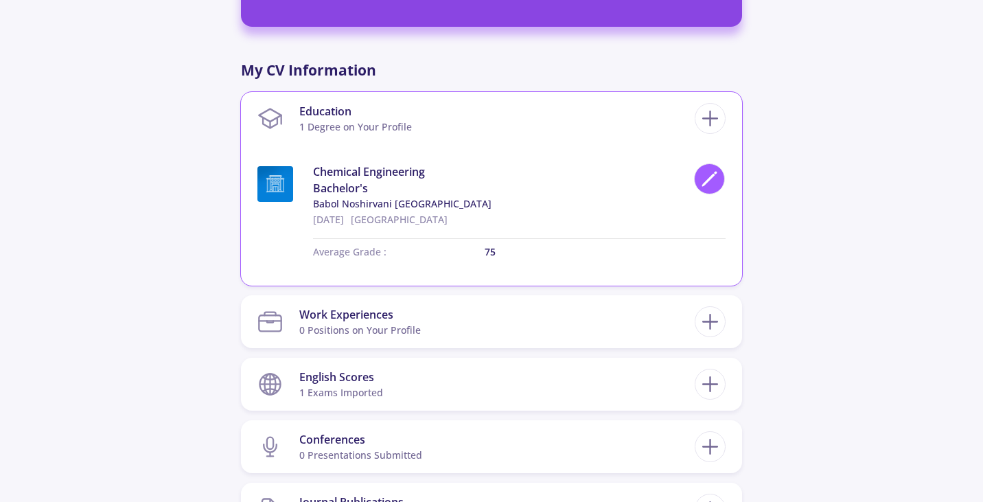
click at [704, 167] on div at bounding box center [709, 178] width 31 height 31
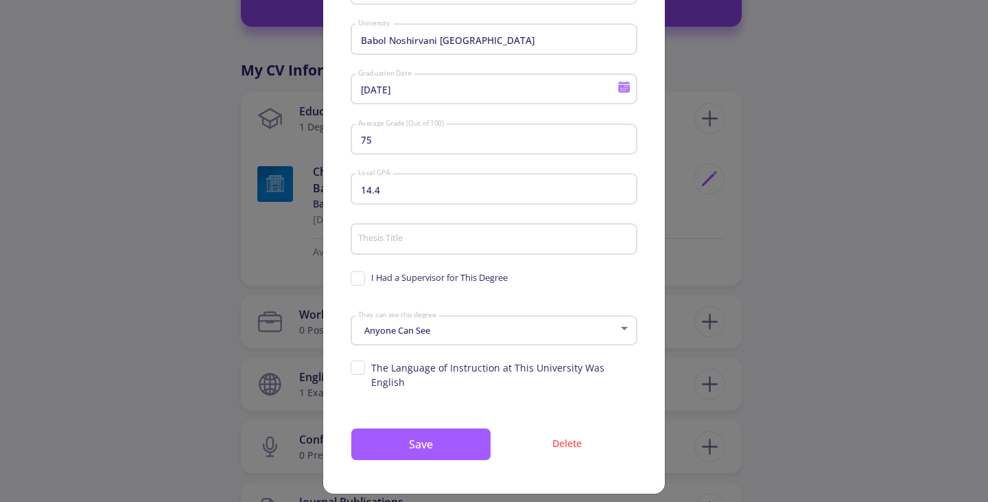
scroll to position [0, 0]
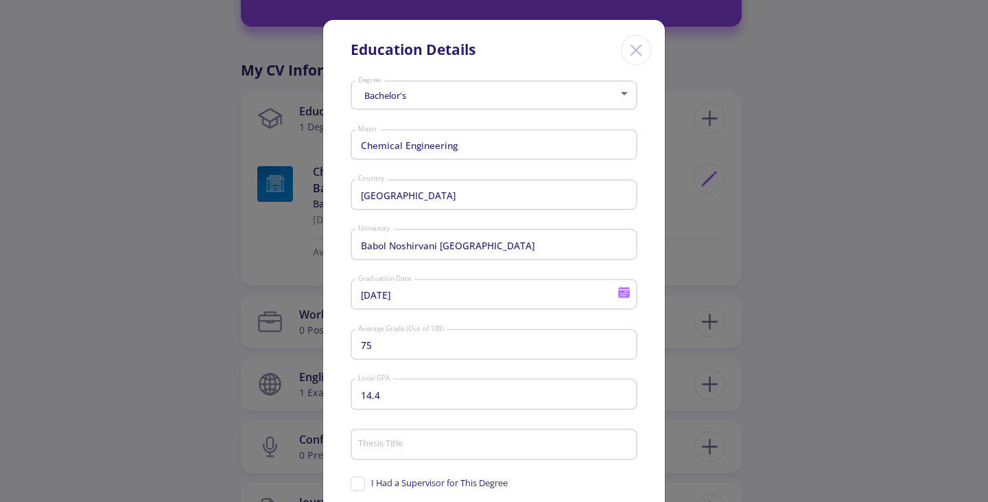
click at [416, 349] on input "75" at bounding box center [496, 345] width 277 height 12
type input "7"
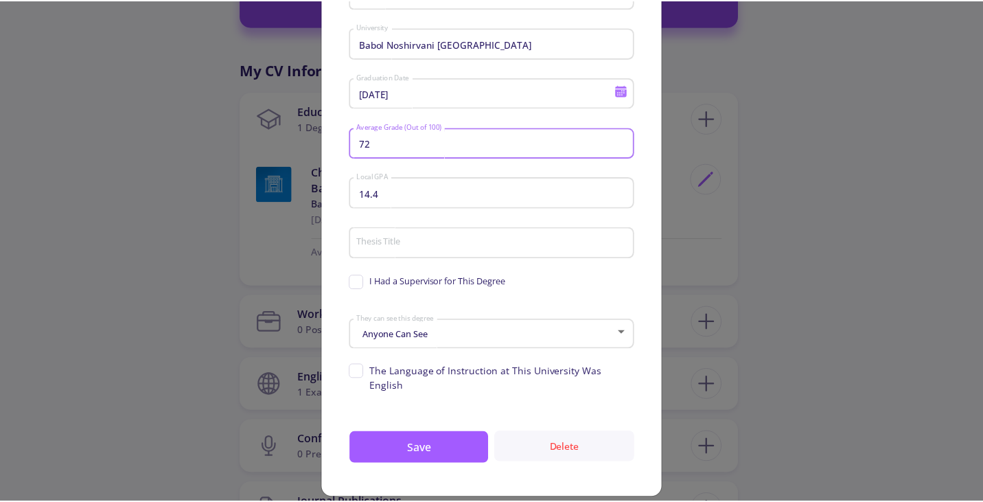
scroll to position [205, 0]
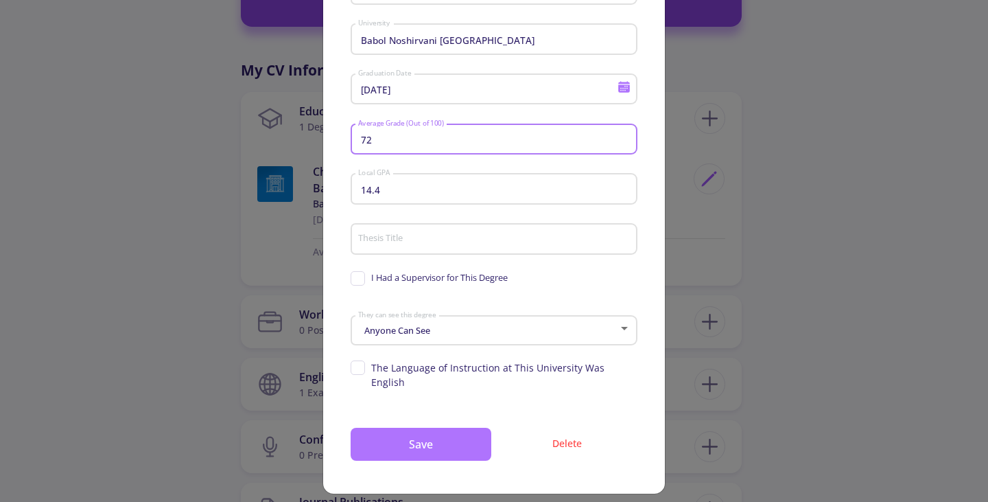
type input "72"
click at [442, 432] on button "Save" at bounding box center [421, 444] width 141 height 33
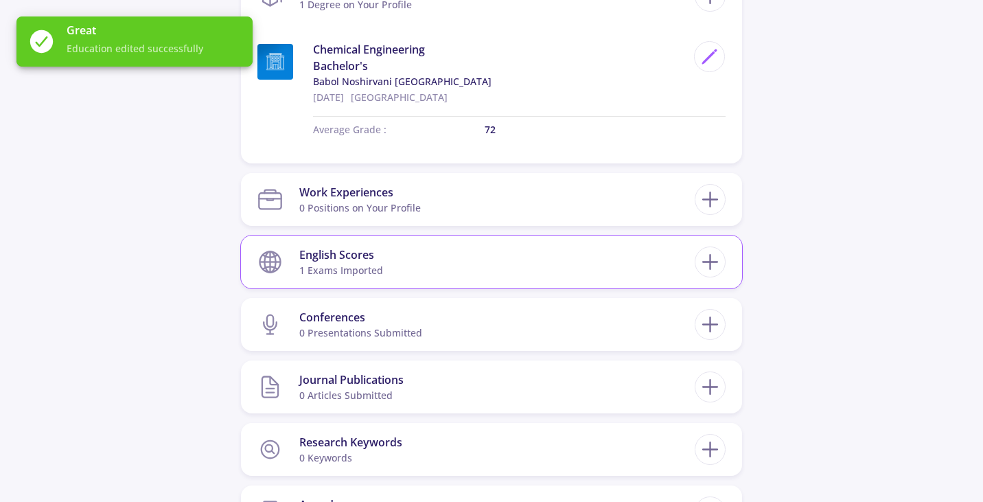
scroll to position [755, 0]
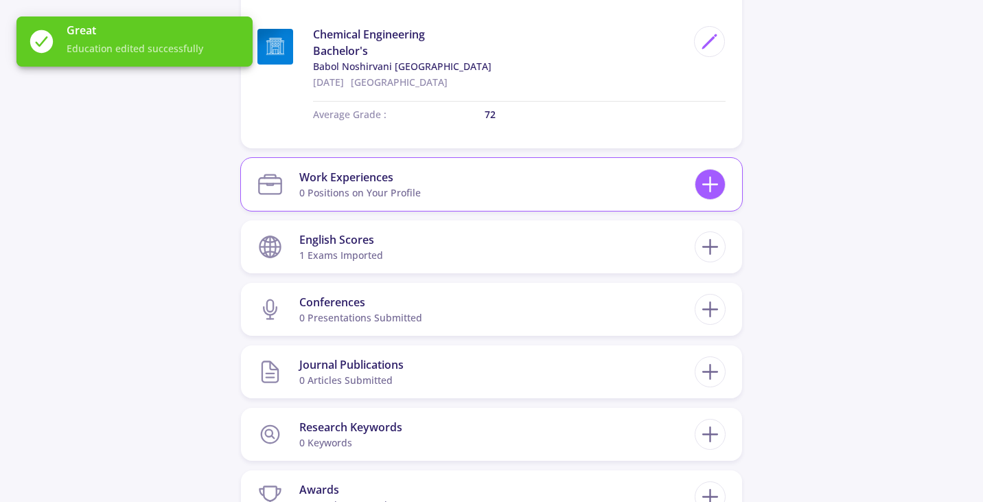
click at [710, 189] on line at bounding box center [710, 184] width 0 height 14
checkbox input "false"
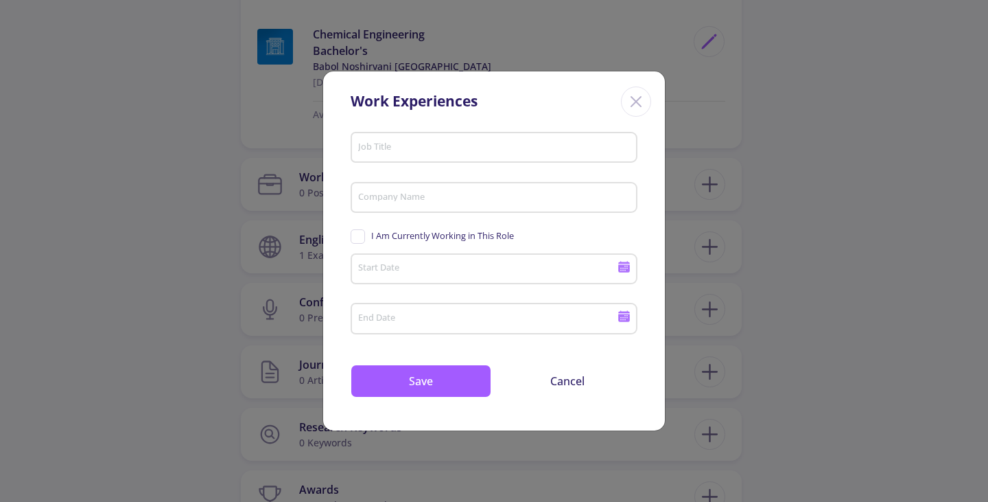
click at [461, 154] on div "Job Title" at bounding box center [495, 145] width 274 height 36
click at [449, 147] on input "Production Process Data A" at bounding box center [496, 148] width 277 height 12
click at [397, 148] on input "Data A" at bounding box center [496, 148] width 277 height 12
type input "Data Aanlyst"
click at [406, 209] on div "Company Name" at bounding box center [495, 195] width 274 height 36
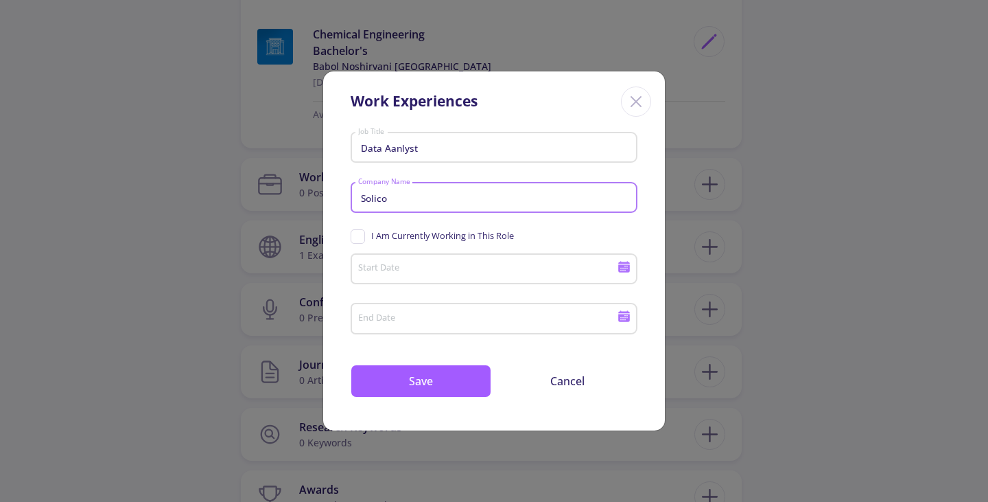
click at [380, 197] on input "Solico" at bounding box center [496, 198] width 277 height 12
click at [404, 196] on input "Solico" at bounding box center [496, 198] width 277 height 12
type input "Solico Group"
click at [421, 264] on input "Start Date" at bounding box center [490, 270] width 264 height 12
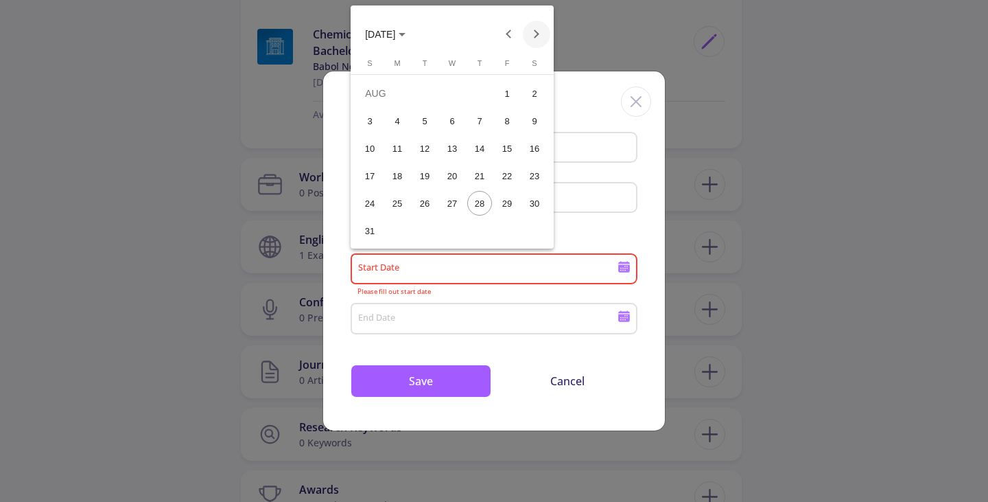
click at [539, 34] on button "Next month" at bounding box center [536, 34] width 27 height 27
click at [514, 38] on button "Previous month" at bounding box center [509, 34] width 27 height 27
click at [484, 148] on div "10" at bounding box center [479, 148] width 25 height 25
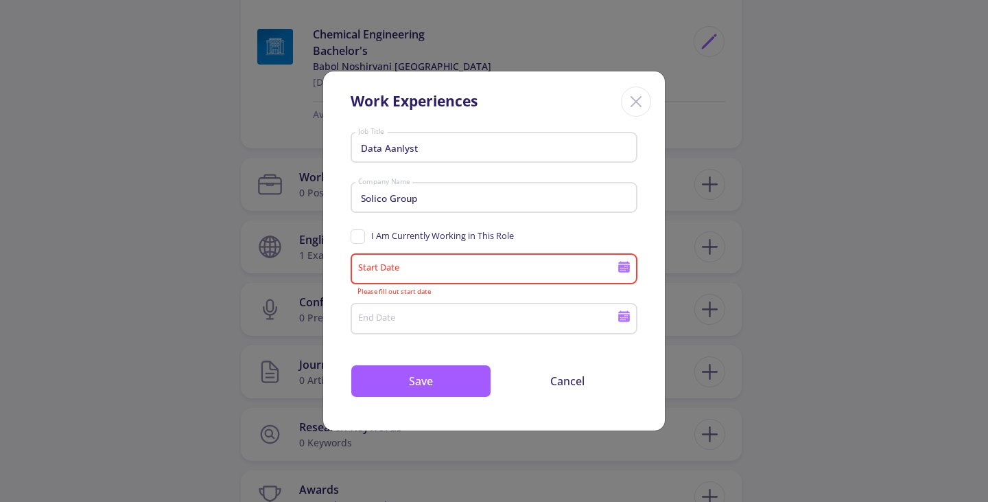
type input "[DATE]"
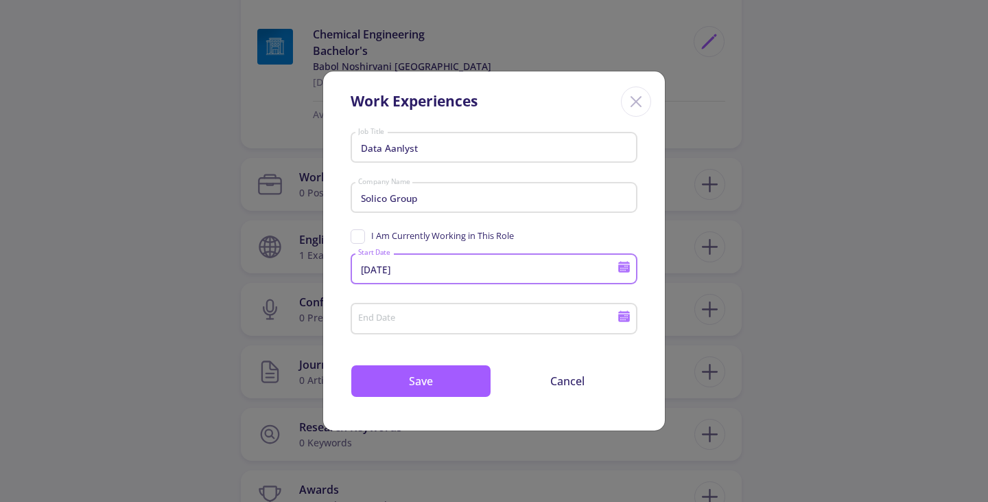
click at [621, 318] on icon at bounding box center [624, 318] width 12 height 8
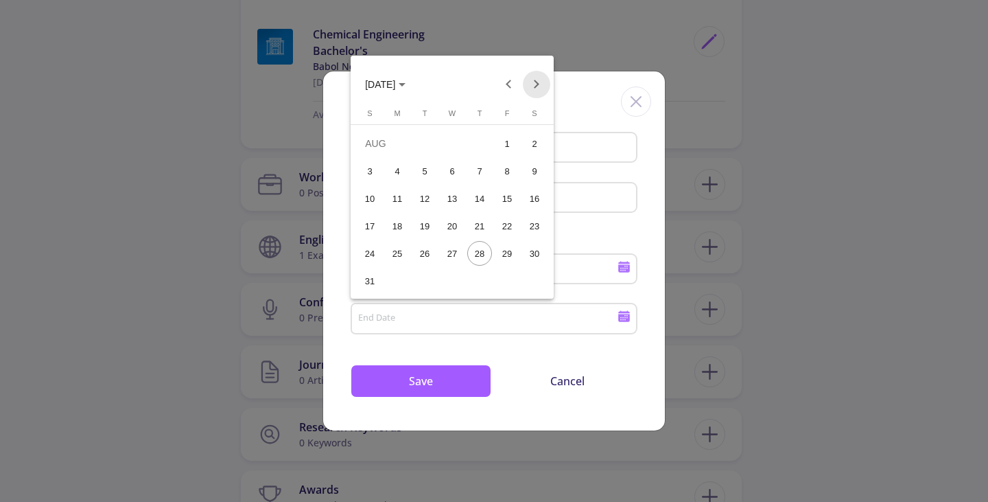
click at [532, 78] on button "Next month" at bounding box center [536, 84] width 27 height 27
click at [395, 255] on div "22" at bounding box center [397, 253] width 25 height 25
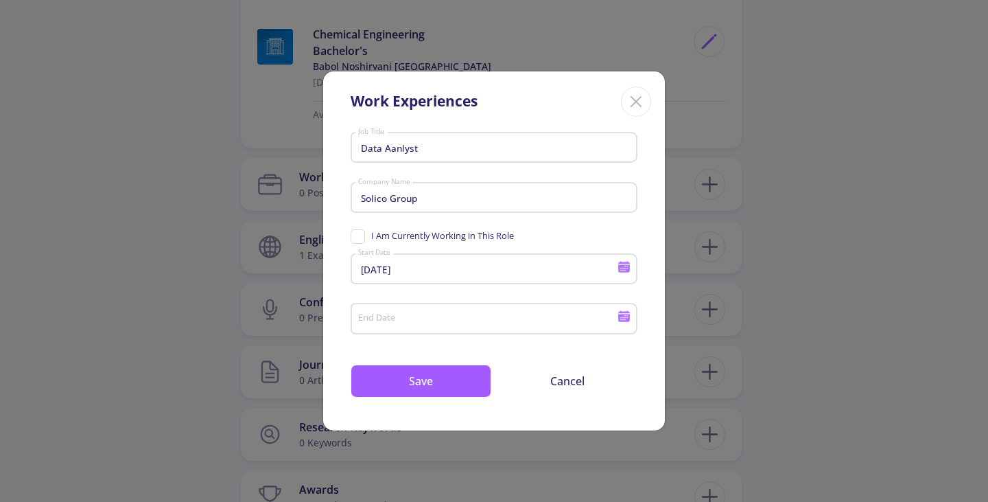
type input "[DATE]"
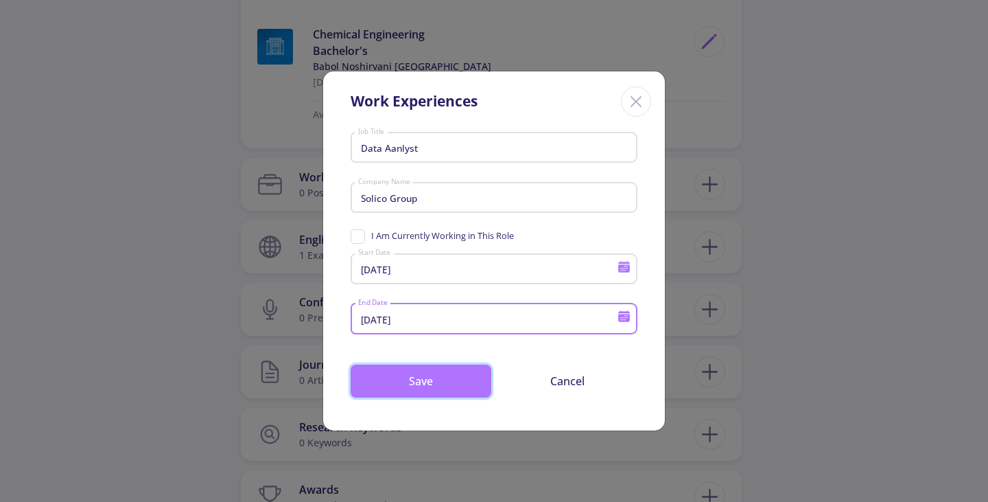
click at [443, 377] on button "Save" at bounding box center [421, 380] width 141 height 33
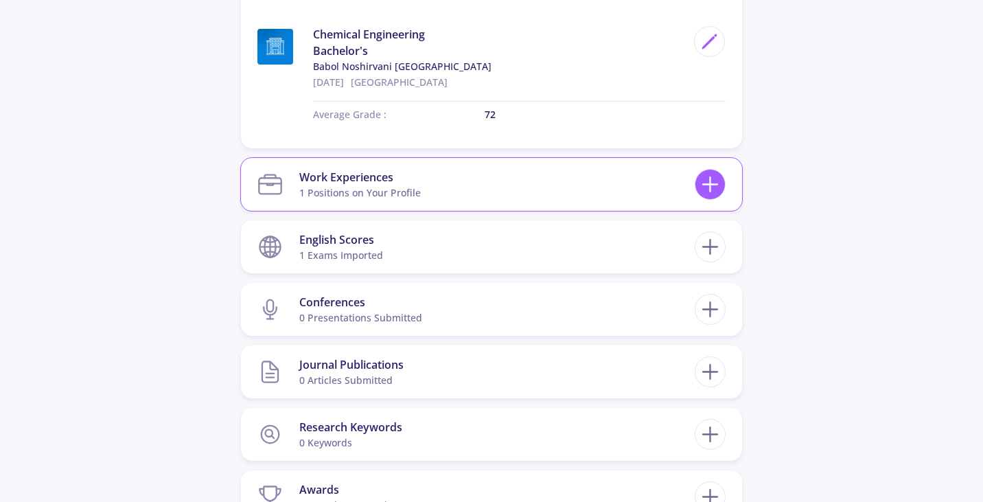
click at [715, 189] on icon at bounding box center [709, 184] width 25 height 25
checkbox input "false"
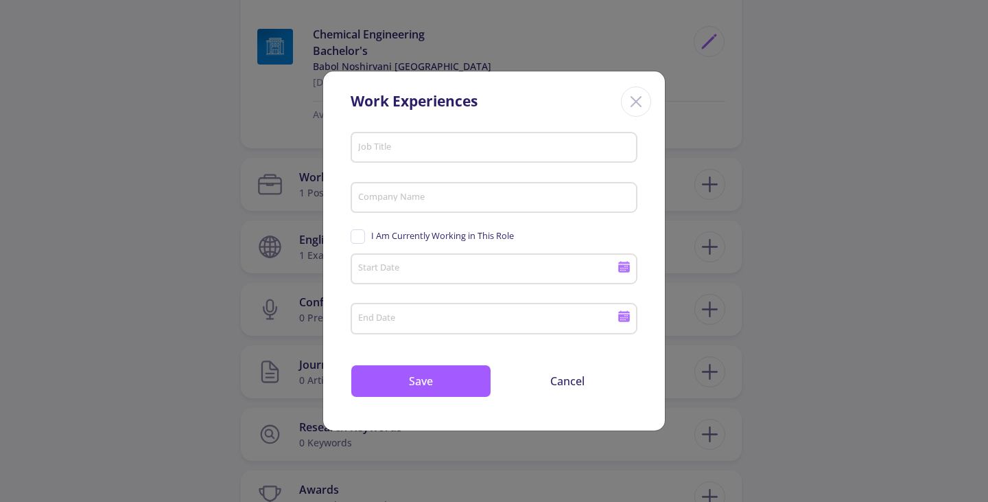
click at [456, 149] on input "Job Title" at bounding box center [496, 148] width 277 height 12
type input "Telesales Specialist"
click at [447, 199] on input "Company Name" at bounding box center [496, 198] width 277 height 12
type input "Chanteh"
click at [396, 258] on div "Start Date" at bounding box center [488, 266] width 261 height 36
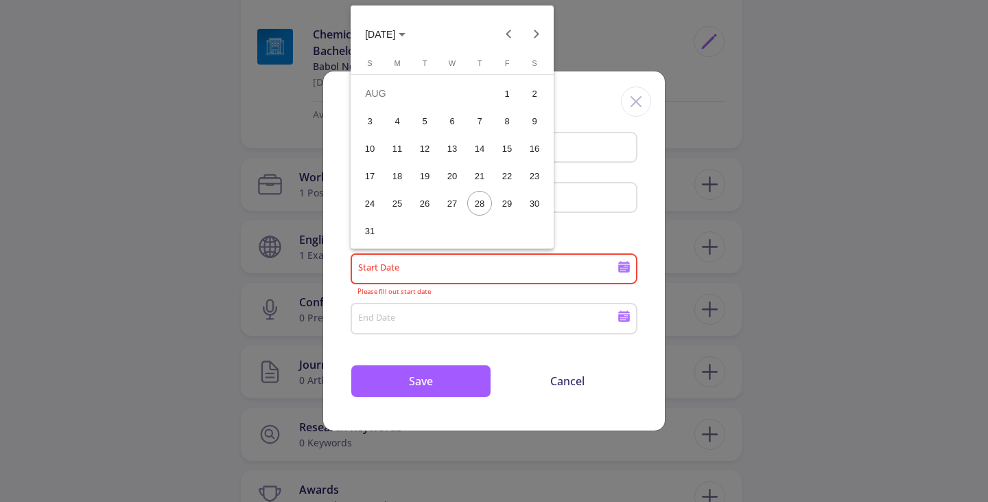
click at [395, 38] on span "[DATE]" at bounding box center [380, 34] width 30 height 11
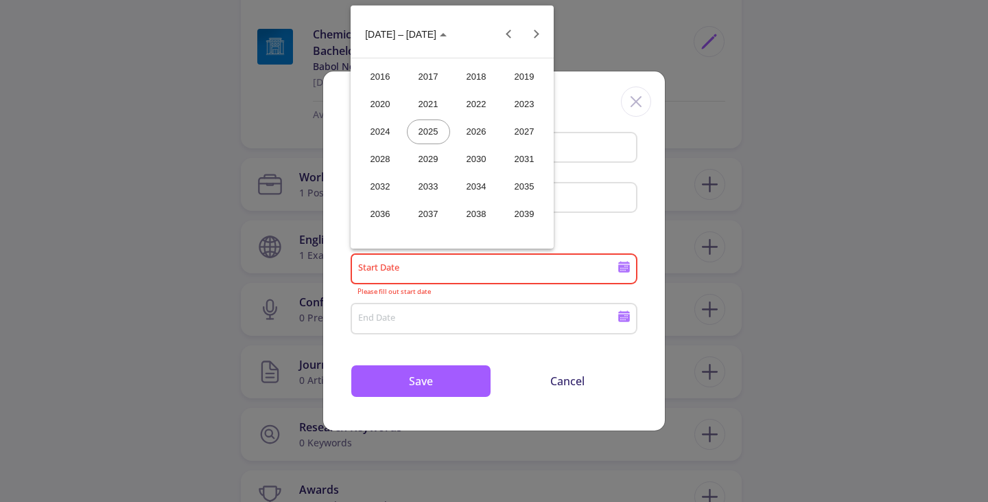
click at [525, 104] on div "2023" at bounding box center [524, 104] width 43 height 25
click at [526, 125] on div "AUG" at bounding box center [524, 131] width 43 height 25
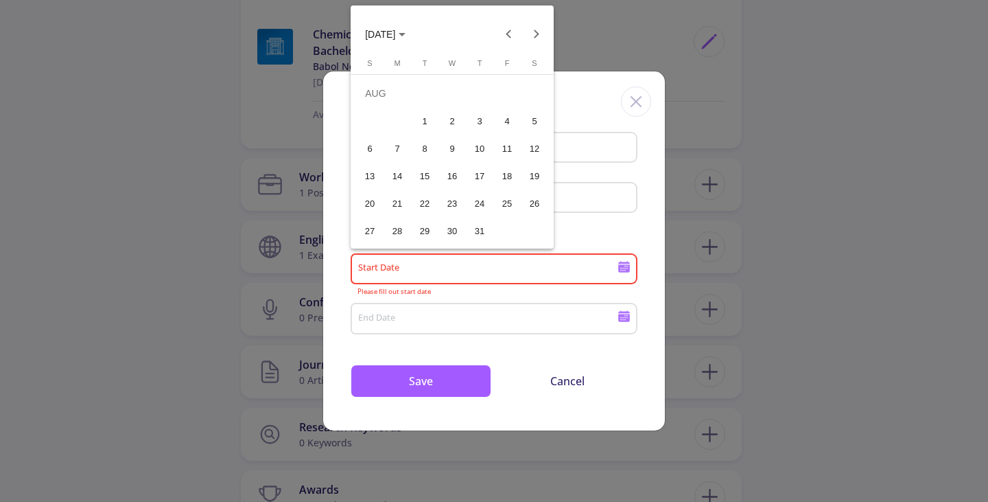
click at [426, 118] on div "1" at bounding box center [425, 120] width 25 height 25
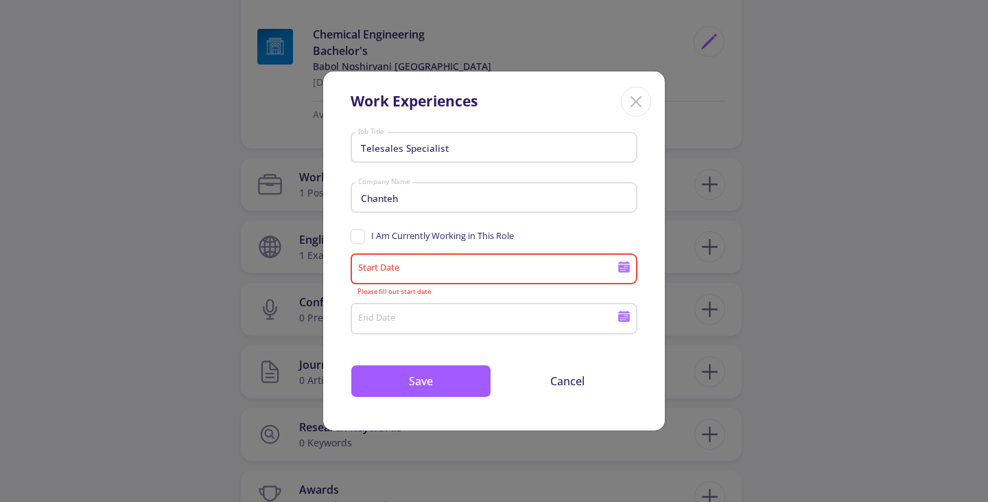
type input "[DATE]"
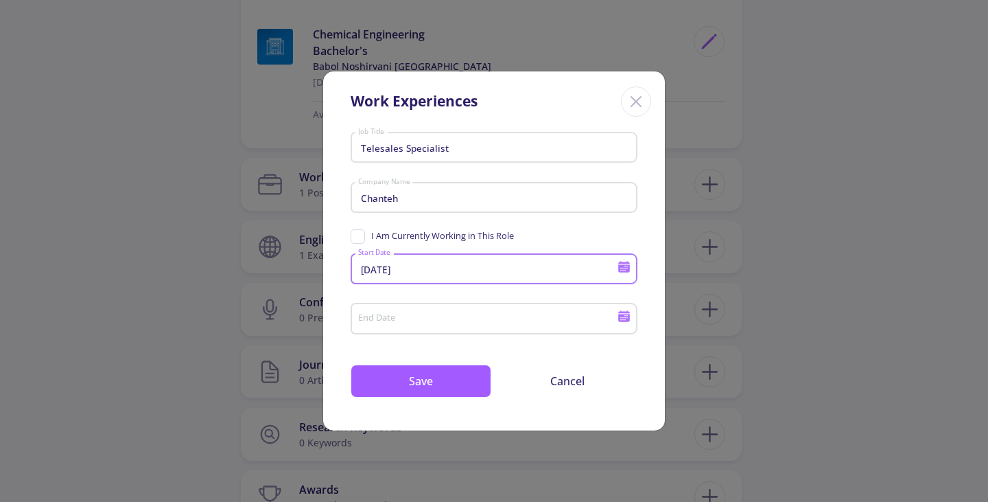
click at [449, 309] on div "End Date" at bounding box center [488, 316] width 261 height 36
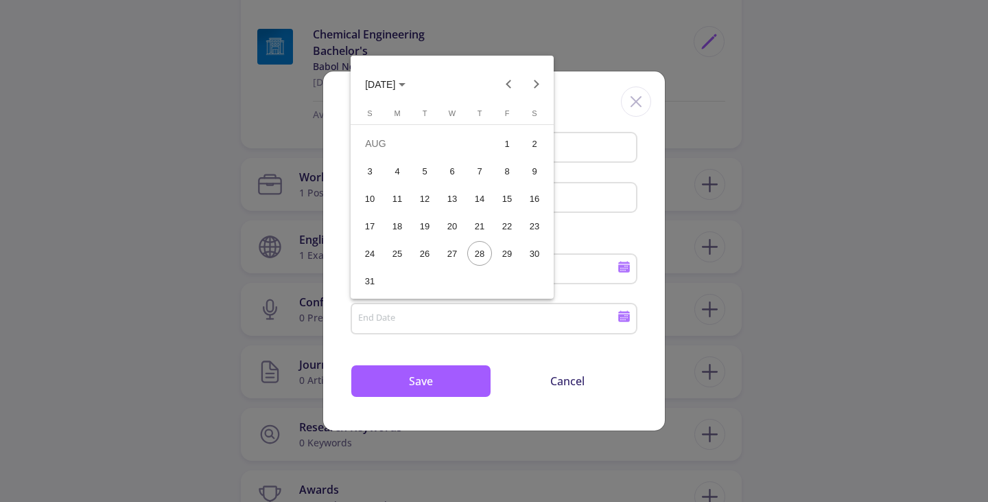
click at [430, 321] on div at bounding box center [494, 251] width 988 height 502
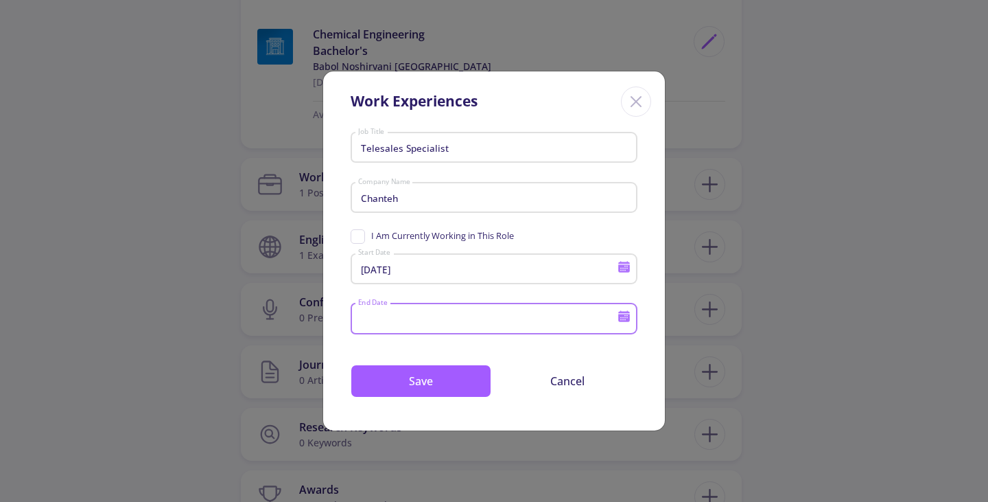
click at [405, 329] on div "End Date" at bounding box center [488, 316] width 261 height 36
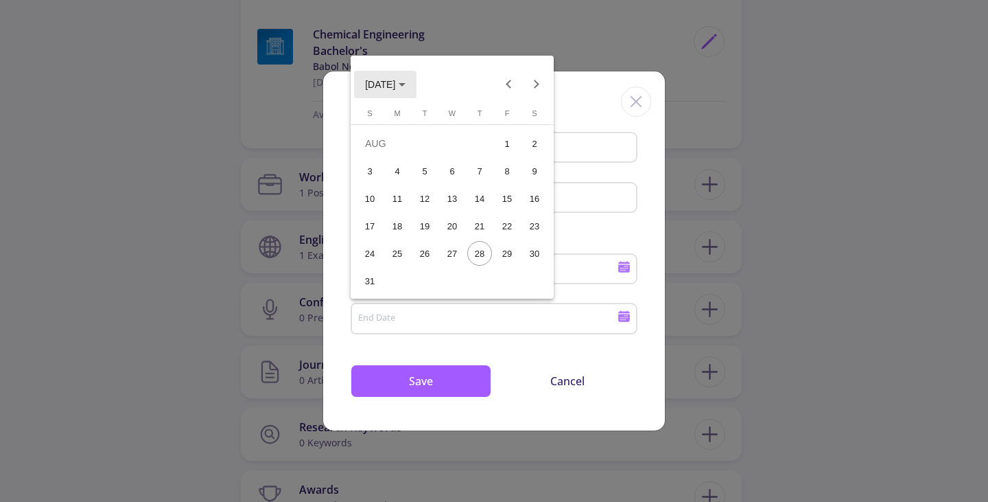
click at [394, 82] on span "[DATE]" at bounding box center [380, 84] width 30 height 11
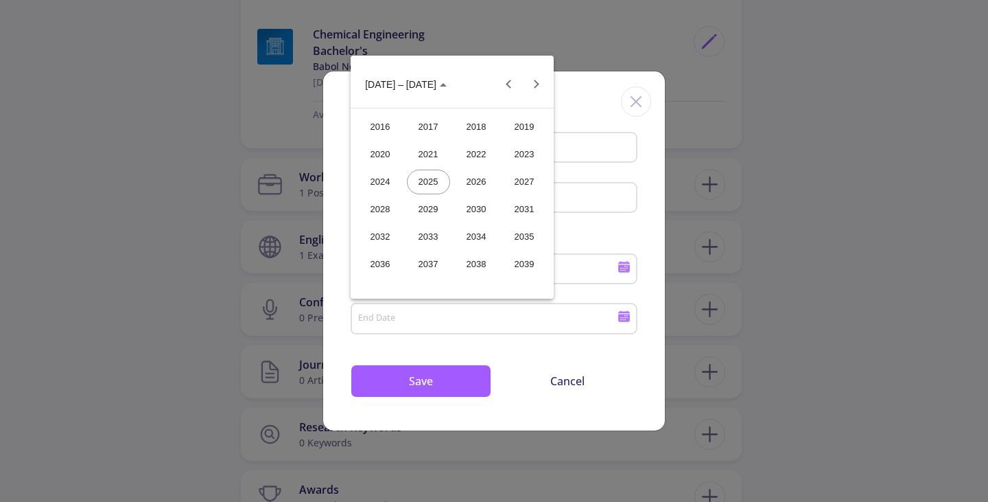
click at [382, 180] on div "2024" at bounding box center [380, 182] width 43 height 25
click at [482, 153] on div "MAR" at bounding box center [476, 154] width 43 height 25
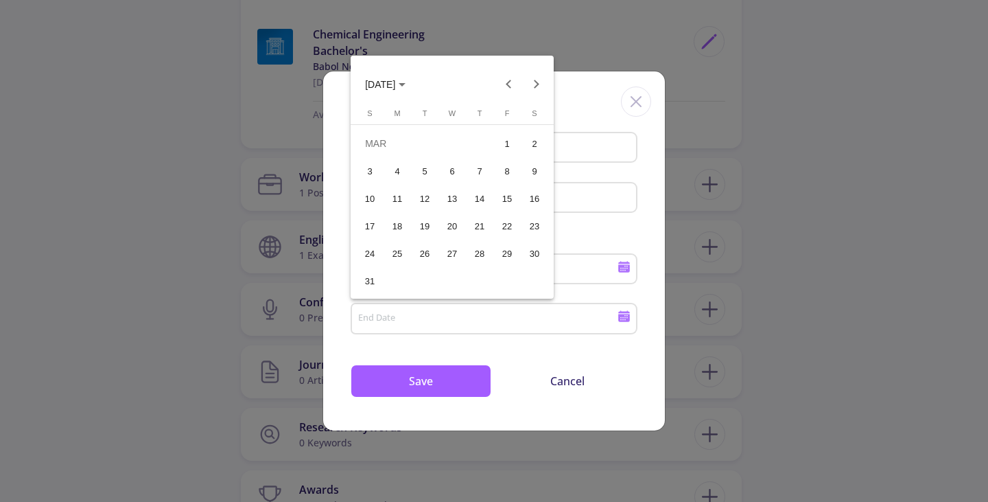
click at [363, 280] on div "31" at bounding box center [370, 280] width 25 height 25
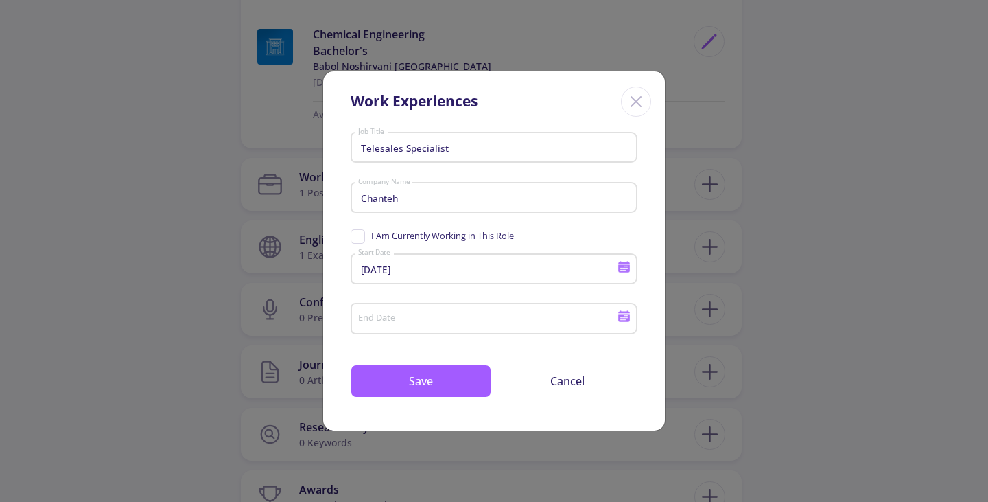
type input "[DATE]"
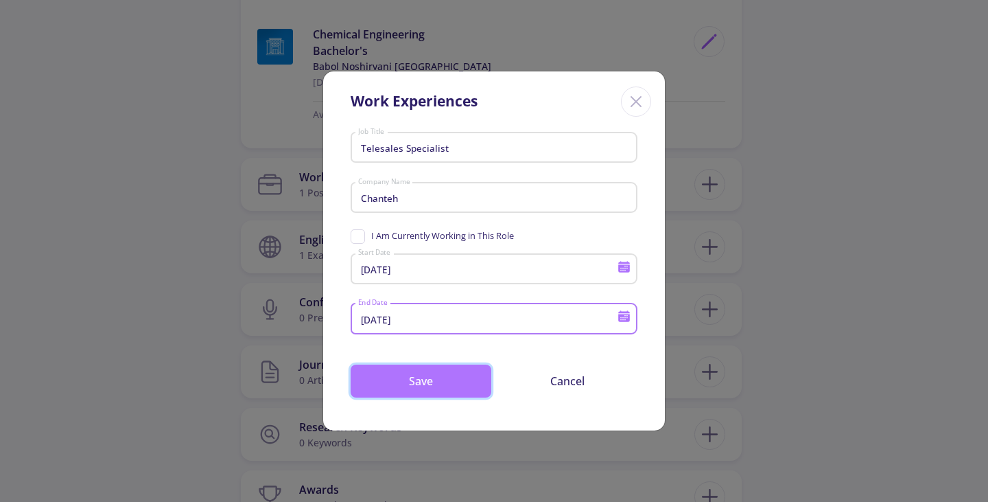
click at [382, 381] on button "Save" at bounding box center [421, 380] width 141 height 33
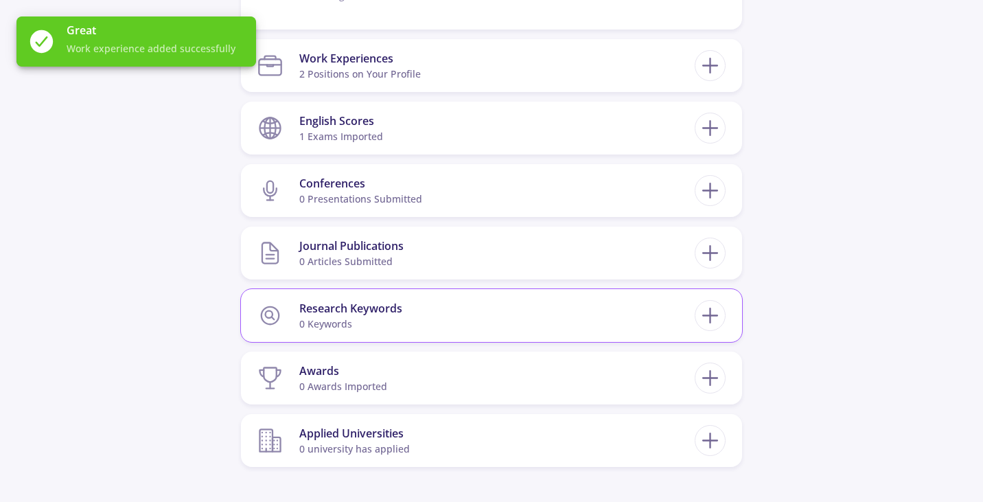
scroll to position [892, 0]
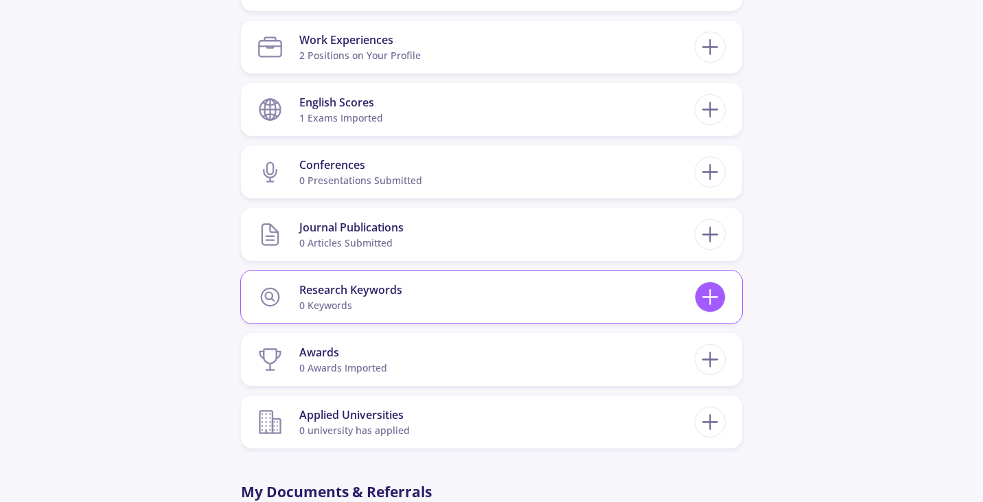
click at [719, 294] on icon at bounding box center [709, 296] width 25 height 25
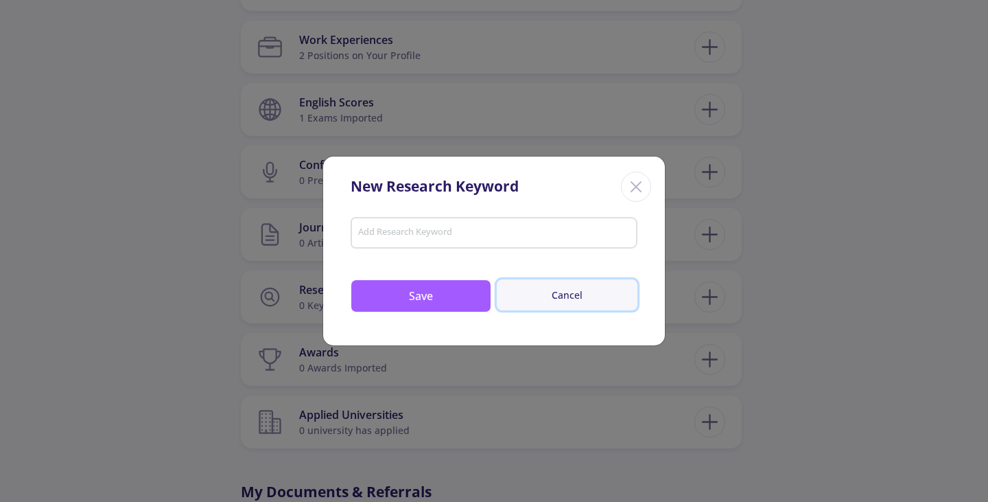
click at [566, 291] on button "Cancel" at bounding box center [567, 294] width 141 height 31
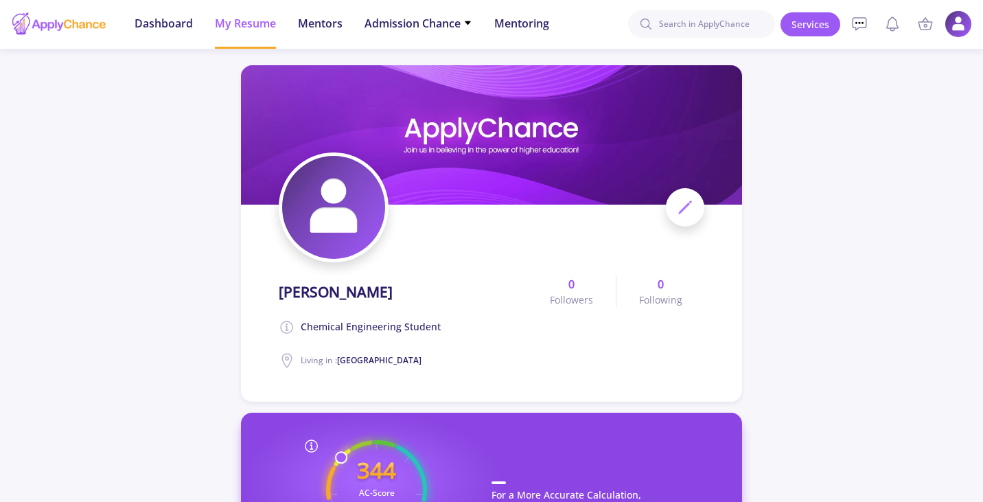
scroll to position [0, 0]
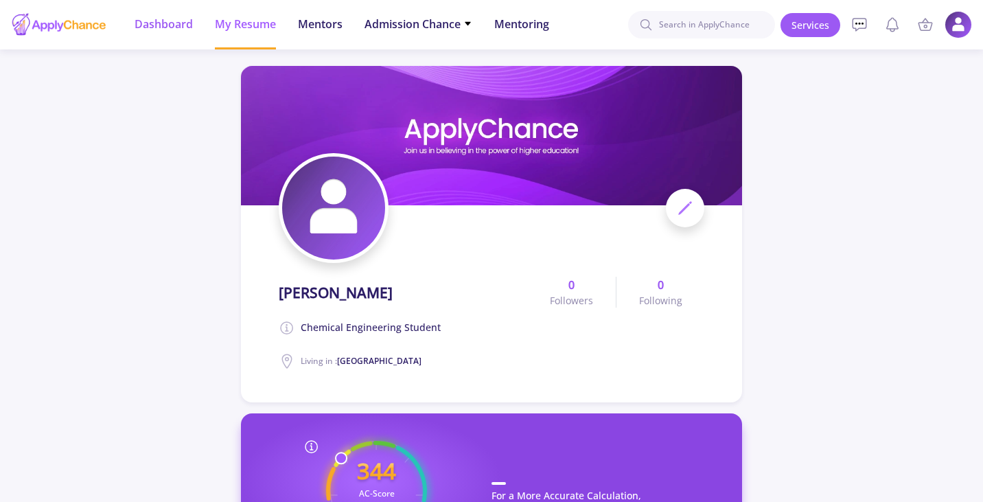
click at [145, 13] on li "Dashboard" at bounding box center [164, 24] width 58 height 49
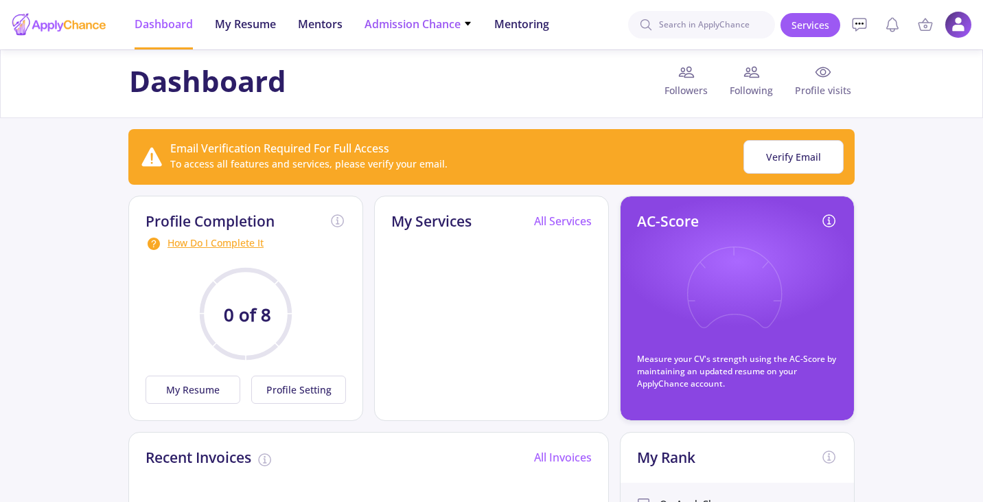
click at [397, 32] on li "Admission Chance With Minimum Requirements Only My Chance of Admission" at bounding box center [418, 24] width 108 height 49
click at [454, 19] on span "Admission Chance" at bounding box center [418, 24] width 108 height 16
click at [441, 94] on link "Only My Chance of Admission" at bounding box center [445, 96] width 162 height 25
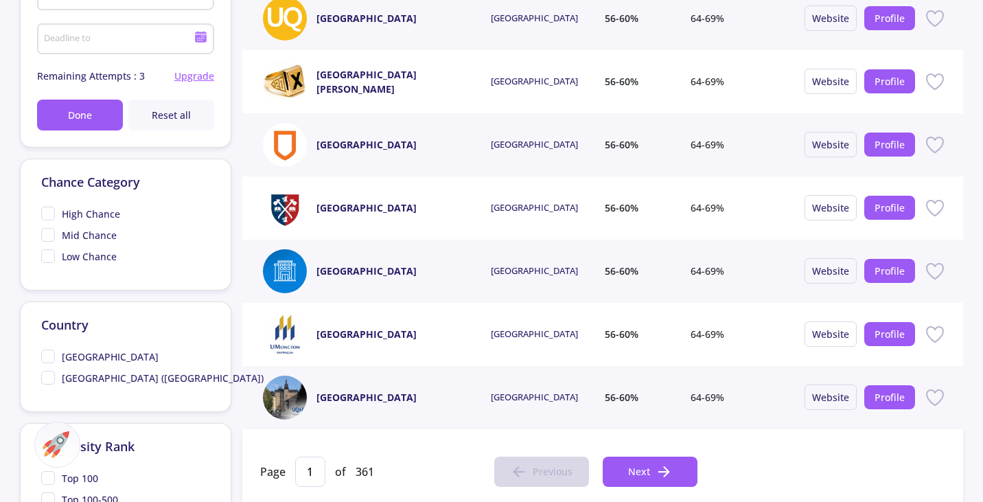
scroll to position [412, 0]
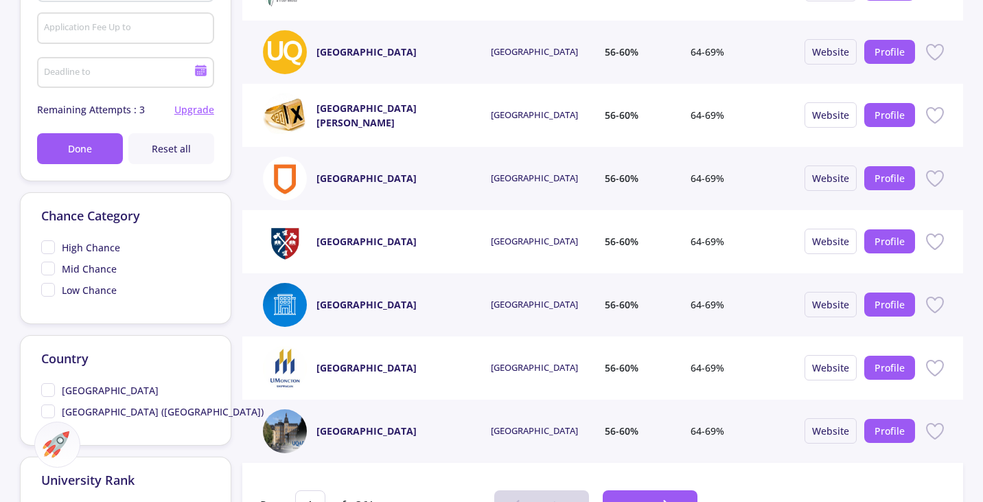
click at [108, 413] on span "[GEOGRAPHIC_DATA] ([GEOGRAPHIC_DATA])" at bounding box center [163, 411] width 202 height 14
click at [50, 413] on input "[GEOGRAPHIC_DATA] ([GEOGRAPHIC_DATA])" at bounding box center [45, 408] width 9 height 9
checkbox input "true"
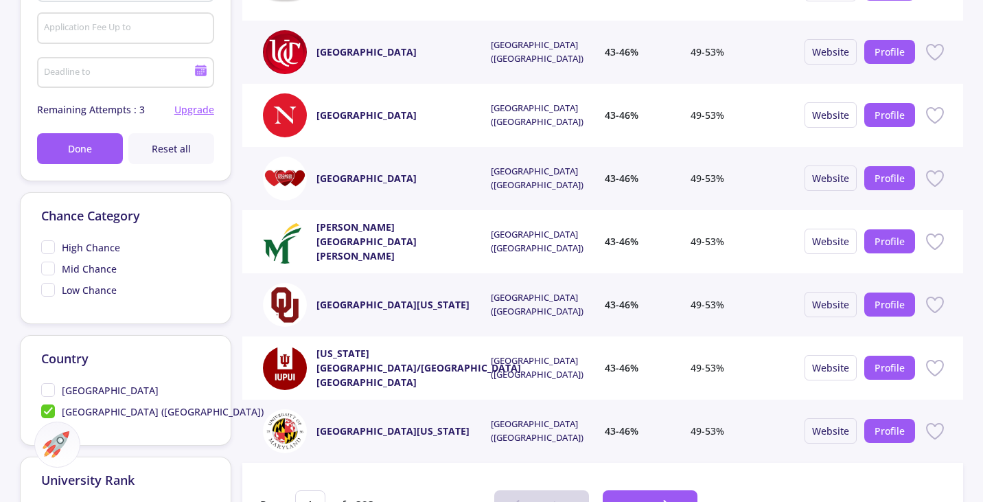
click at [93, 249] on span "High Chance" at bounding box center [91, 247] width 58 height 14
click at [50, 249] on input "High Chance" at bounding box center [45, 244] width 9 height 9
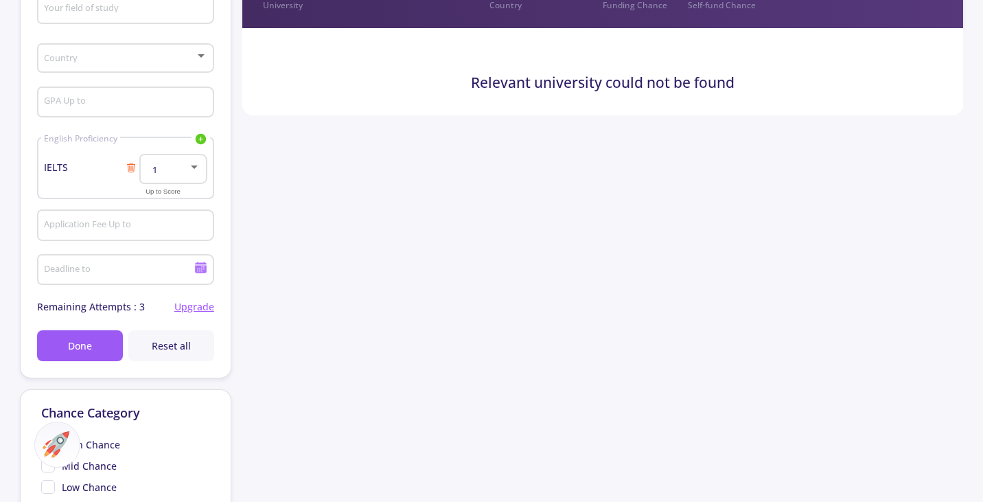
scroll to position [275, 0]
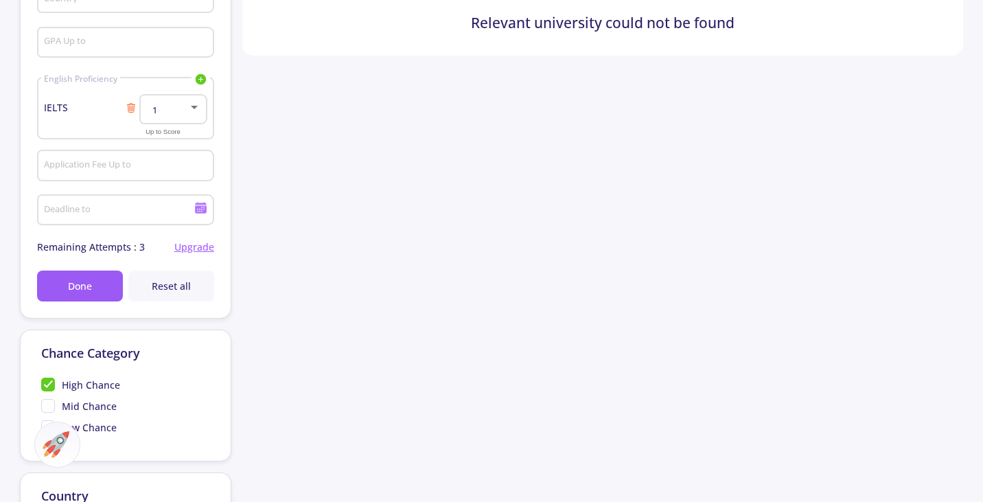
click at [93, 386] on span "High Chance" at bounding box center [91, 385] width 58 height 14
click at [50, 386] on input "High Chance" at bounding box center [45, 382] width 9 height 9
checkbox input "false"
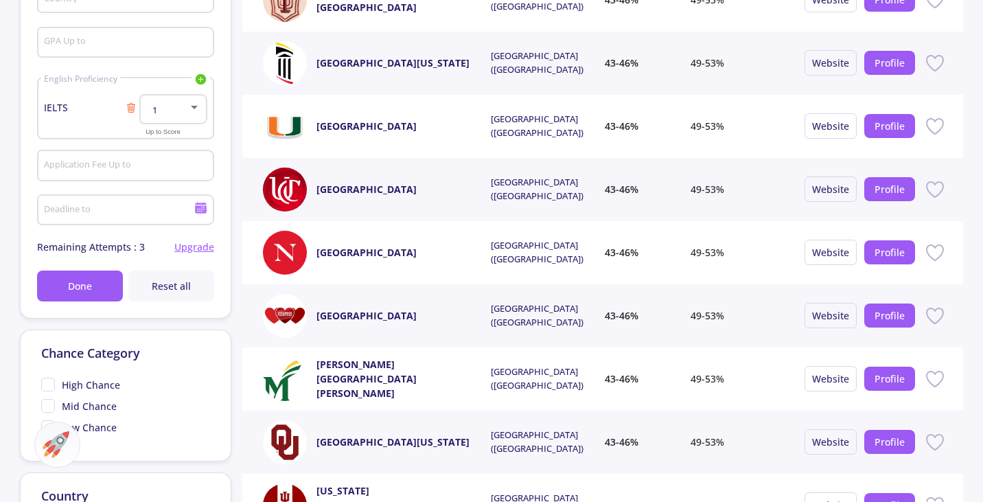
click at [101, 404] on span "Mid Chance" at bounding box center [89, 406] width 55 height 14
click at [50, 404] on input "Mid Chance" at bounding box center [45, 403] width 9 height 9
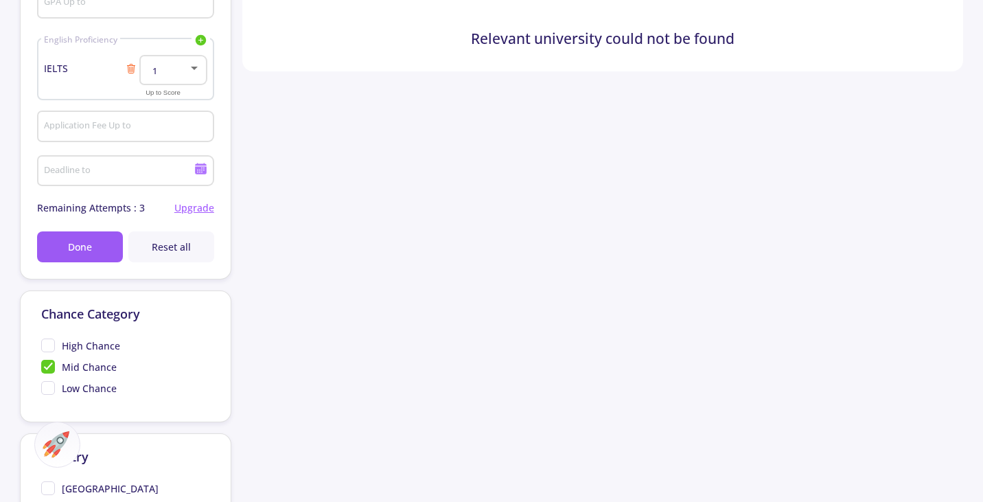
scroll to position [343, 0]
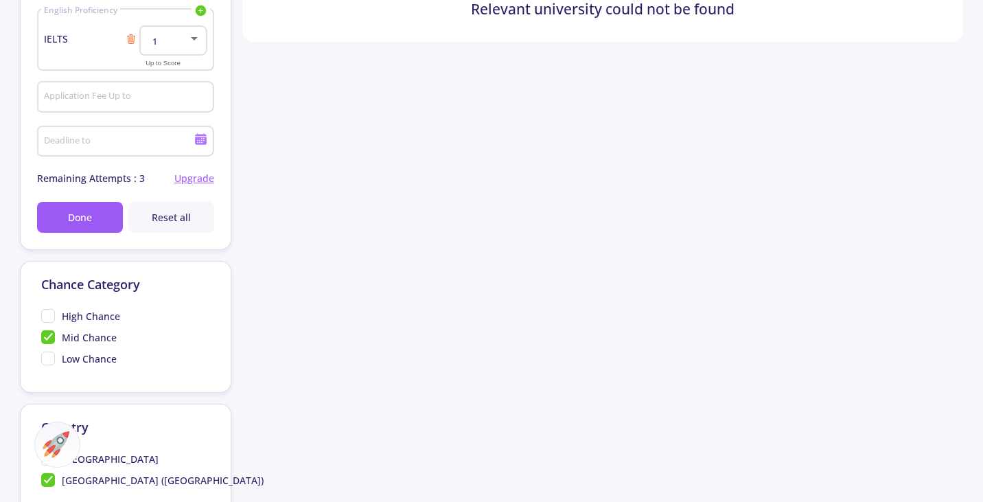
click at [92, 345] on span "Mid Chance" at bounding box center [89, 337] width 55 height 14
click at [50, 339] on input "Mid Chance" at bounding box center [45, 334] width 9 height 9
checkbox input "false"
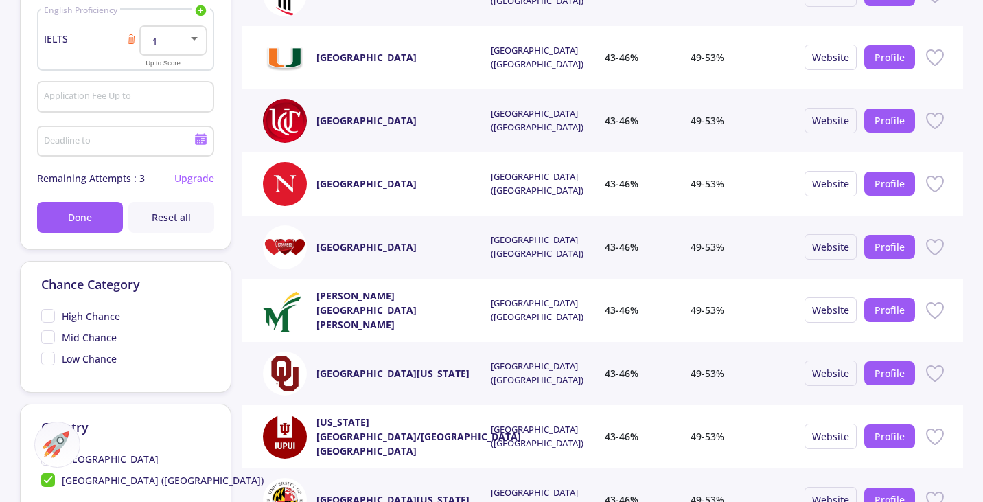
click at [78, 366] on span "Low Chance" at bounding box center [89, 358] width 55 height 14
click at [50, 360] on input "Low Chance" at bounding box center [45, 355] width 9 height 9
checkbox input "true"
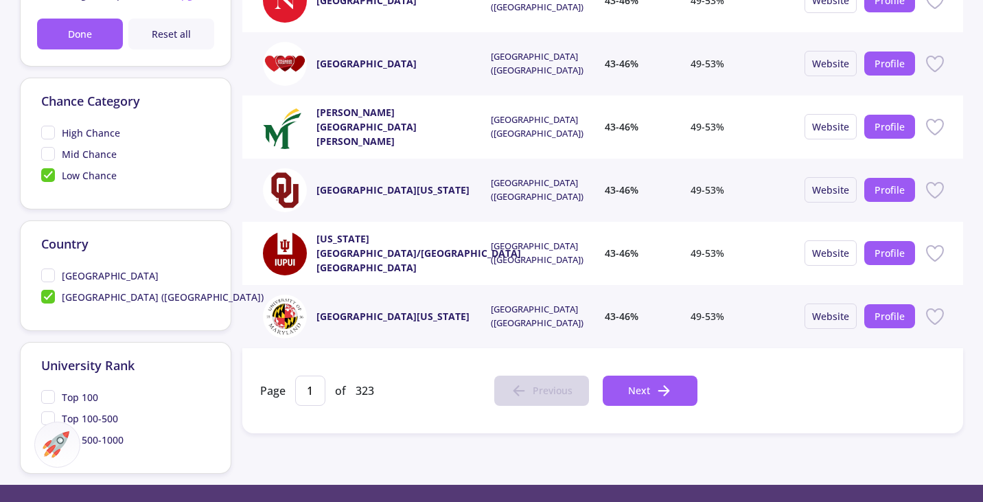
scroll to position [549, 0]
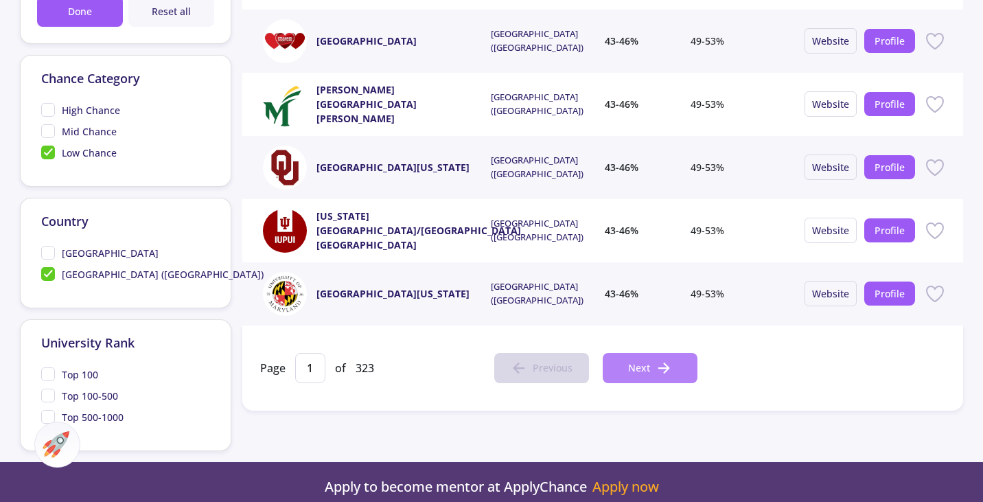
click at [637, 369] on span "Next" at bounding box center [639, 367] width 22 height 14
type input "2"
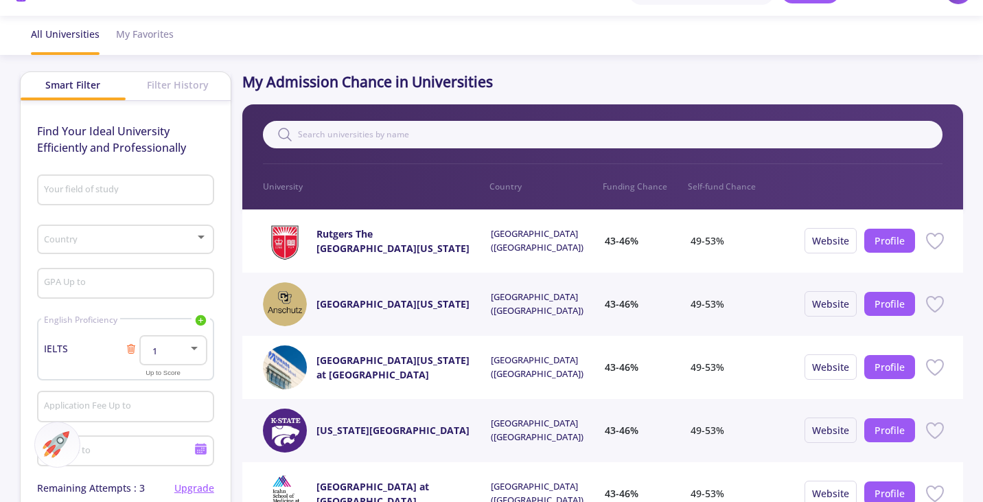
scroll to position [0, 0]
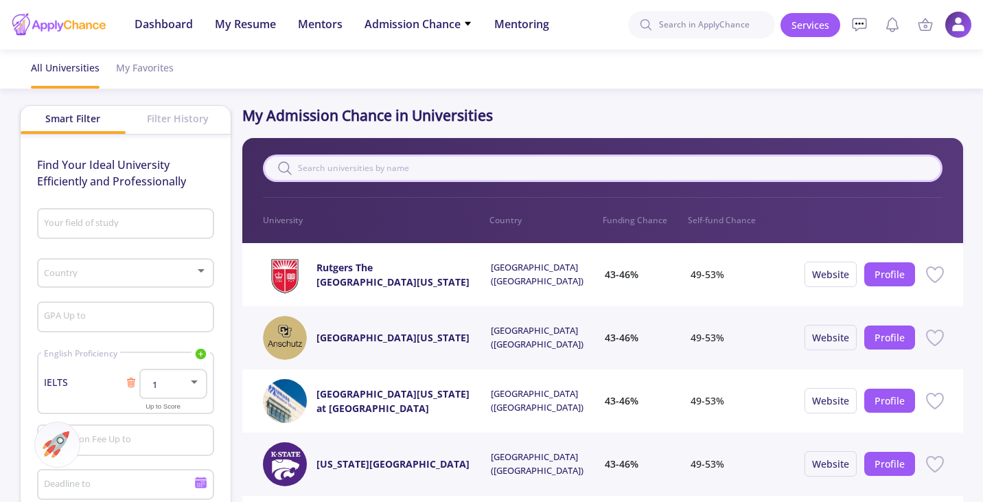
click at [343, 166] on input "text" at bounding box center [603, 167] width 680 height 27
type input "ucl"
type input "1"
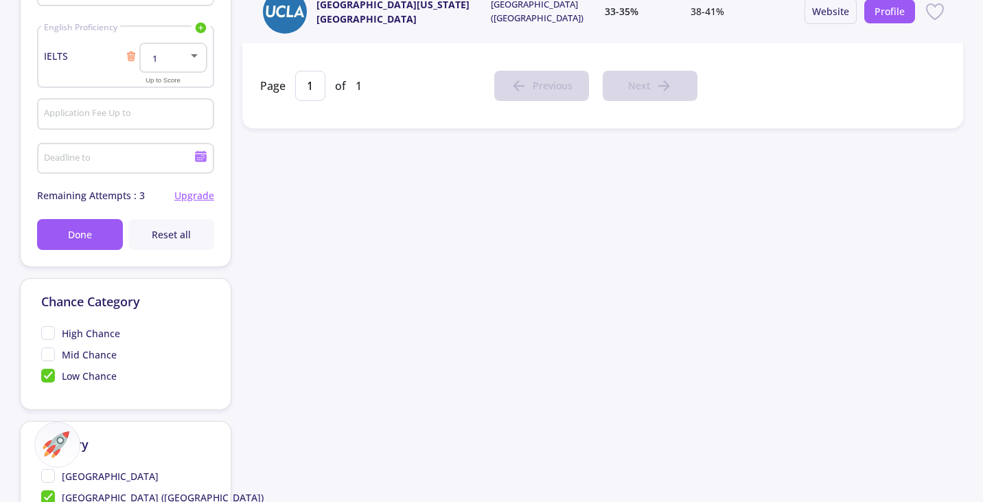
scroll to position [343, 0]
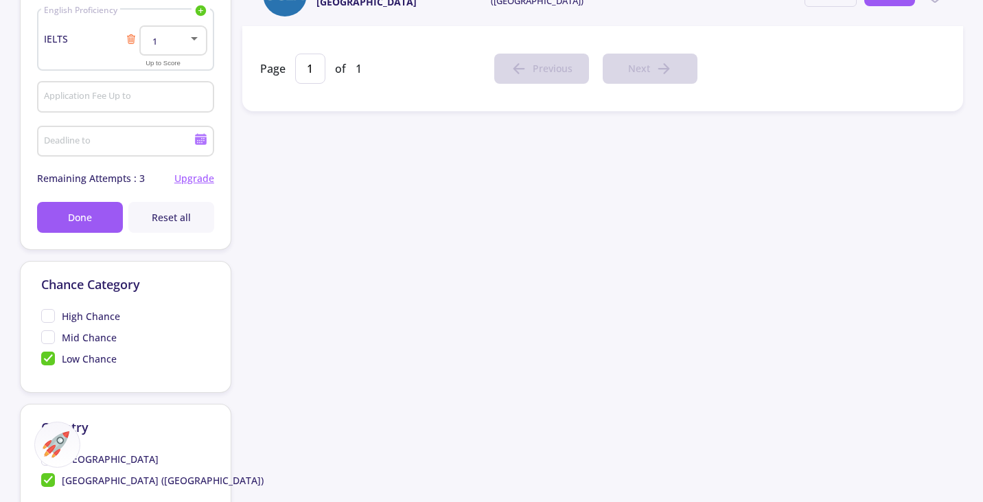
type input "ucla"
click at [60, 358] on span "Low Chance" at bounding box center [79, 358] width 76 height 14
click at [50, 358] on input "Low Chance" at bounding box center [45, 355] width 9 height 9
checkbox input "false"
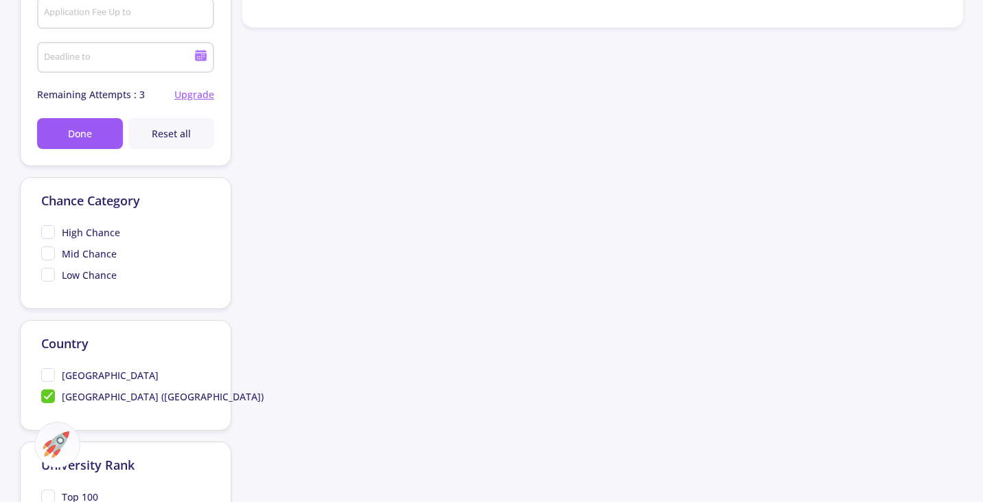
scroll to position [412, 0]
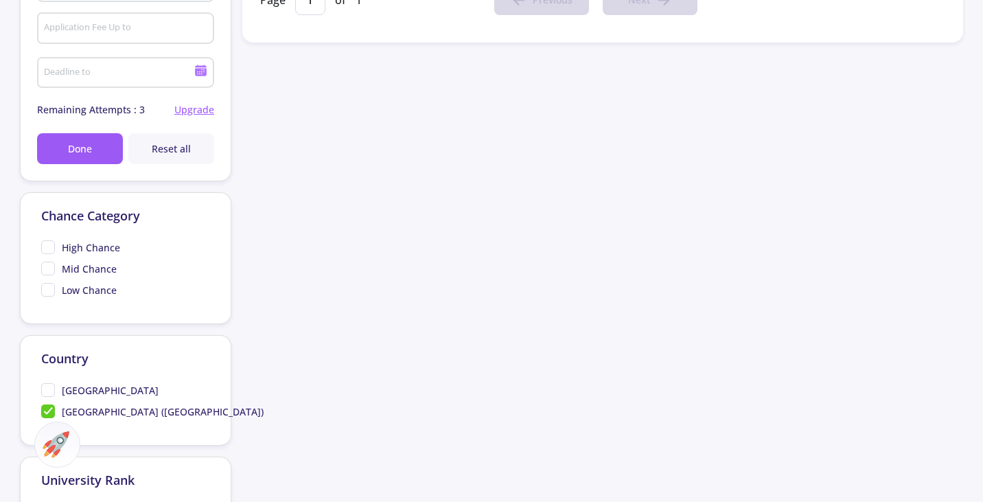
click at [51, 406] on span "[GEOGRAPHIC_DATA] ([GEOGRAPHIC_DATA])" at bounding box center [152, 411] width 222 height 14
click at [50, 406] on input "[GEOGRAPHIC_DATA] ([GEOGRAPHIC_DATA])" at bounding box center [45, 408] width 9 height 9
checkbox input "false"
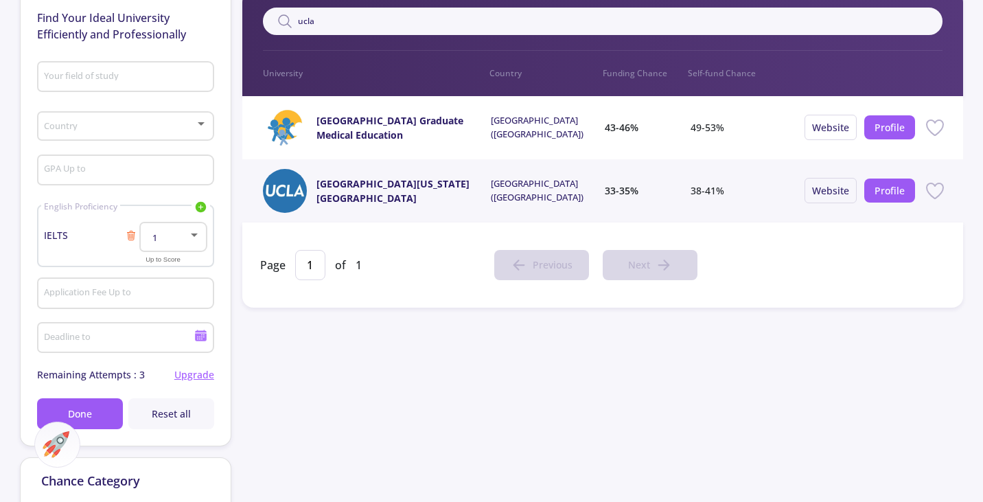
scroll to position [69, 0]
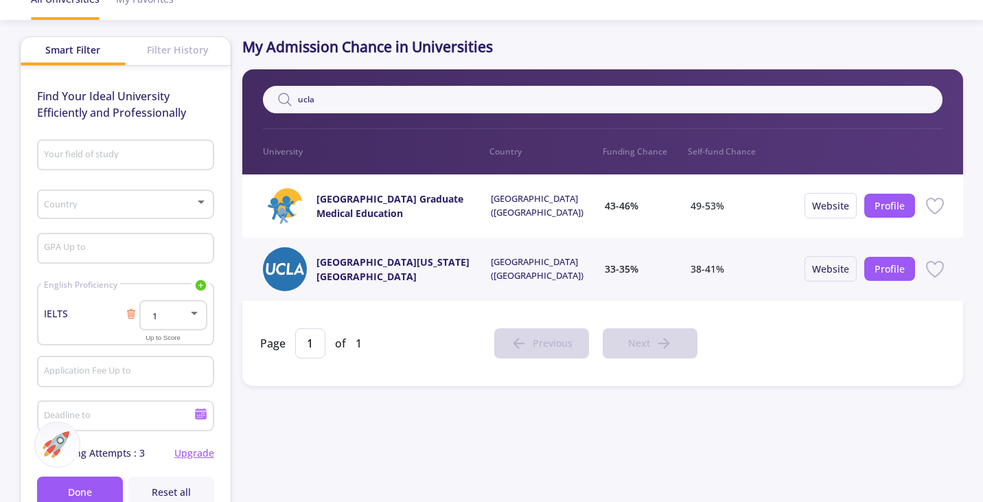
click at [194, 310] on div at bounding box center [194, 313] width 12 height 11
click at [183, 422] on span "7" at bounding box center [173, 418] width 43 height 25
click at [200, 284] on icon at bounding box center [200, 285] width 13 height 13
click at [200, 286] on icon at bounding box center [200, 285] width 13 height 13
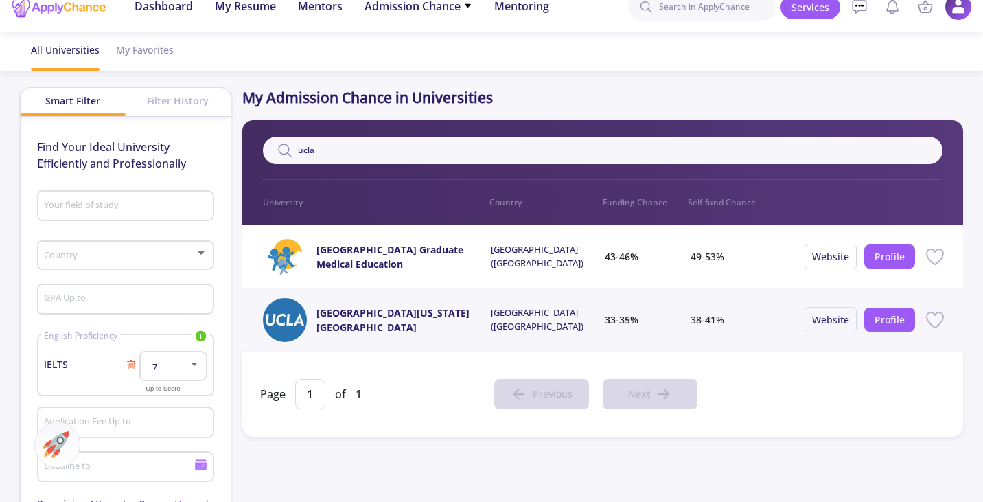
scroll to position [0, 0]
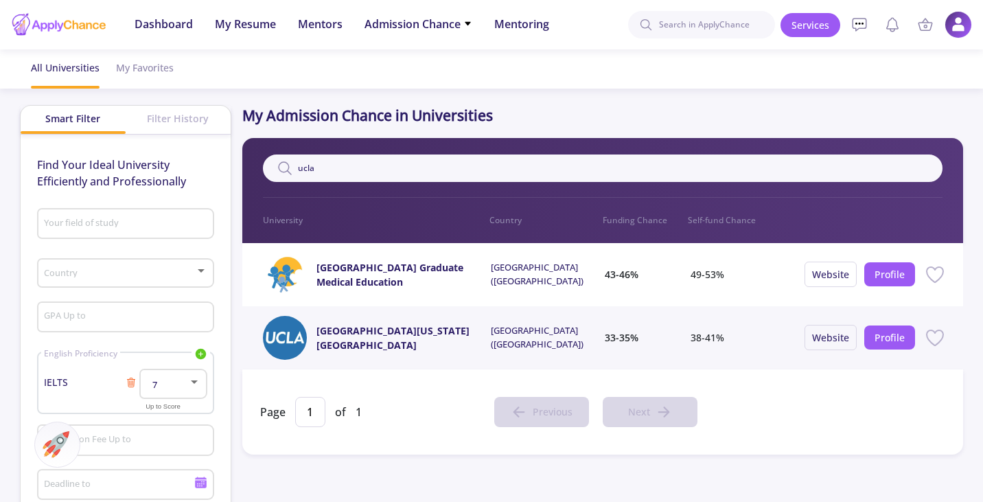
click at [135, 380] on icon at bounding box center [131, 382] width 11 height 11
click at [334, 170] on input "ucla" at bounding box center [603, 167] width 680 height 27
type input "u"
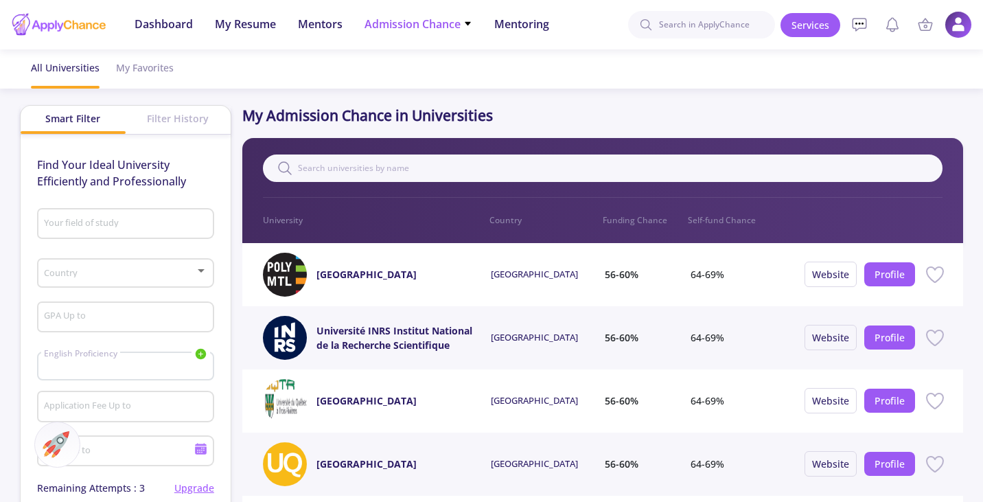
click at [406, 23] on span "Admission Chance" at bounding box center [418, 24] width 108 height 16
click at [386, 69] on link "With Minimum Requirements" at bounding box center [445, 70] width 162 height 25
click at [412, 23] on span "Admission Chance" at bounding box center [418, 24] width 108 height 16
click at [410, 71] on link "With Minimum Requirements" at bounding box center [445, 70] width 162 height 25
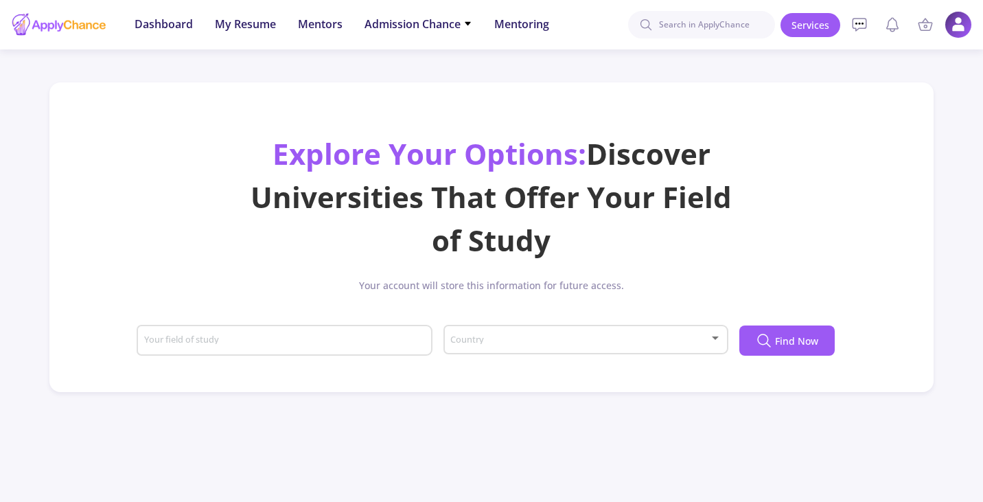
click at [406, 331] on div "Your field of study" at bounding box center [284, 338] width 283 height 36
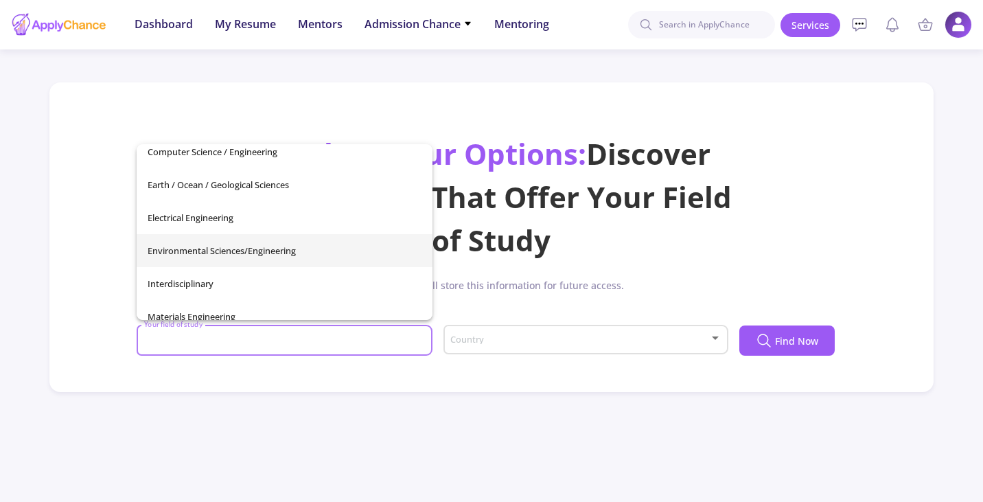
scroll to position [275, 0]
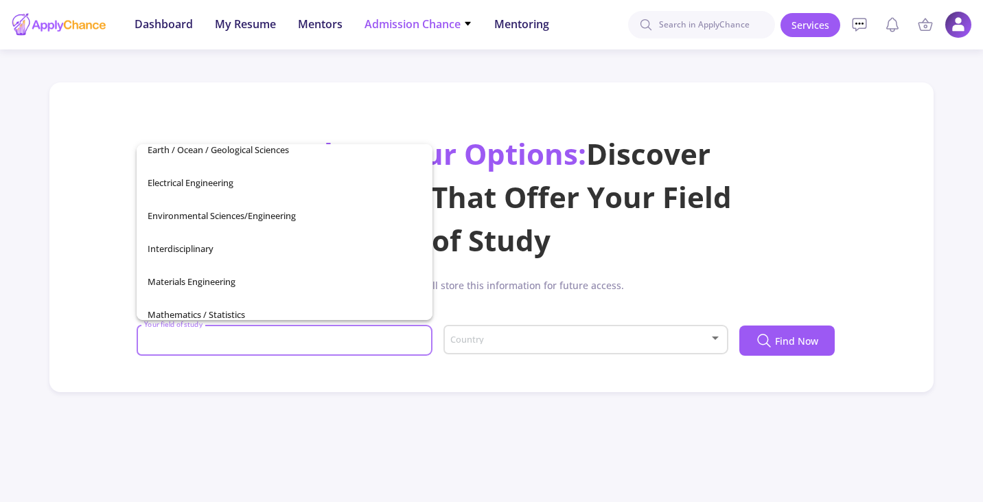
click at [419, 25] on span "Admission Chance" at bounding box center [418, 24] width 108 height 16
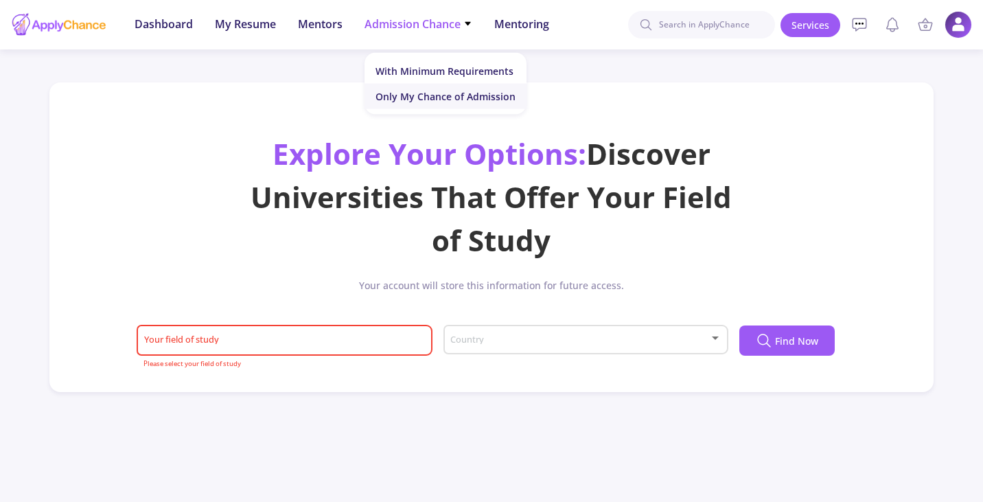
click at [416, 101] on link "Only My Chance of Admission" at bounding box center [445, 96] width 162 height 25
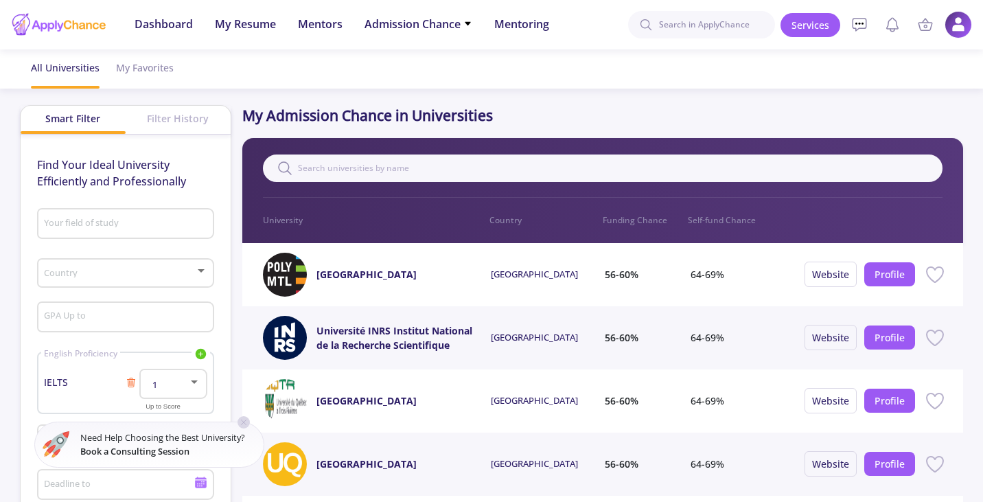
click at [247, 422] on icon at bounding box center [243, 422] width 11 height 11
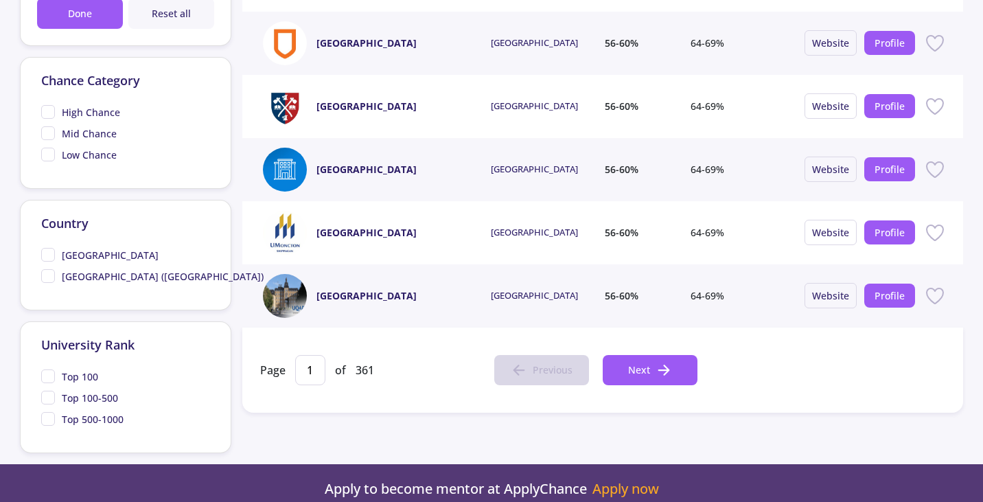
scroll to position [549, 0]
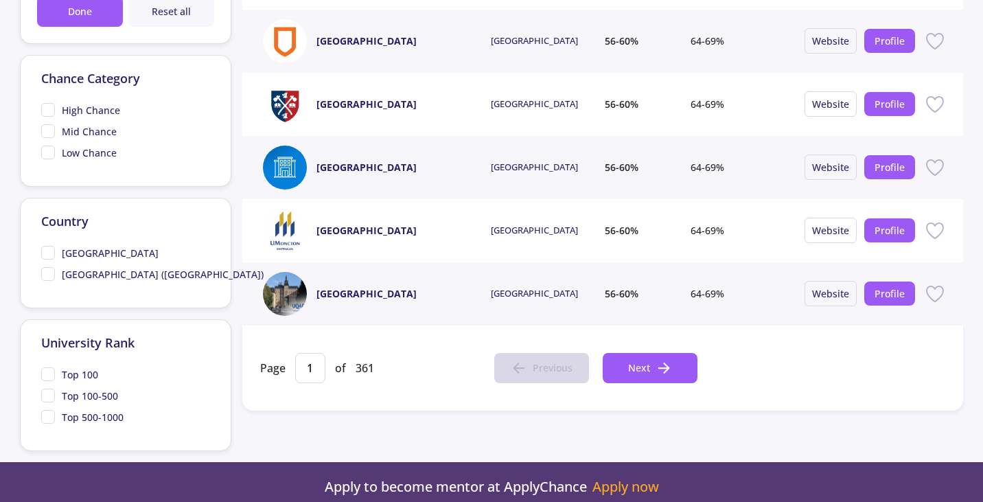
click at [76, 277] on span "[GEOGRAPHIC_DATA] ([GEOGRAPHIC_DATA])" at bounding box center [163, 274] width 202 height 14
click at [50, 276] on input "[GEOGRAPHIC_DATA] ([GEOGRAPHIC_DATA])" at bounding box center [45, 271] width 9 height 9
checkbox input "true"
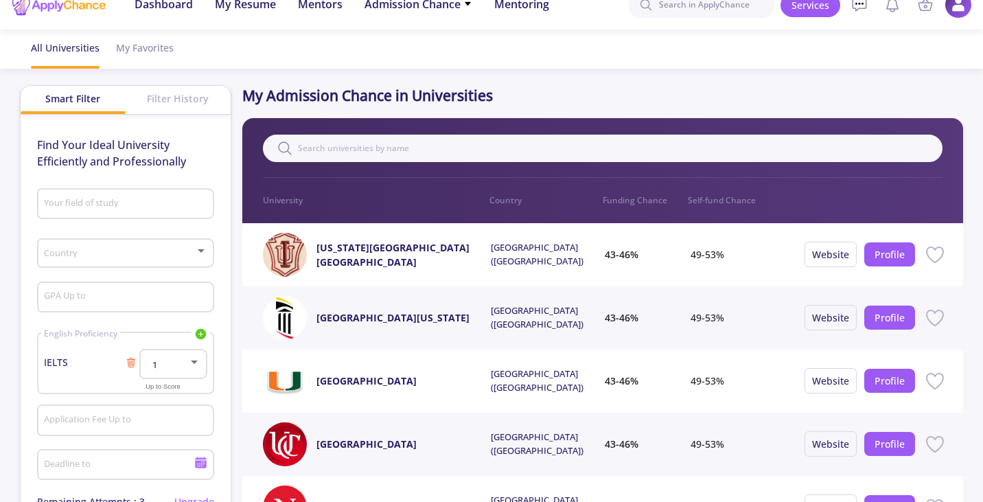
scroll to position [0, 0]
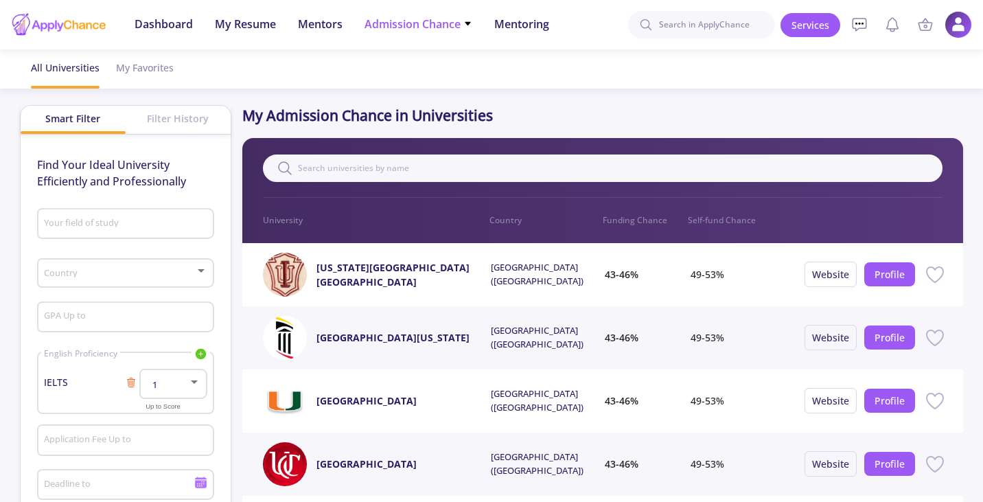
click at [459, 34] on li "Admission Chance With Minimum Requirements Only My Chance of Admission" at bounding box center [418, 24] width 108 height 49
click at [457, 22] on span "Admission Chance" at bounding box center [418, 24] width 108 height 16
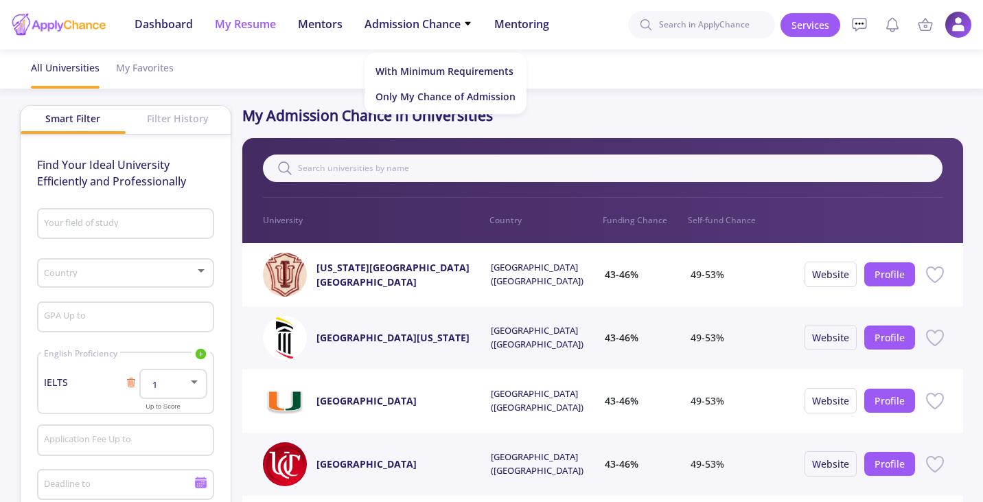
click at [235, 31] on span "My Resume" at bounding box center [245, 24] width 61 height 16
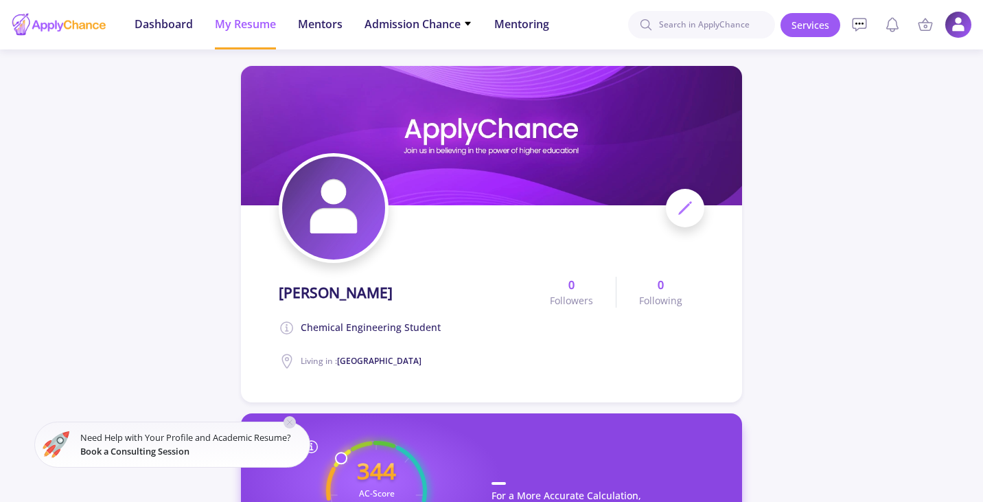
click at [292, 422] on icon at bounding box center [289, 422] width 11 height 11
